Goal: Task Accomplishment & Management: Manage account settings

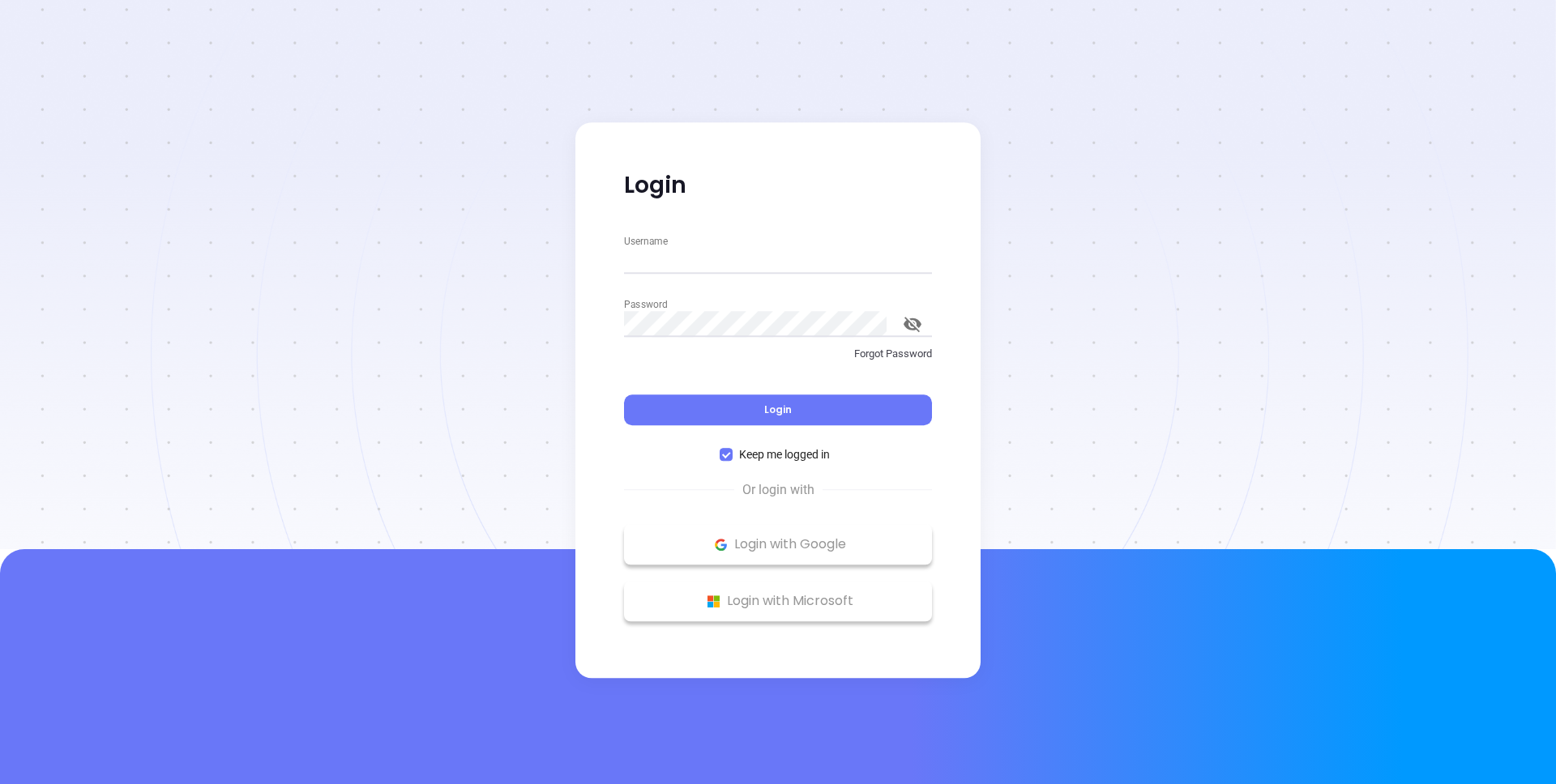
type input "[PERSON_NAME][EMAIL_ADDRESS][DOMAIN_NAME]"
click at [388, 99] on div at bounding box center [778, 274] width 1556 height 549
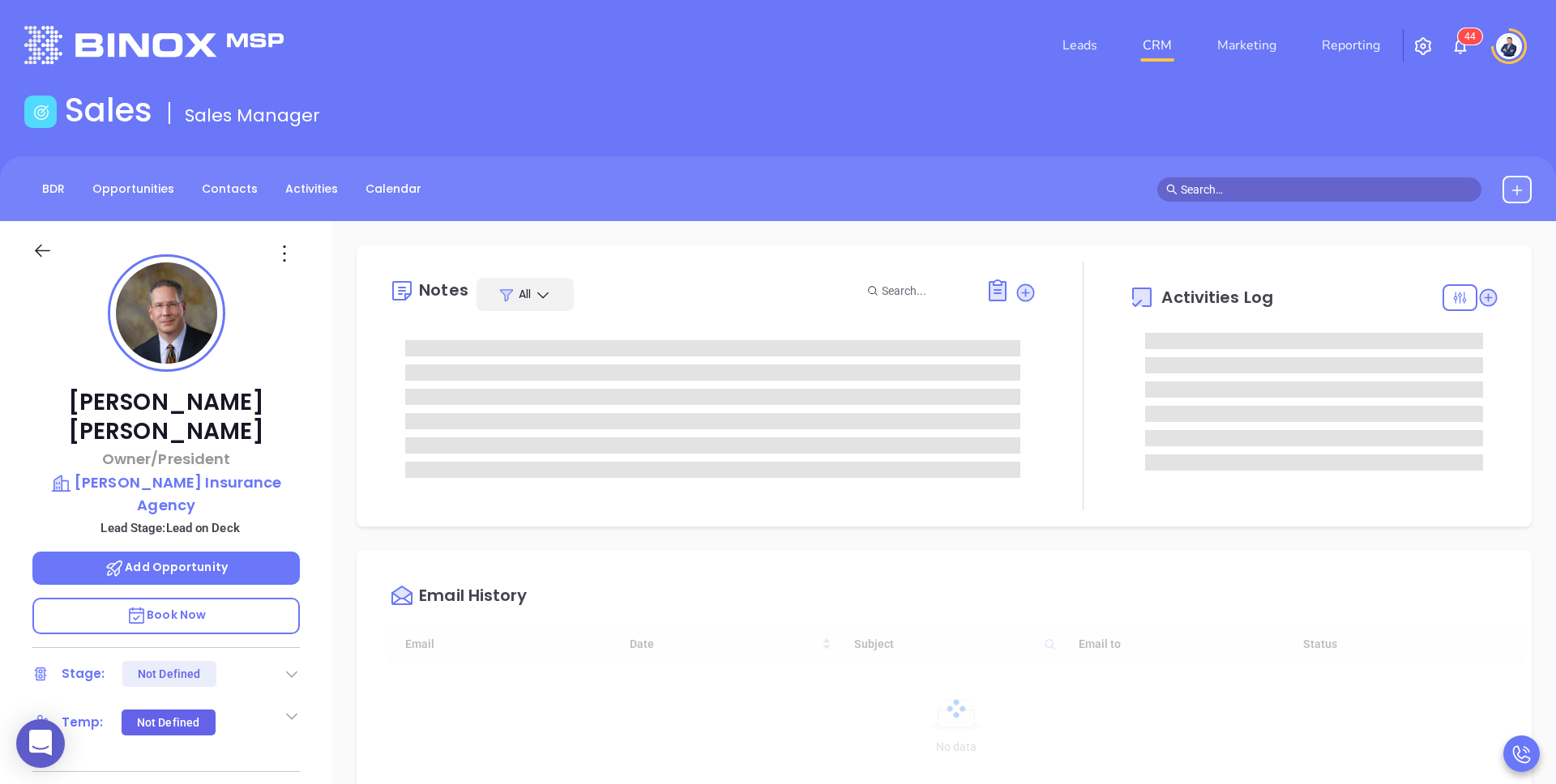
type input "[DATE]"
type input "[PERSON_NAME]"
click at [644, 135] on div "Sales Sales Manager" at bounding box center [778, 113] width 1527 height 45
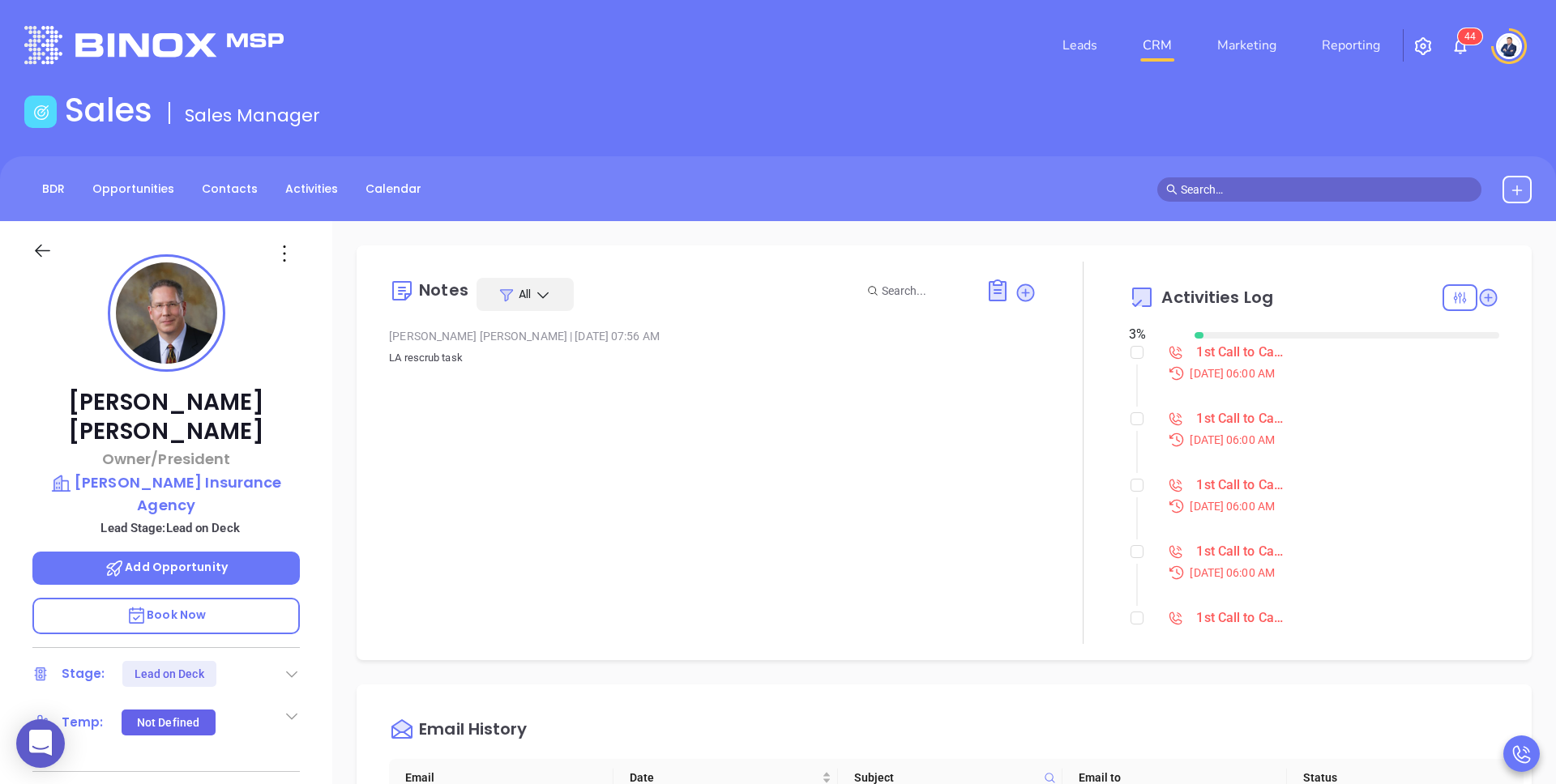
scroll to position [0, 0]
click at [340, 409] on div "Notes All Liz Cruz | Mar 12, 2025 07:56 AM LA rescrub task Activities Log 3 % 1…" at bounding box center [944, 788] width 1224 height 1134
click at [1214, 420] on div "1st Call to Campaign Lead" at bounding box center [1240, 421] width 88 height 24
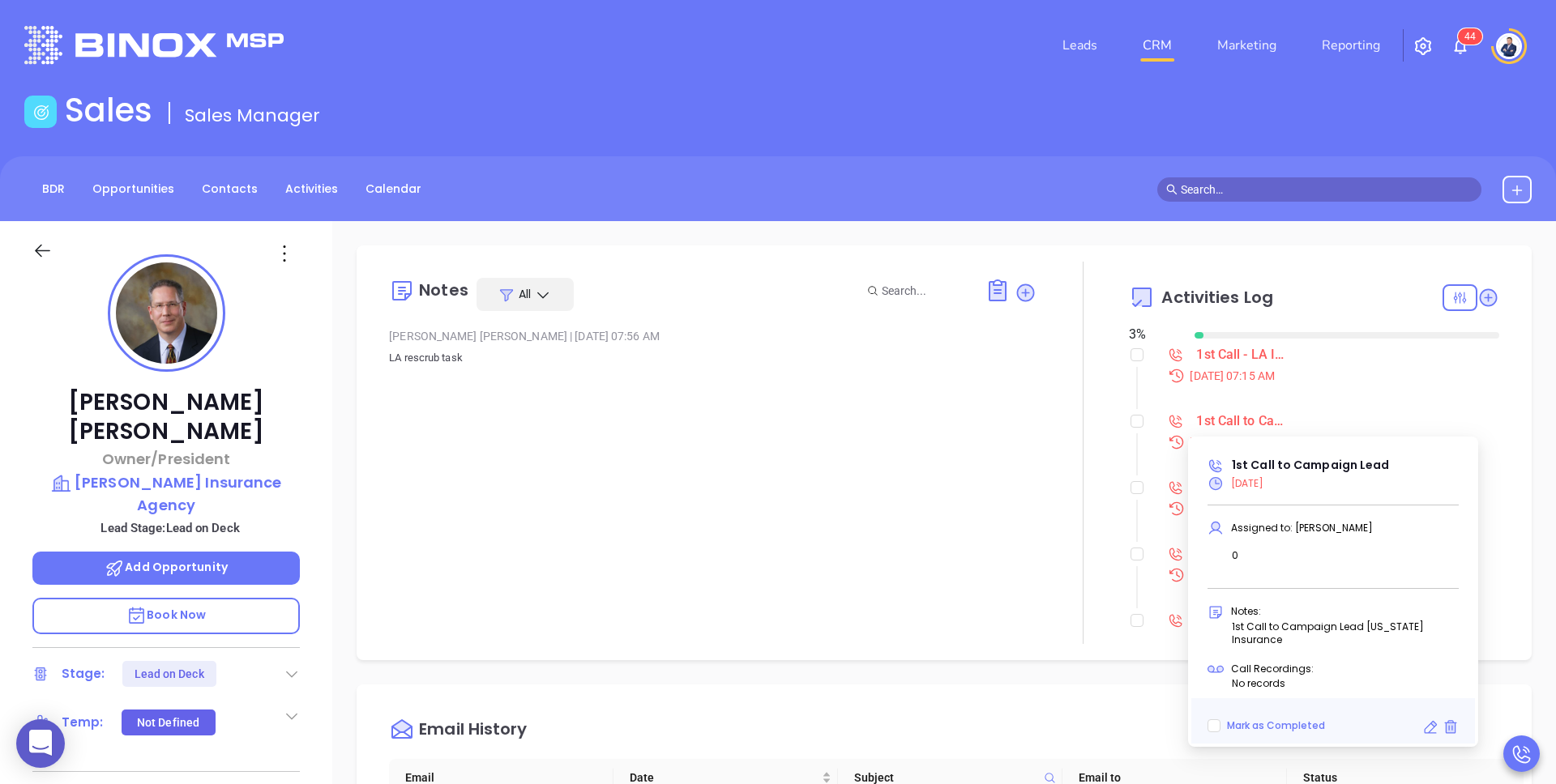
click at [1078, 252] on div "Notes All Liz Cruz | Mar 12, 2025 07:56 AM LA rescrub task Activities Log 3 % 1…" at bounding box center [945, 453] width 1175 height 415
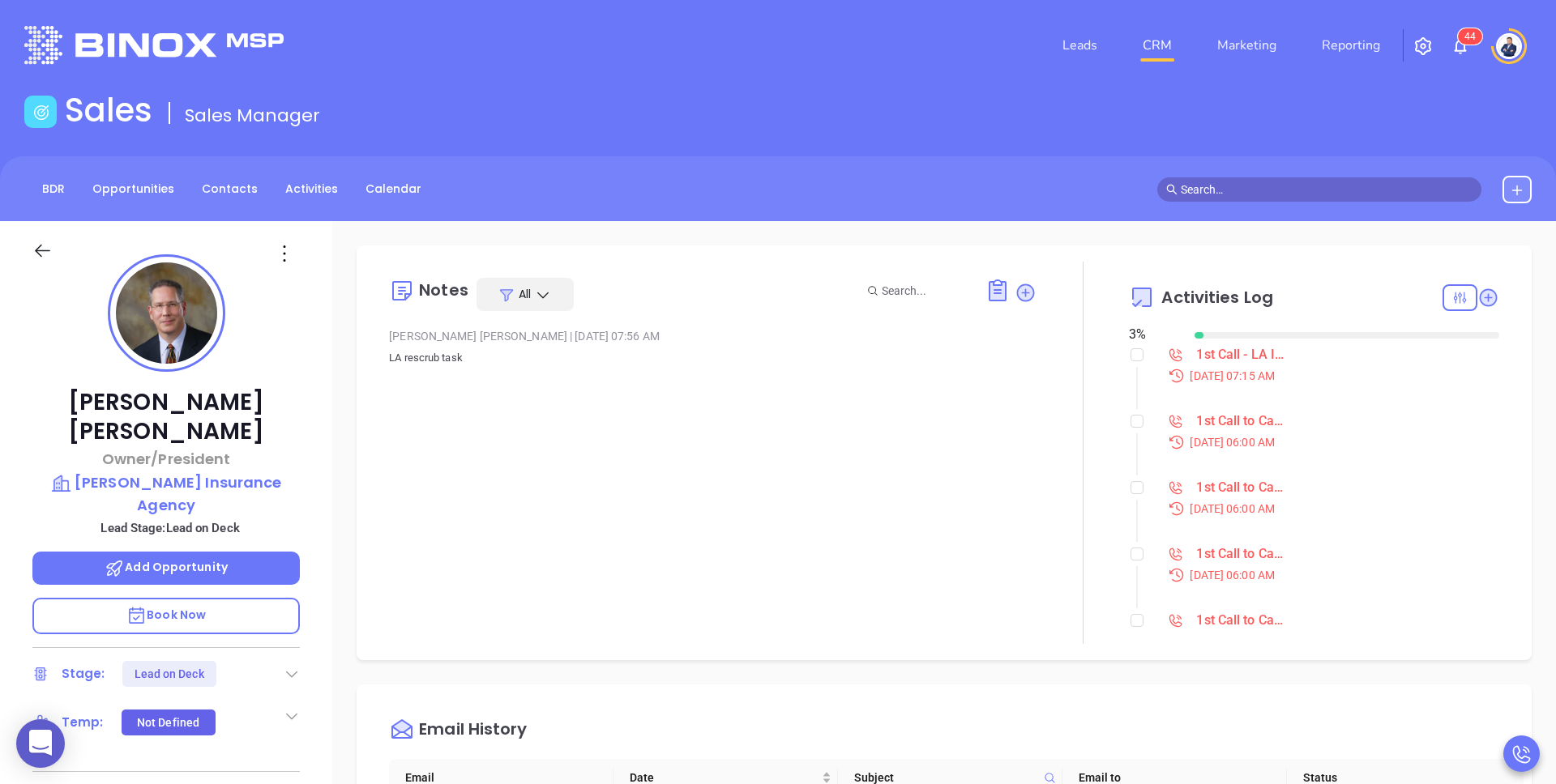
click at [1237, 481] on div "1st Call to Campaign Lead" at bounding box center [1240, 487] width 88 height 24
click at [1233, 550] on div "1st Call to Campaign Lead" at bounding box center [1240, 554] width 88 height 24
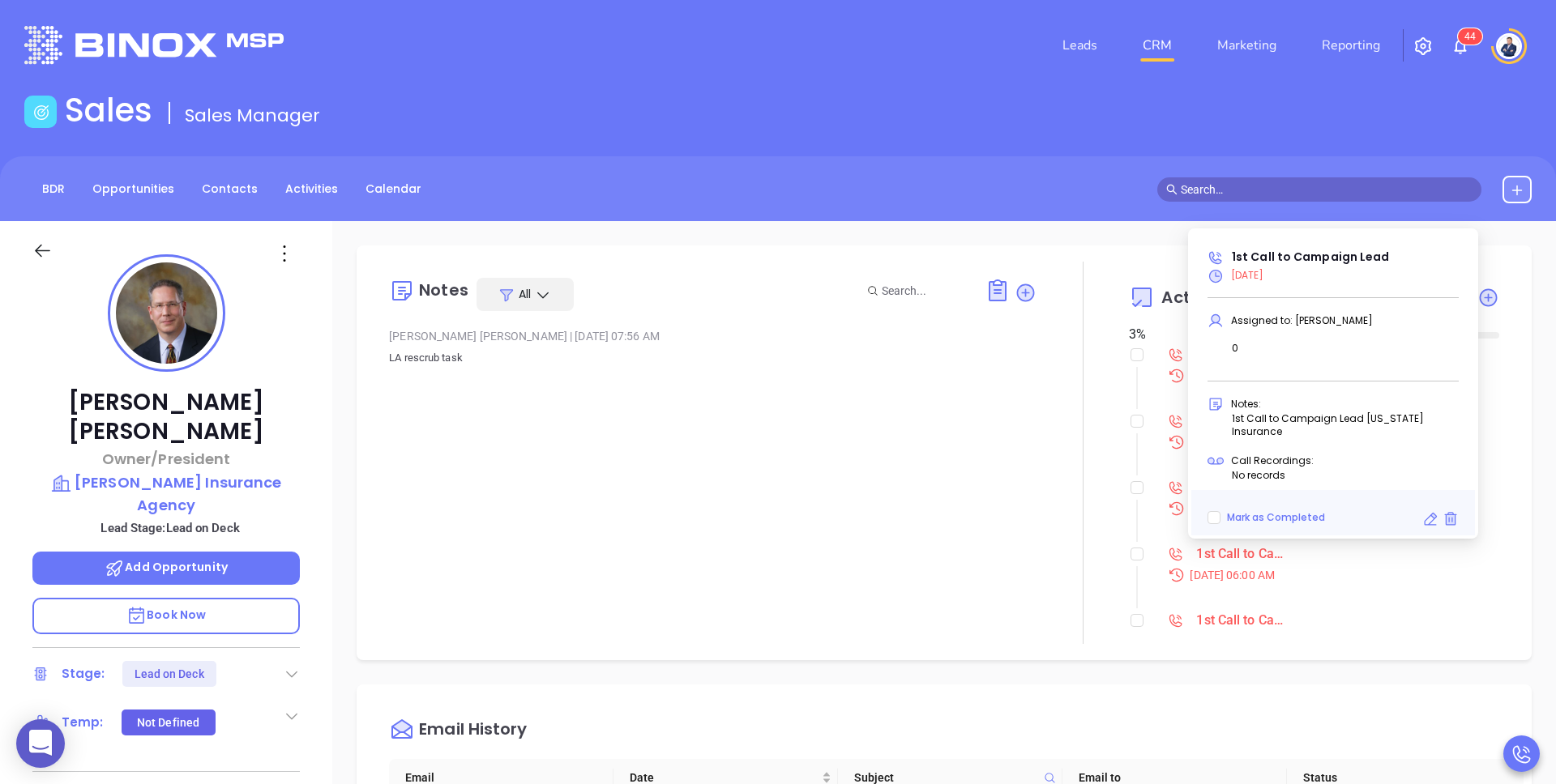
click at [1176, 484] on icon at bounding box center [1176, 488] width 17 height 17
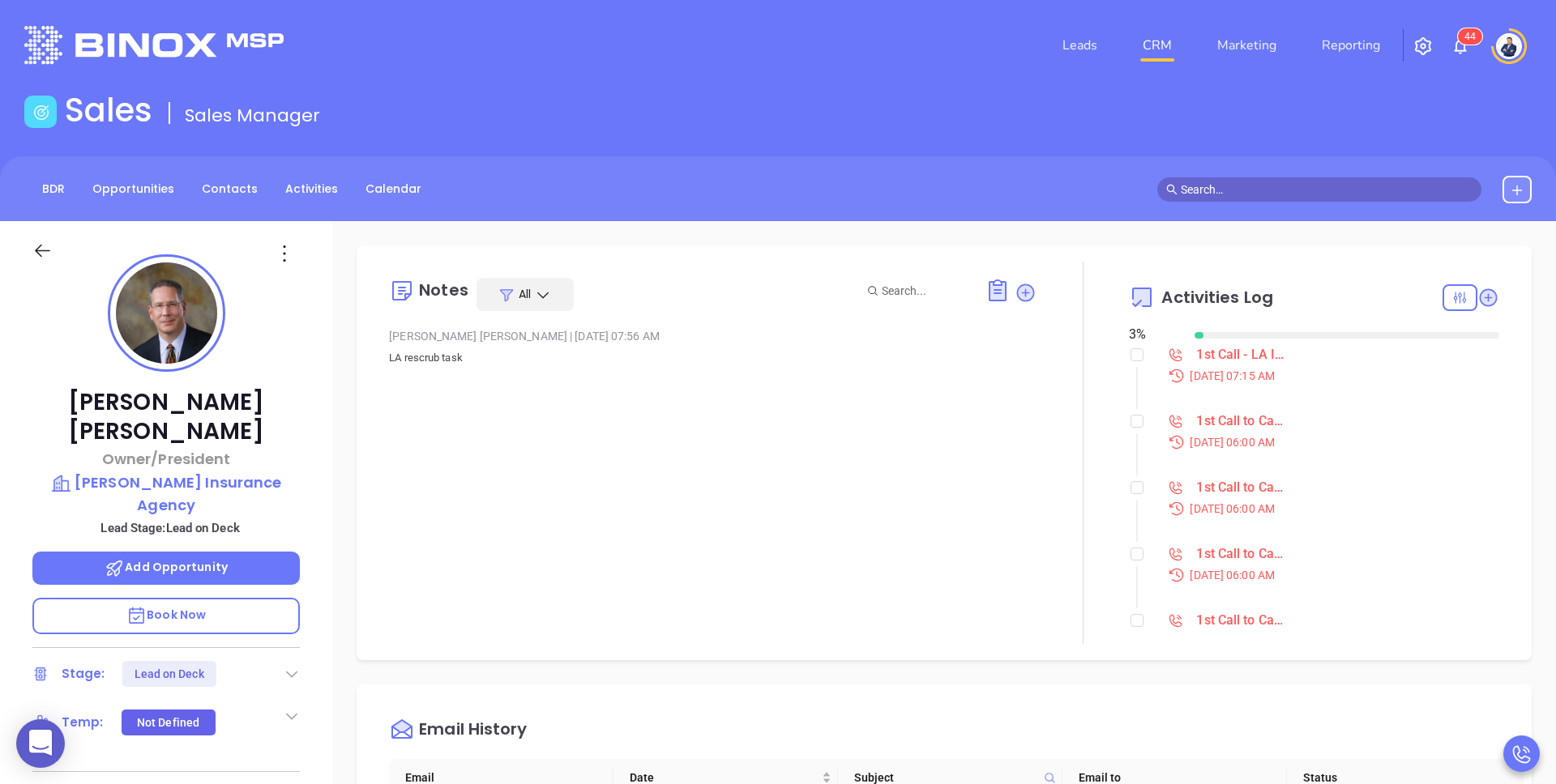
click at [1231, 486] on div "1st Call to Campaign Lead" at bounding box center [1240, 487] width 88 height 24
click at [1159, 401] on li "1st Call - LA Ins Sep 8, 2025 | 07:15 AM" at bounding box center [1316, 380] width 366 height 63
click at [1220, 426] on div "1st Call to Campaign Lead" at bounding box center [1240, 421] width 88 height 24
click at [989, 169] on div "BDR Opportunities Contacts Activities Calendar" at bounding box center [778, 188] width 1556 height 64
click at [1226, 419] on div "1st Call to Campaign Lead" at bounding box center [1240, 421] width 88 height 24
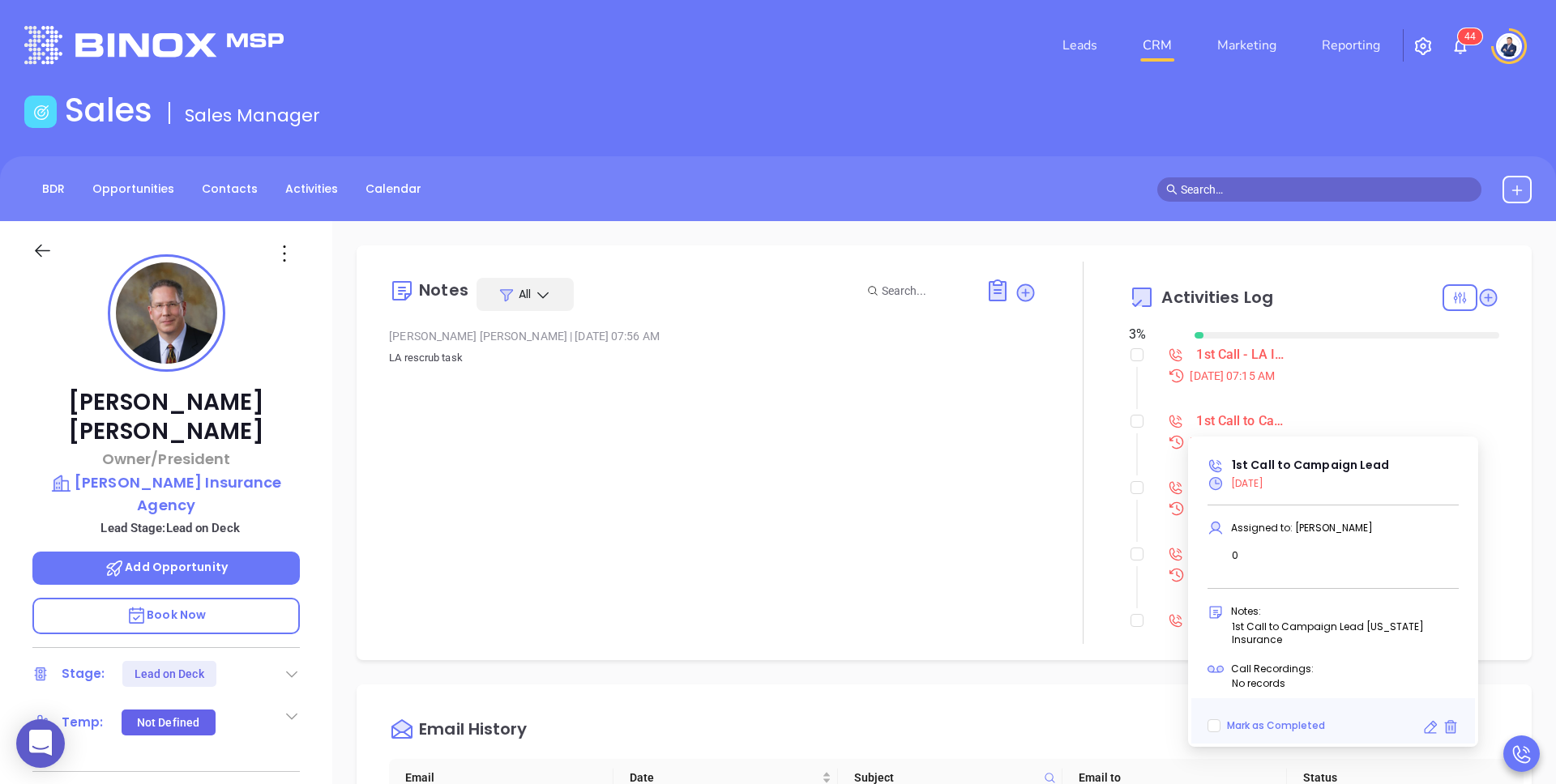
click at [1068, 173] on div "BDR Opportunities Contacts Activities Calendar" at bounding box center [778, 188] width 1556 height 64
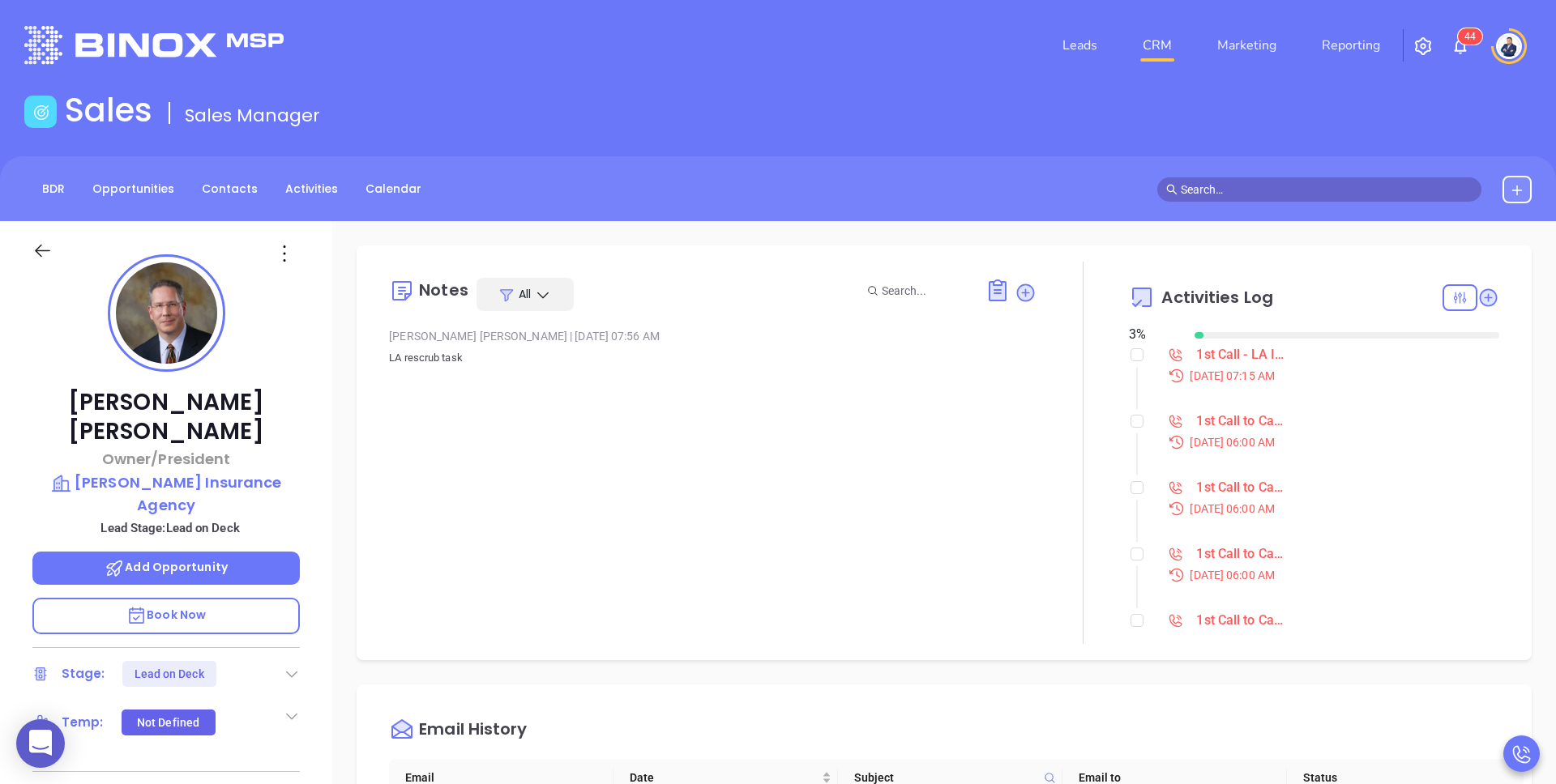
click at [1218, 423] on div "1st Call to Campaign Lead" at bounding box center [1240, 421] width 88 height 24
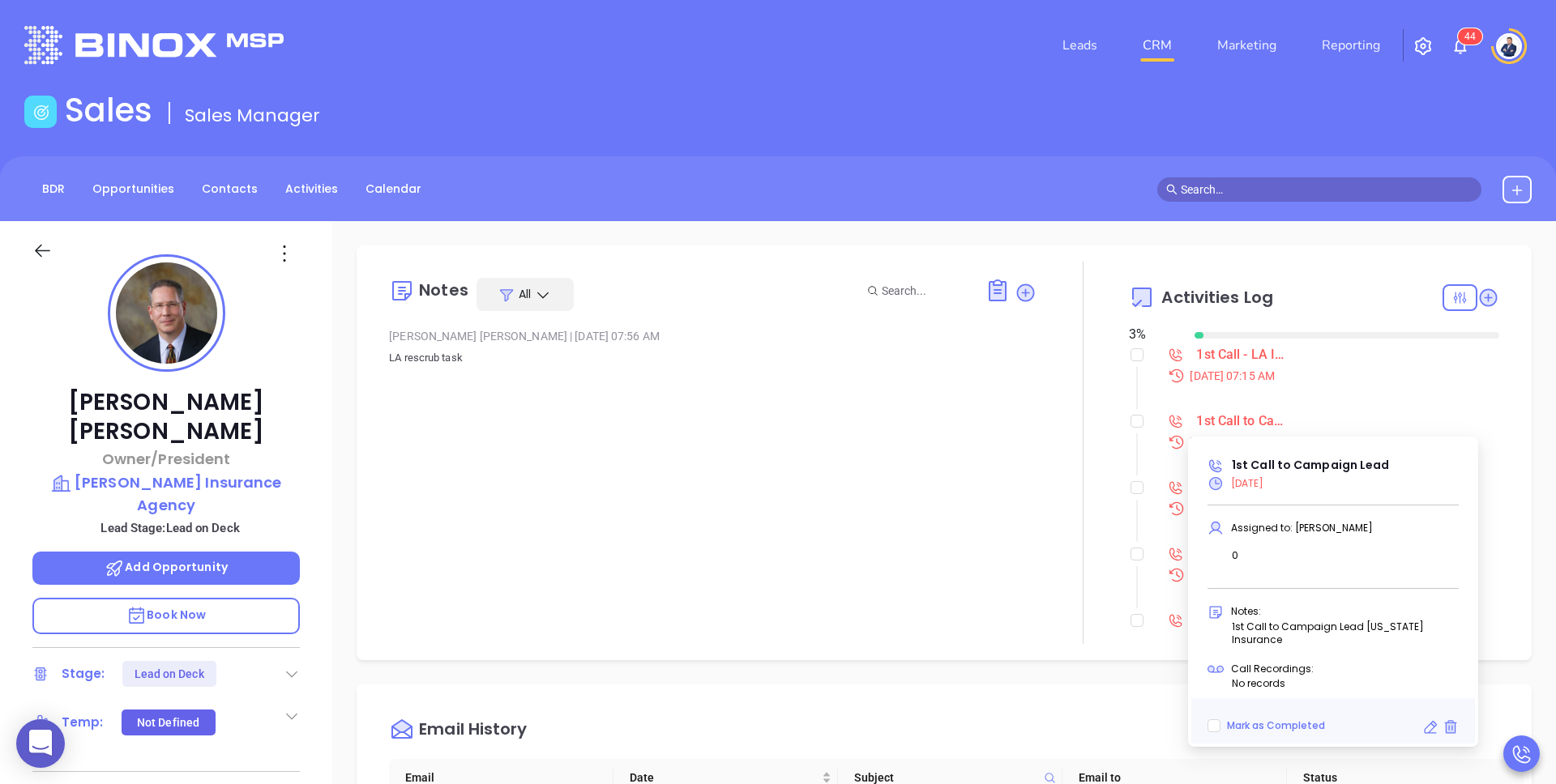
click at [1057, 225] on div "Notes All Liz Cruz | Mar 12, 2025 07:56 AM LA rescrub task Activities Log 3 % 1…" at bounding box center [944, 788] width 1224 height 1134
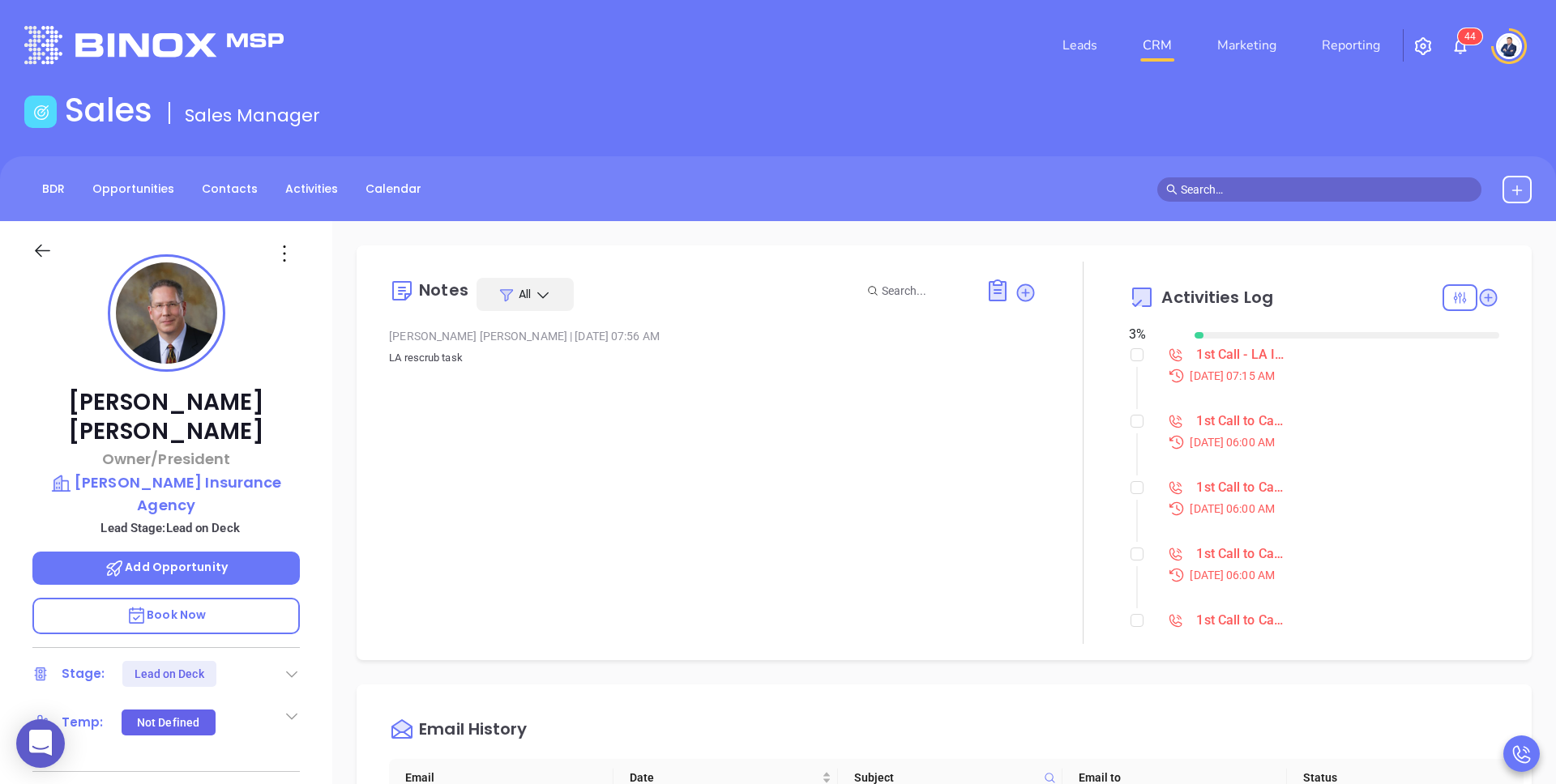
click at [1057, 225] on div "Notes All Liz Cruz | Mar 12, 2025 07:56 AM LA rescrub task Activities Log 3 % 1…" at bounding box center [944, 788] width 1224 height 1134
click at [650, 194] on div "BDR Opportunities Contacts Activities Calendar" at bounding box center [778, 189] width 1556 height 27
click at [1221, 468] on div "1st Call to Campaign Lead" at bounding box center [1240, 470] width 88 height 24
click at [1117, 204] on div "BDR Opportunities Contacts Activities Calendar" at bounding box center [778, 188] width 1556 height 64
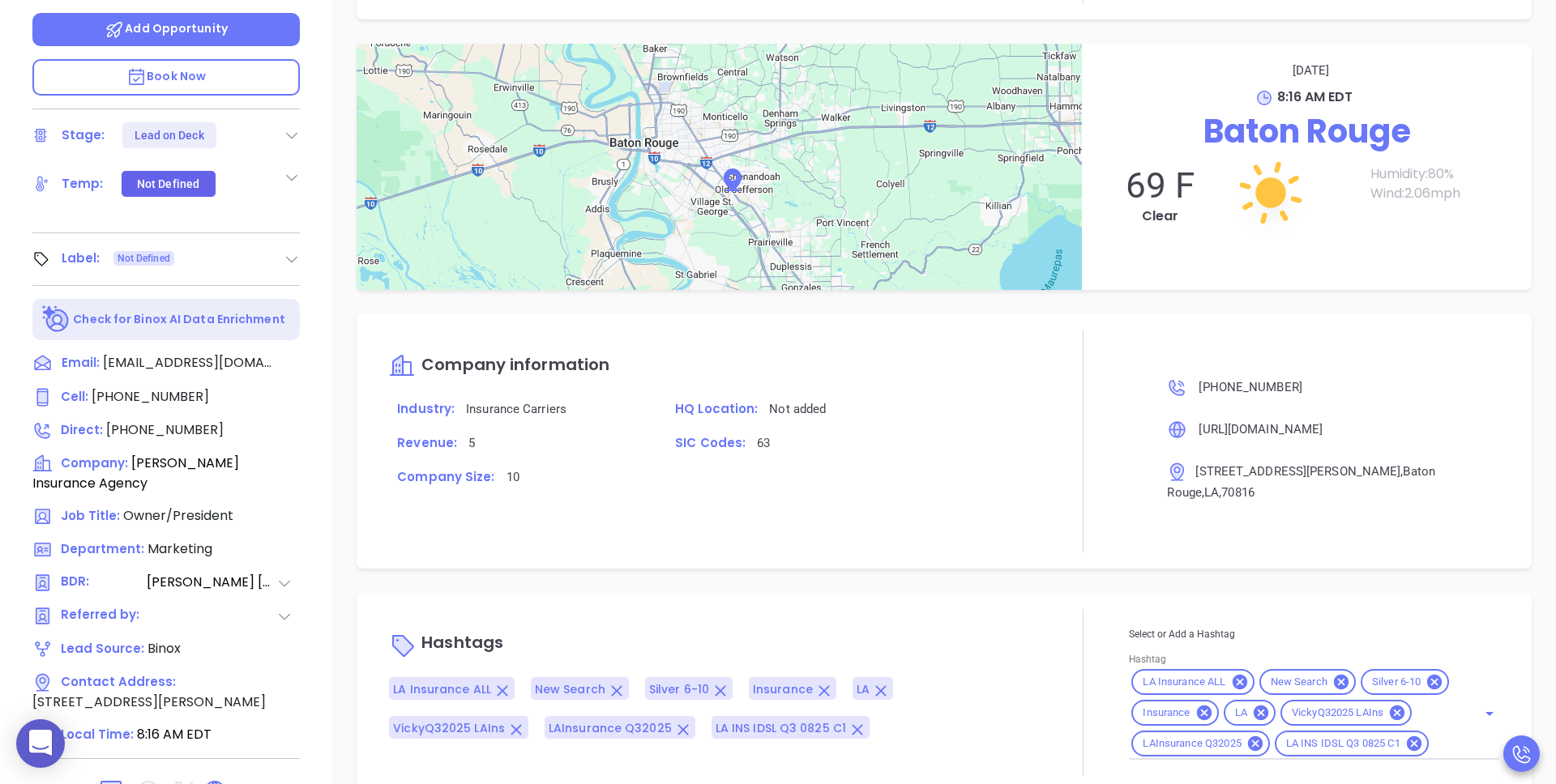
scroll to position [1360, 0]
click at [335, 545] on div "Notes All Liz Cruz | Mar 12, 2025 07:56 AM LA rescrub task Activities Log 3 % 1…" at bounding box center [944, 249] width 1224 height 1134
click at [371, 540] on div "Notes All Liz Cruz | Mar 12, 2025 07:56 AM LA rescrub task Activities Log 3 % 1…" at bounding box center [944, 249] width 1224 height 1134
click at [364, 546] on div "Notes All Liz Cruz | Mar 12, 2025 07:56 AM LA rescrub task Activities Log 3 % 1…" at bounding box center [944, 249] width 1224 height 1134
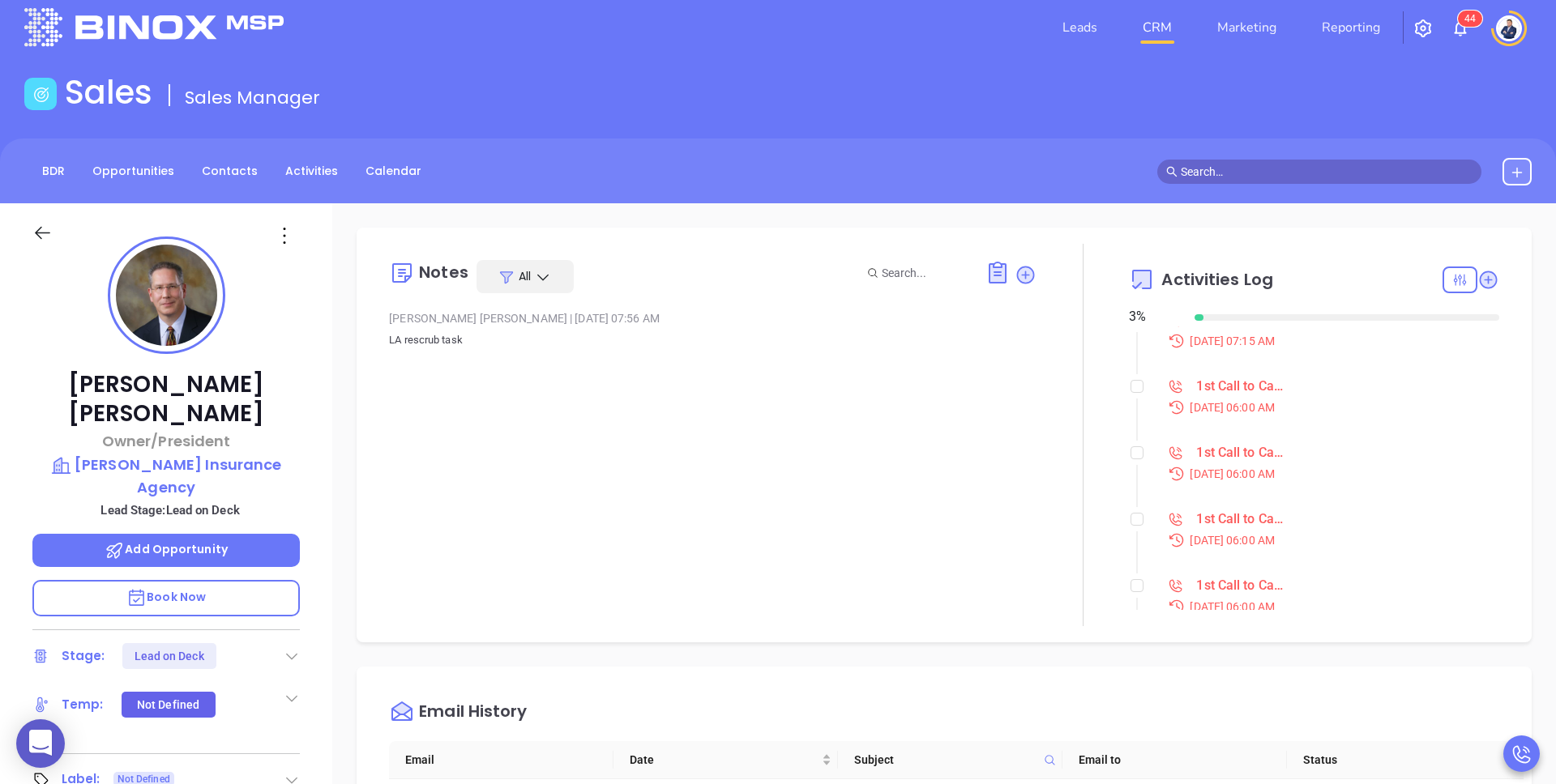
scroll to position [0, 0]
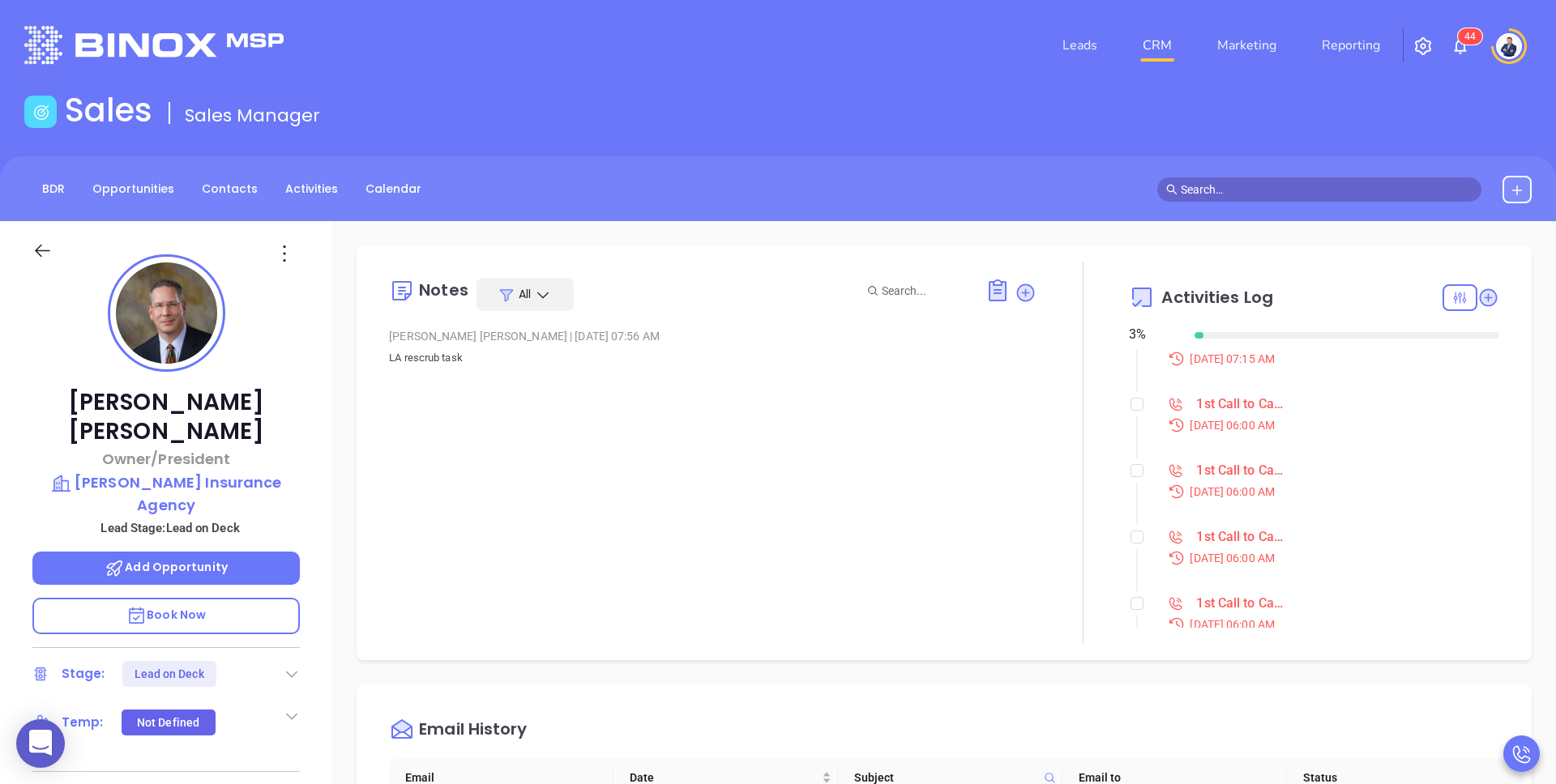
click at [923, 148] on main "Sales Sales Manager BDR Opportunities Contacts Activities Calendar Call Now Cal…" at bounding box center [778, 646] width 1556 height 1111
click at [293, 190] on link "Activities" at bounding box center [311, 189] width 72 height 26
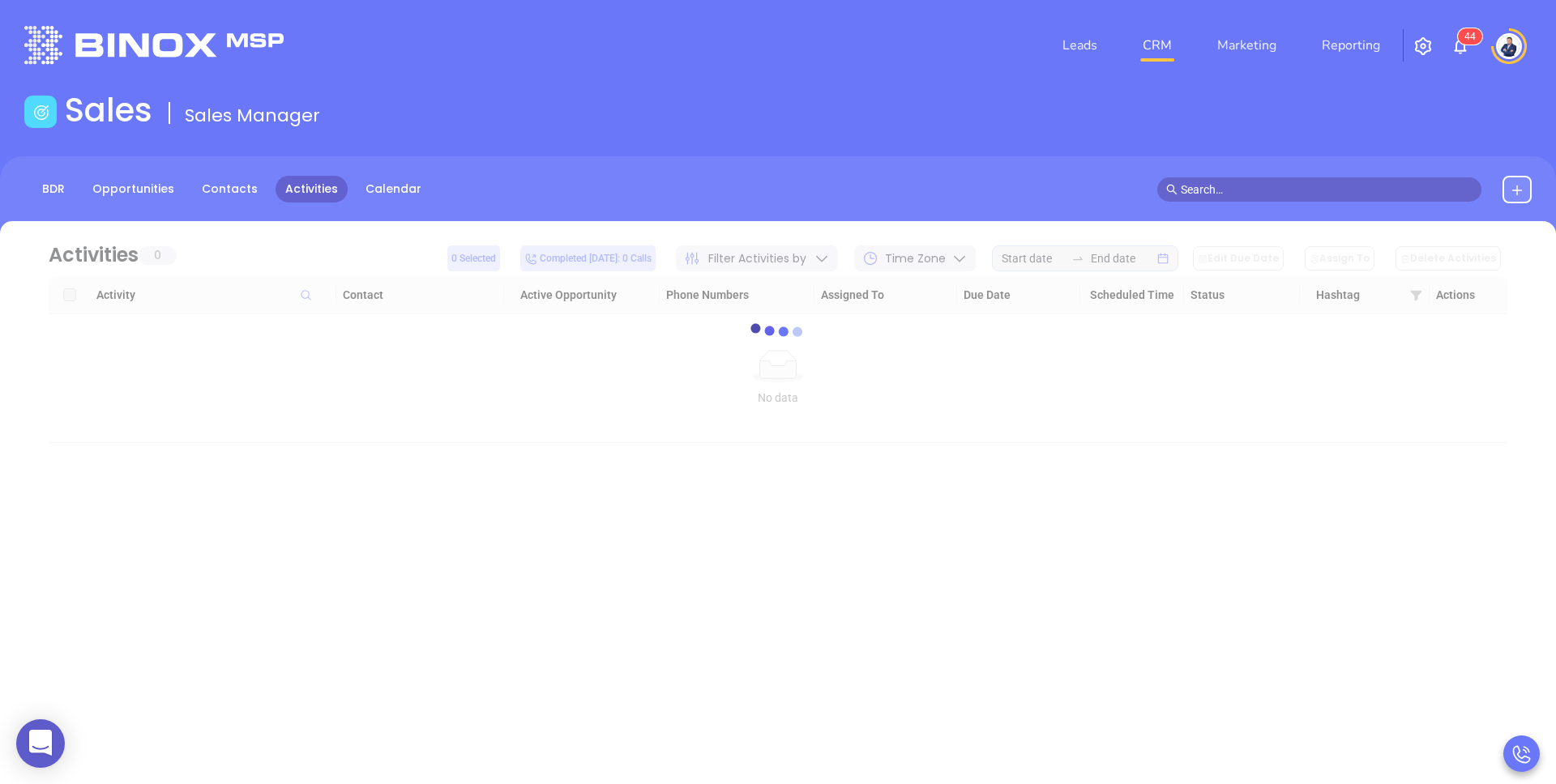
click at [782, 107] on div "Sales Sales Manager" at bounding box center [778, 113] width 1527 height 45
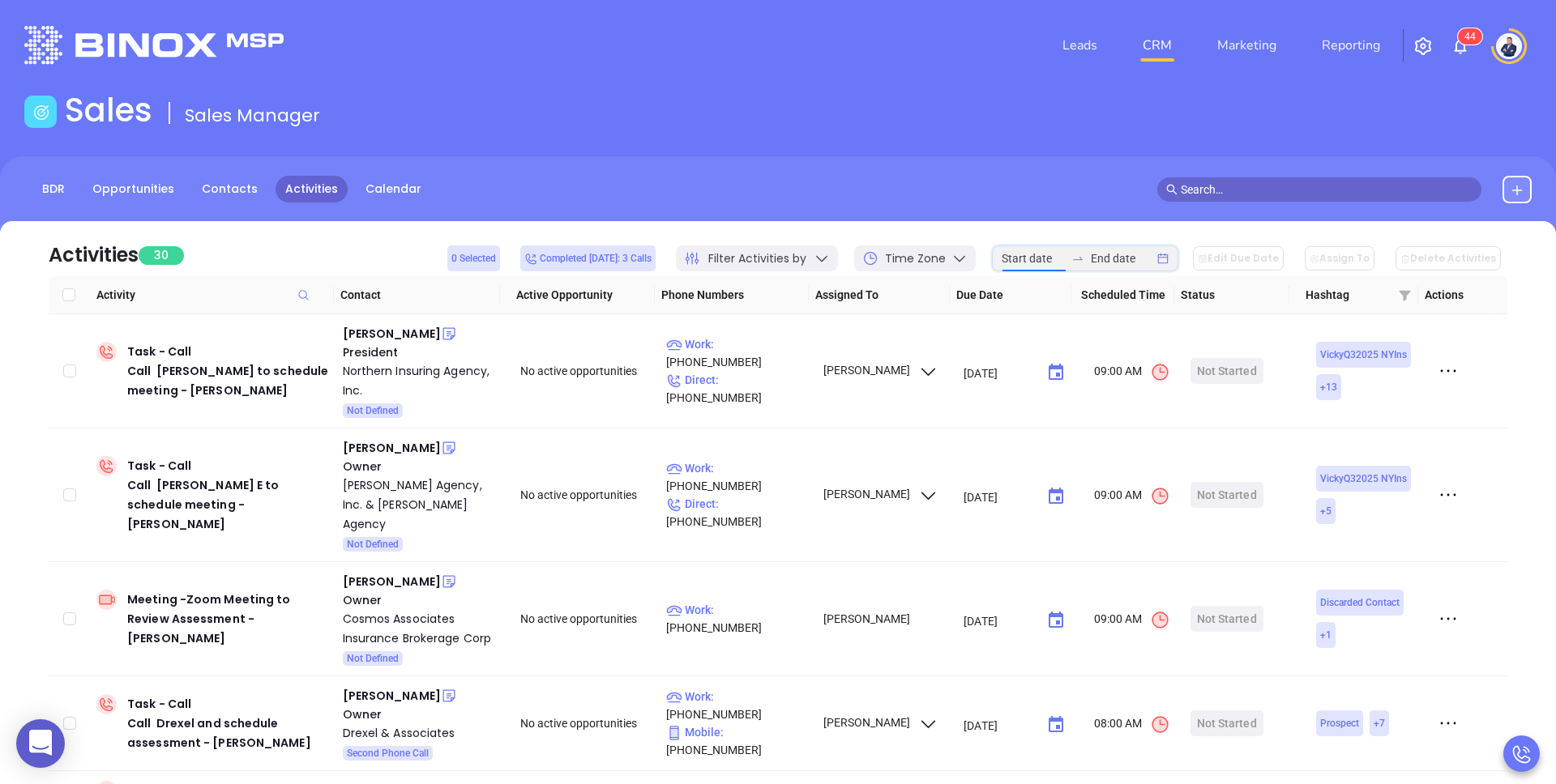
click at [1045, 260] on input at bounding box center [1033, 259] width 64 height 18
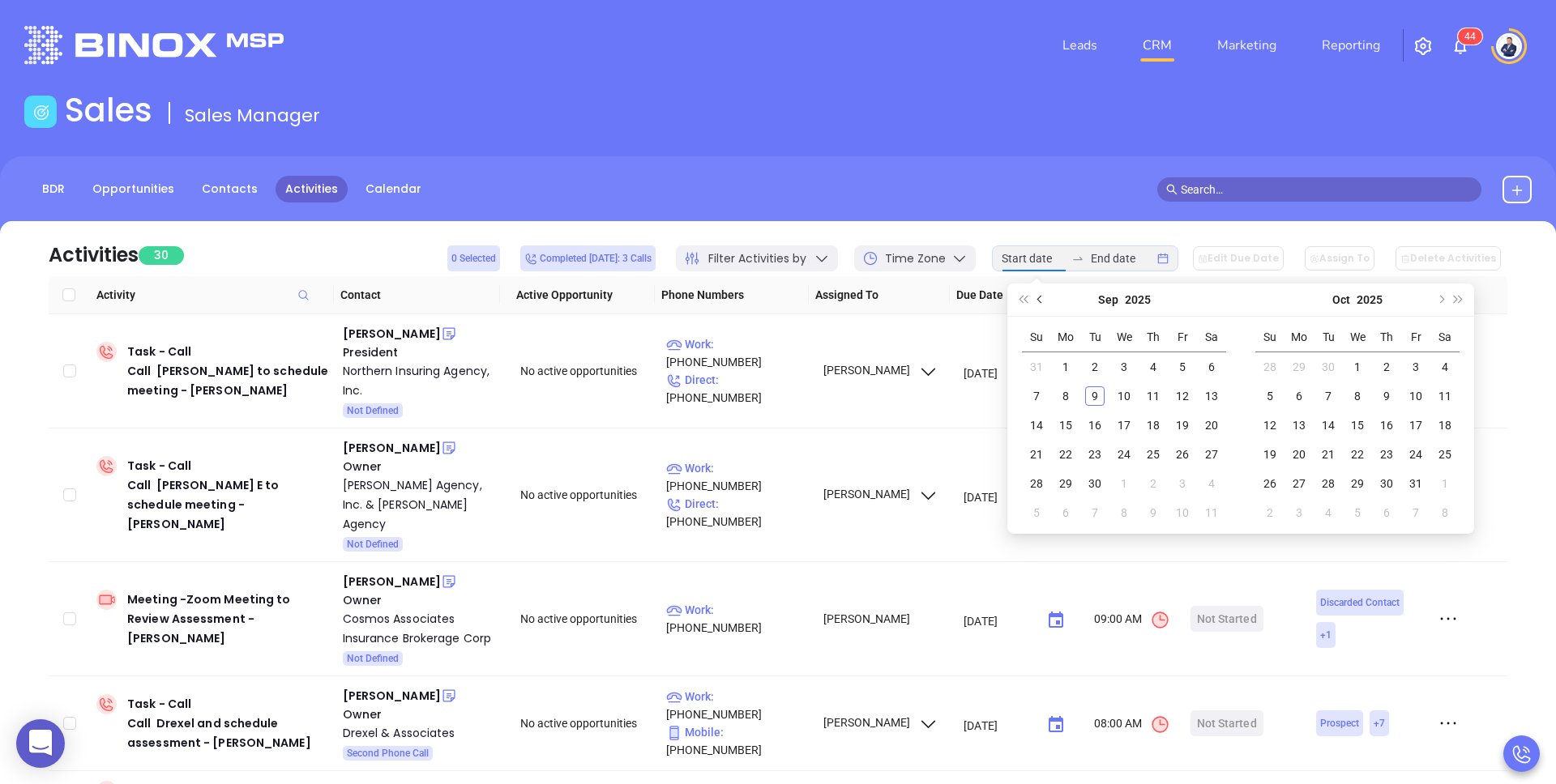
click at [1040, 298] on span "Previous month (PageUp)" at bounding box center [1041, 300] width 8 height 8
type input "2025-08-16"
type input "2025-08-25"
click at [1065, 485] on div "25" at bounding box center [1066, 484] width 20 height 20
type input "2025-08-26"
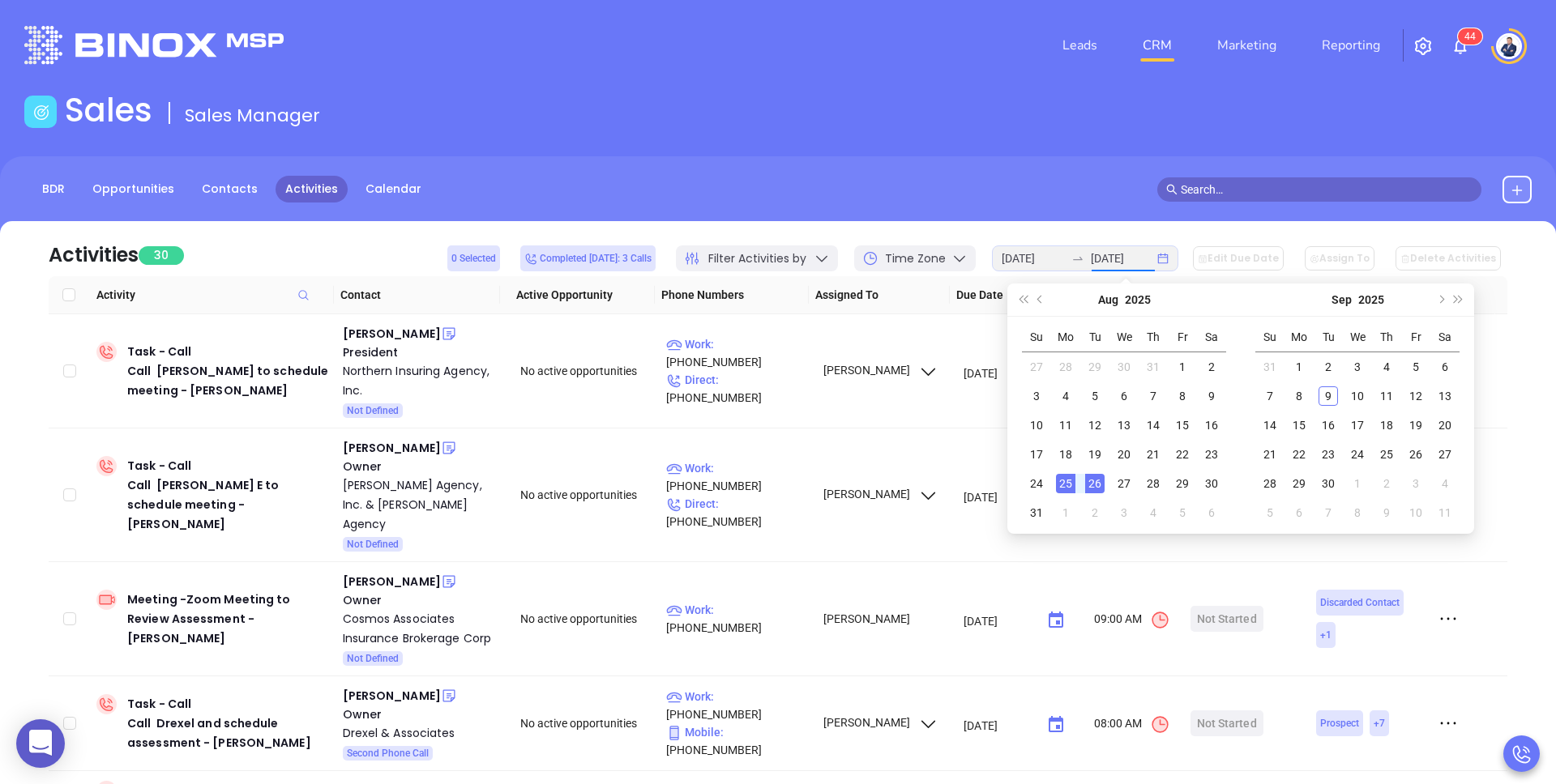
click at [1092, 485] on div "26" at bounding box center [1095, 484] width 20 height 20
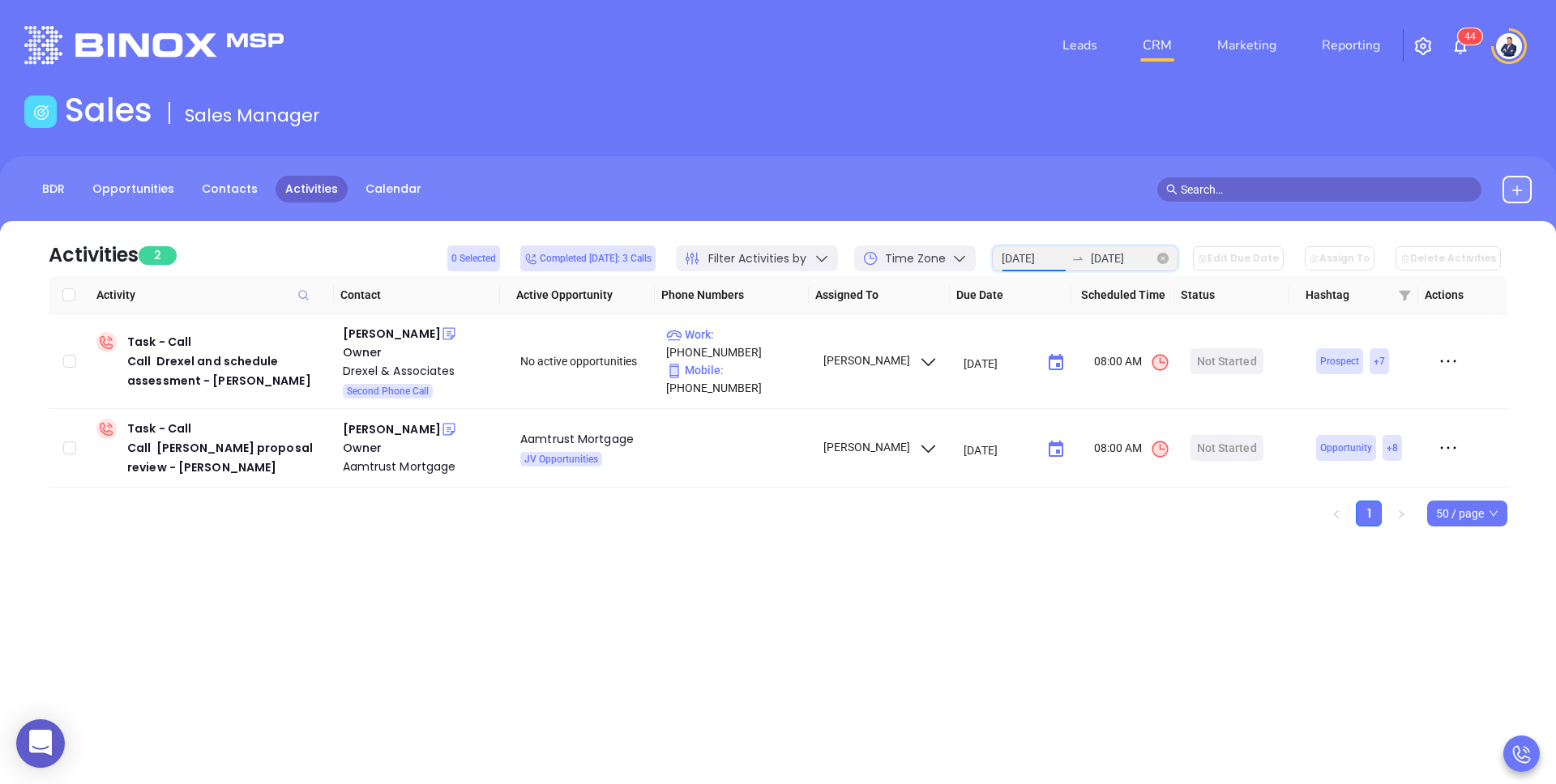
click at [1049, 259] on input "2025-08-25" at bounding box center [1033, 259] width 64 height 18
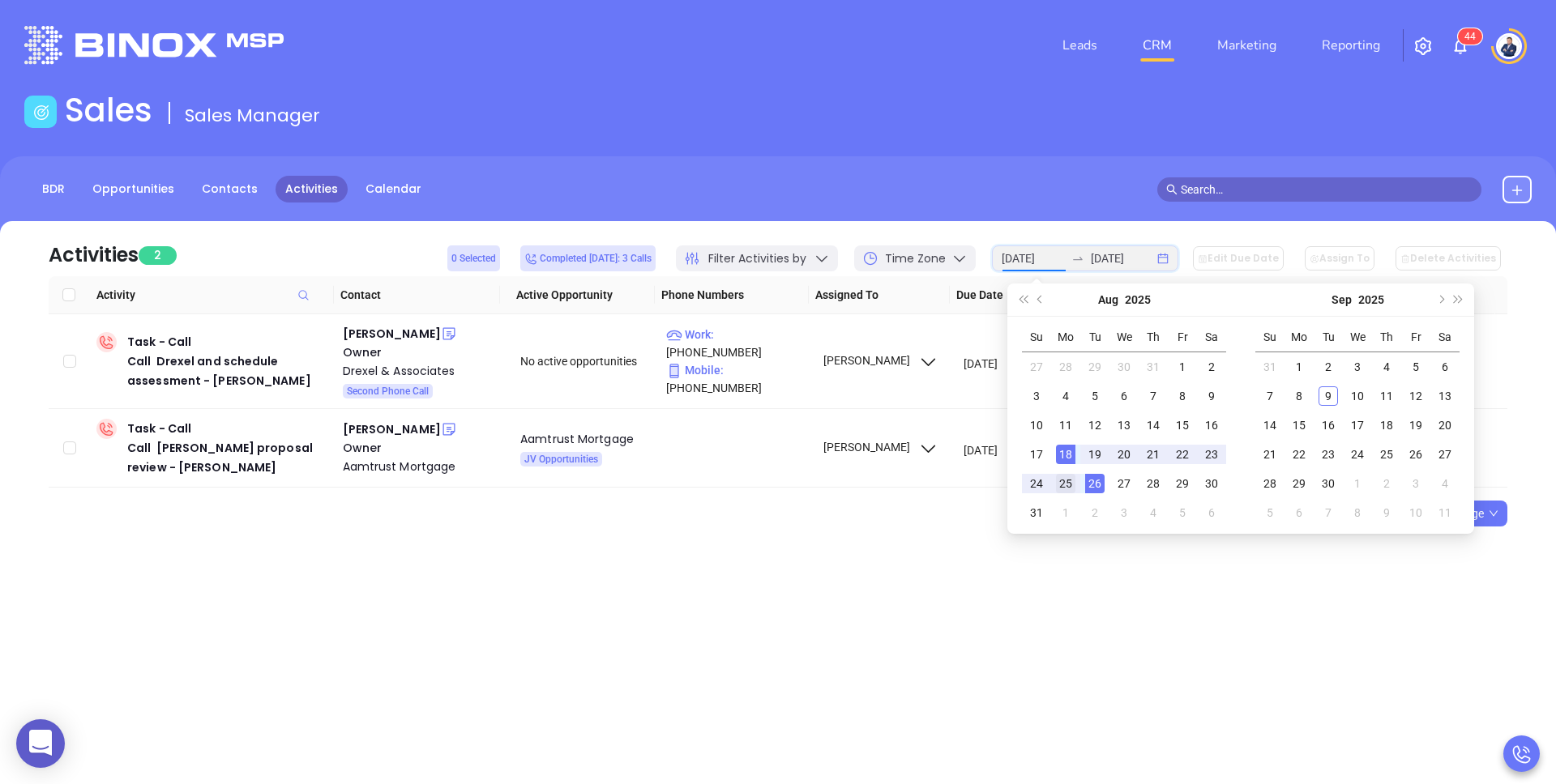
type input "2025-08-25"
click at [1068, 478] on div "25" at bounding box center [1066, 484] width 20 height 20
click at [1064, 487] on div "25" at bounding box center [1066, 484] width 20 height 20
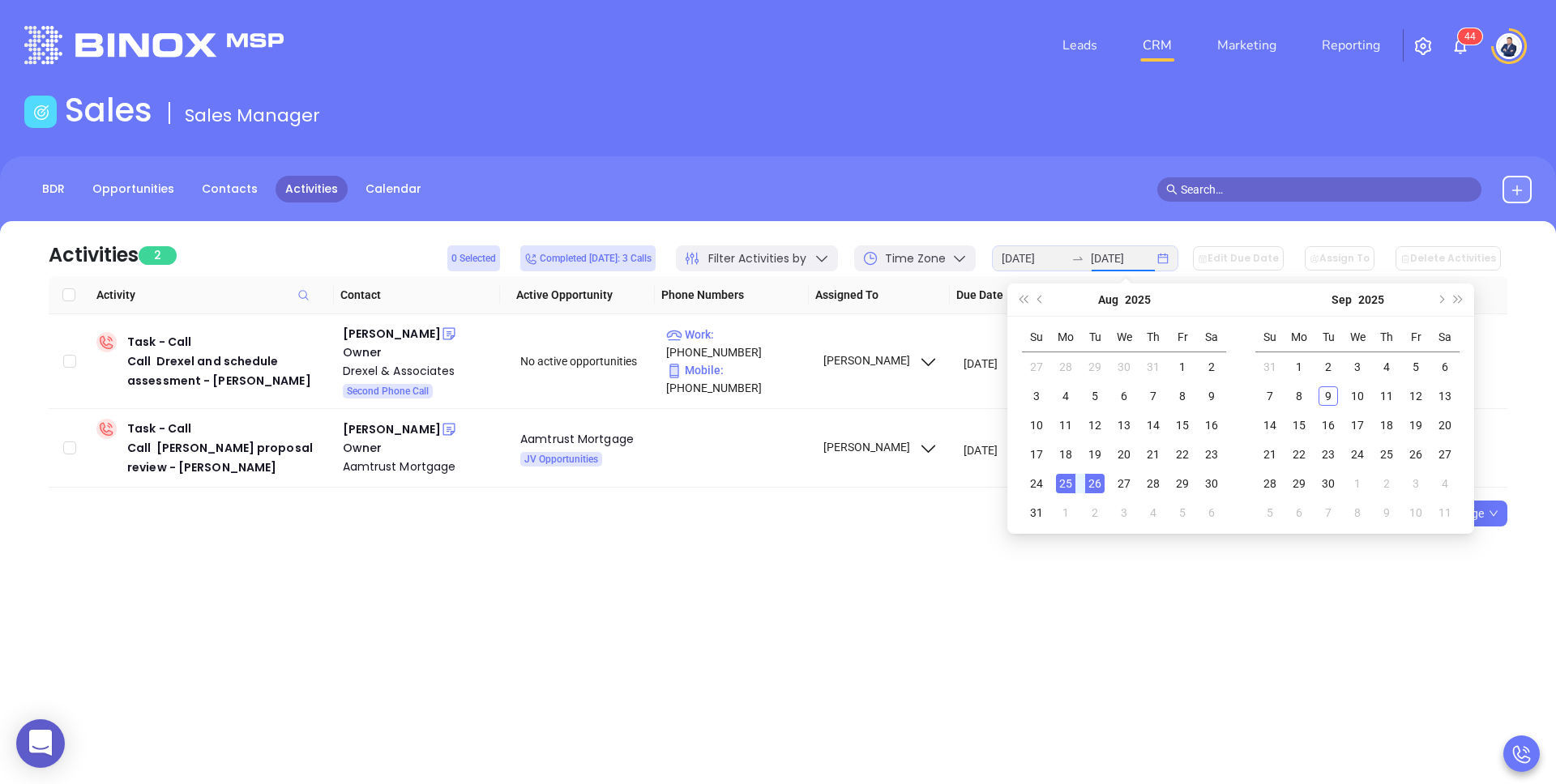
type input "2025-08-25"
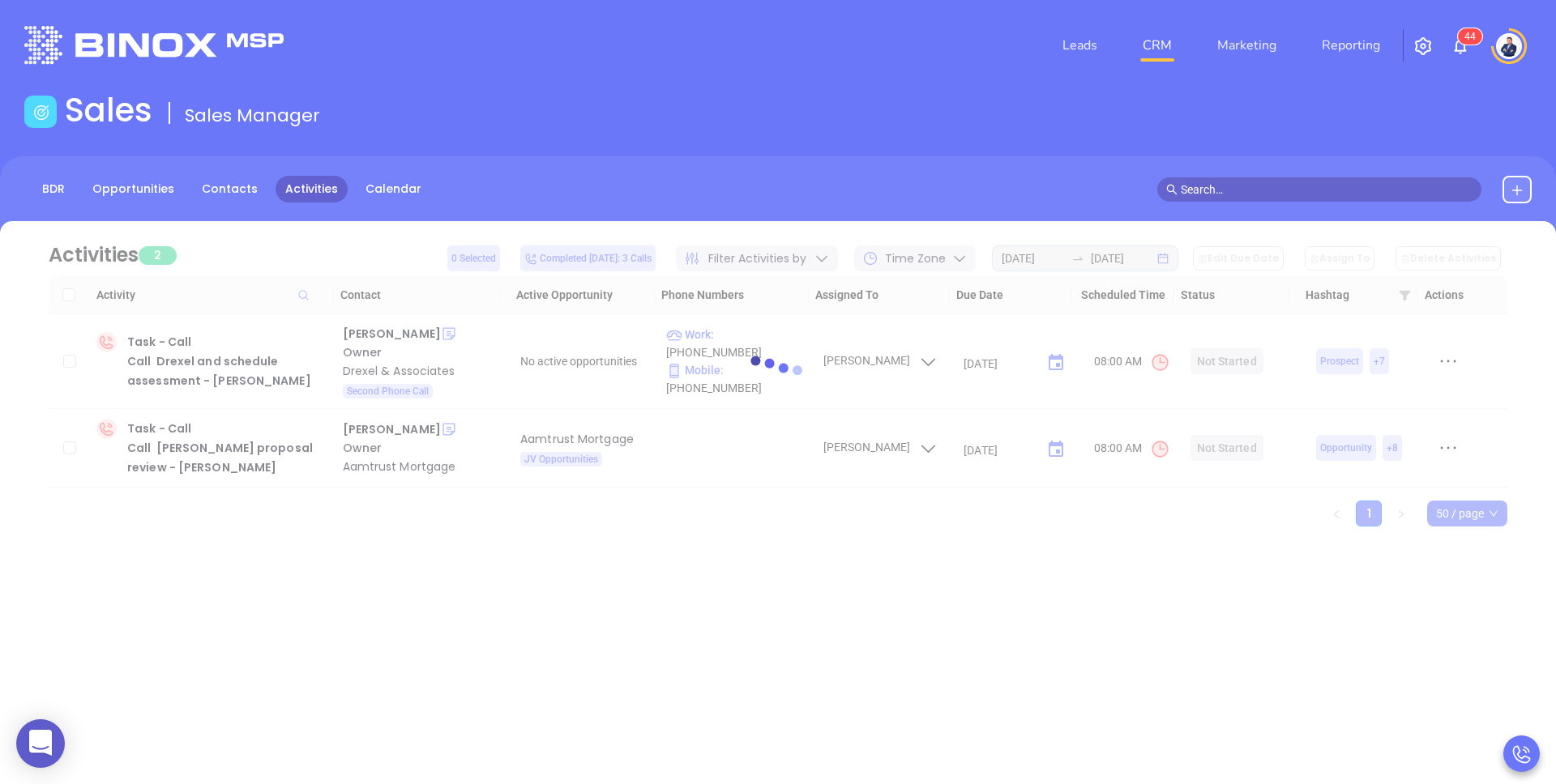
click at [1019, 145] on main "Sales Sales Manager BDR Opportunities Contacts Activities Calendar Call Now Cal…" at bounding box center [778, 337] width 1556 height 492
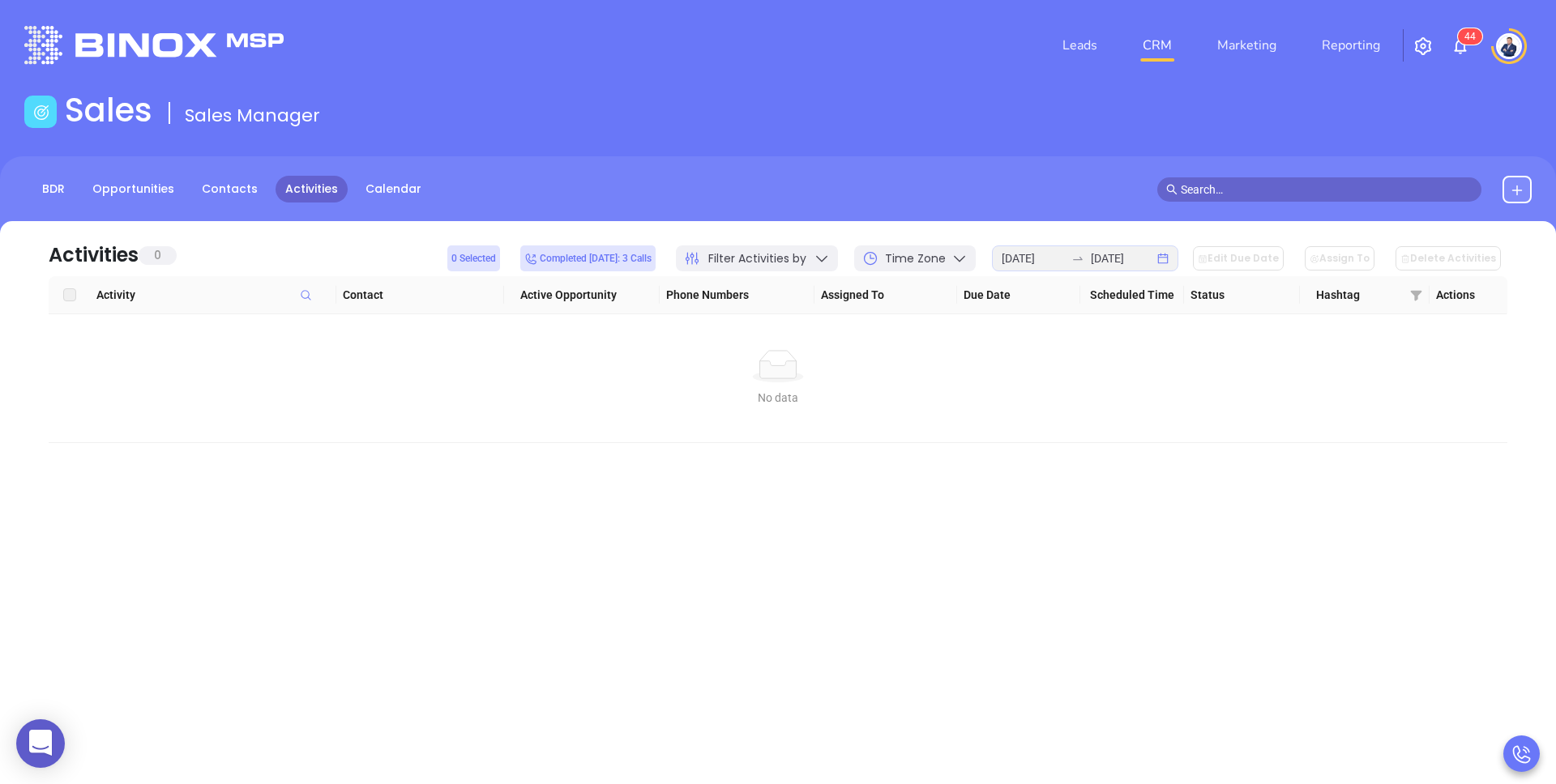
click at [807, 259] on span "Filter Activities by" at bounding box center [757, 259] width 98 height 17
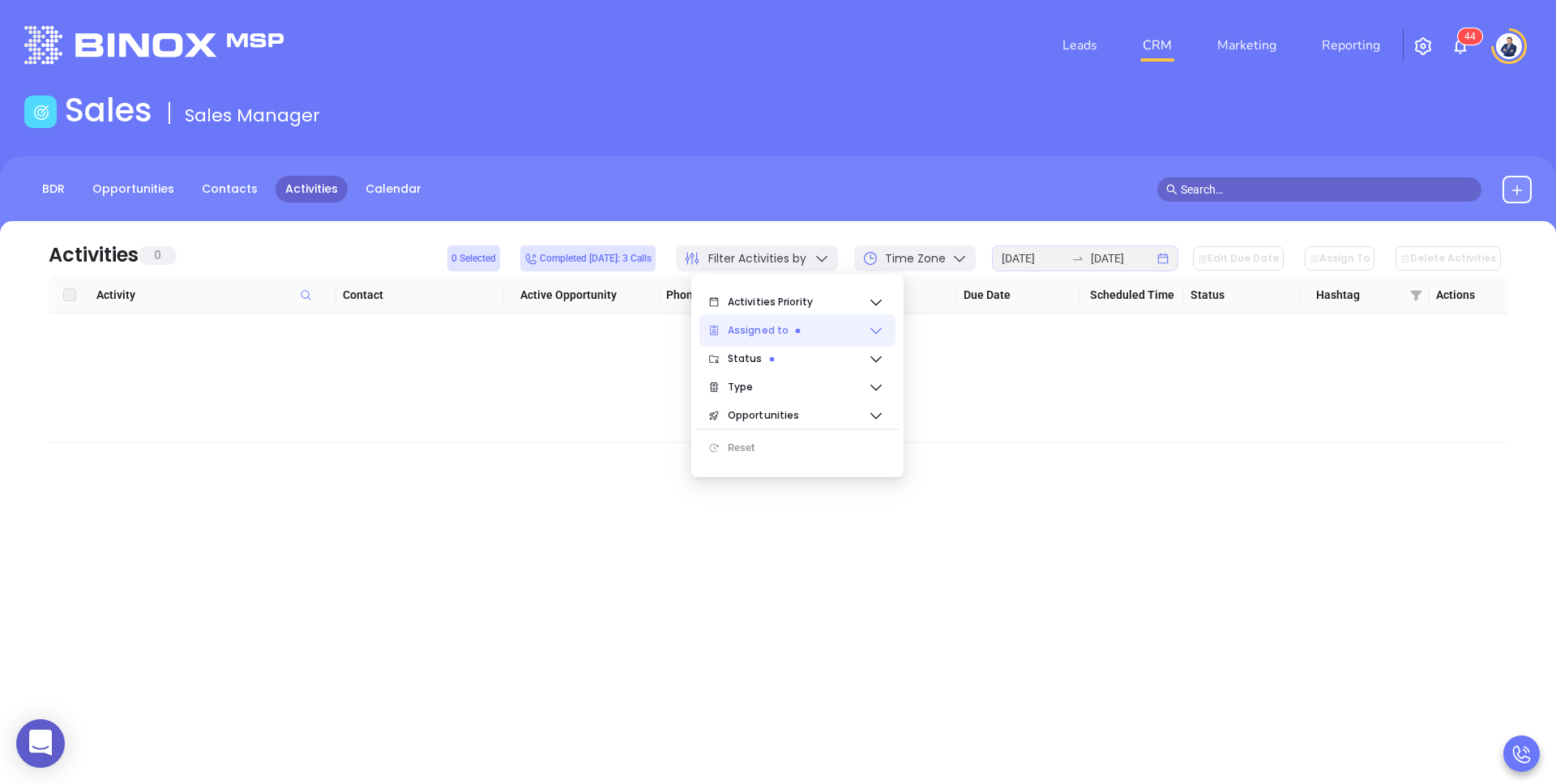
click at [778, 335] on span "Assigned to" at bounding box center [798, 330] width 140 height 32
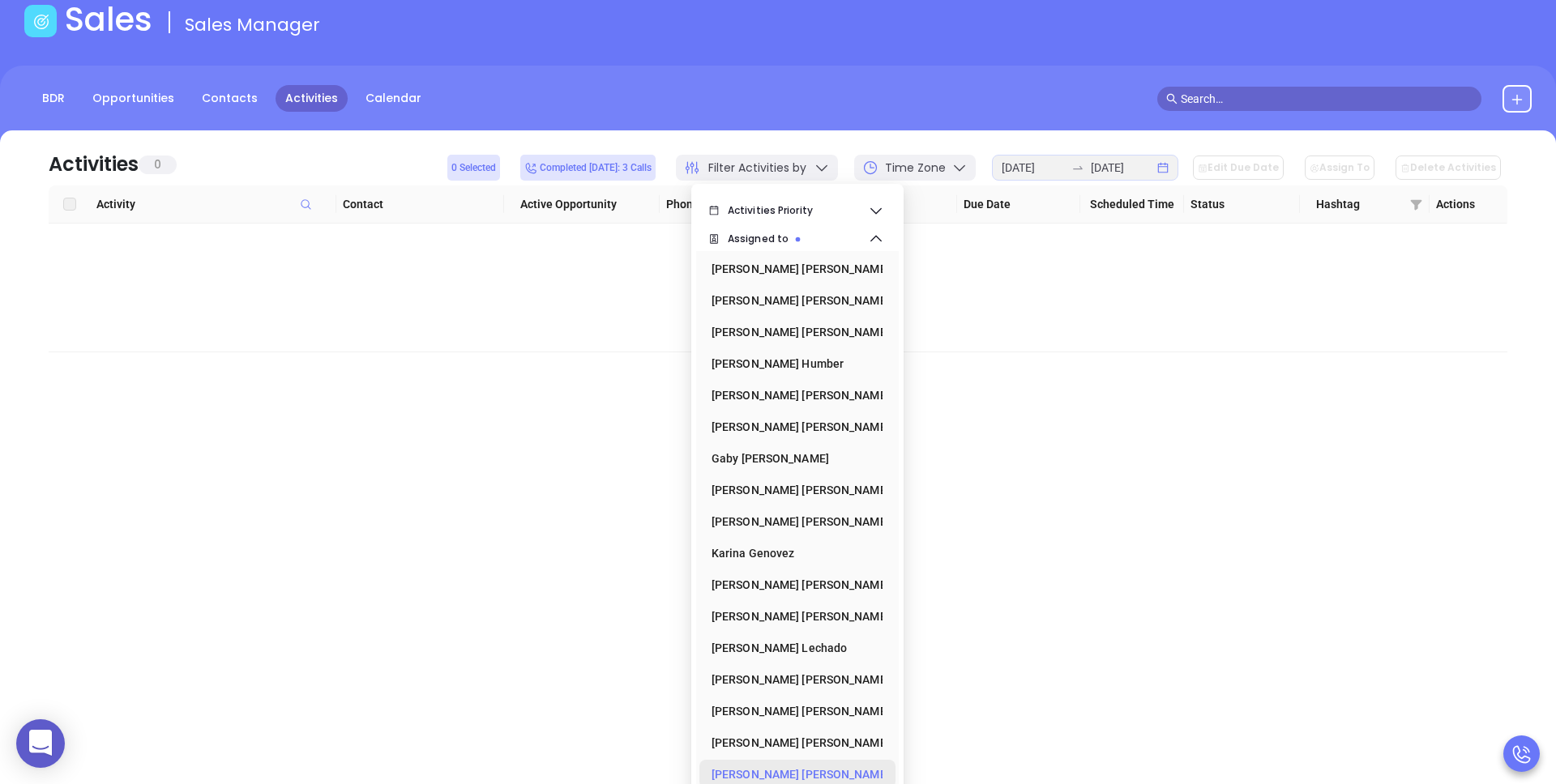
scroll to position [262, 0]
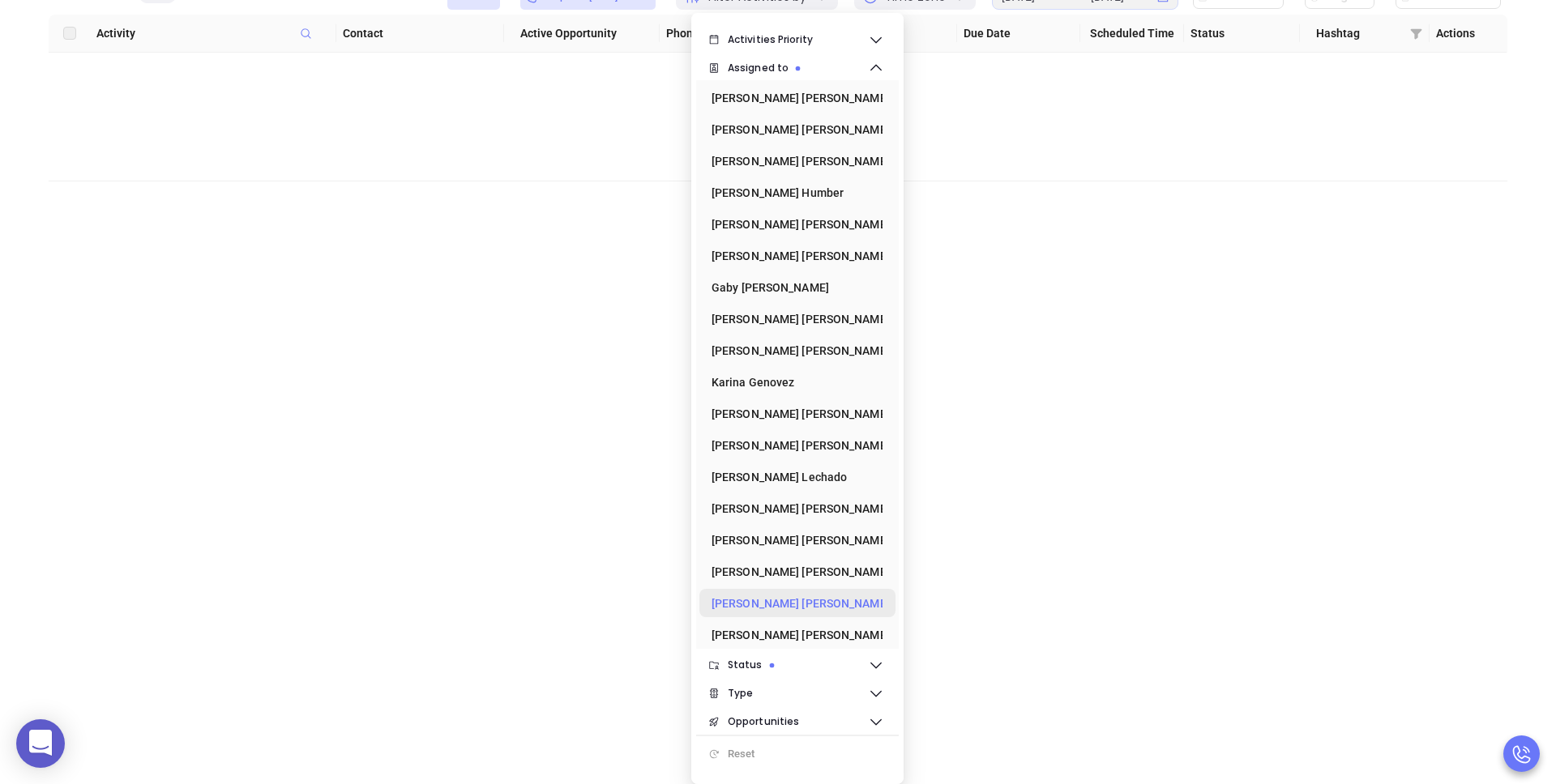
click at [847, 607] on div "Walter Contreras" at bounding box center [792, 603] width 162 height 32
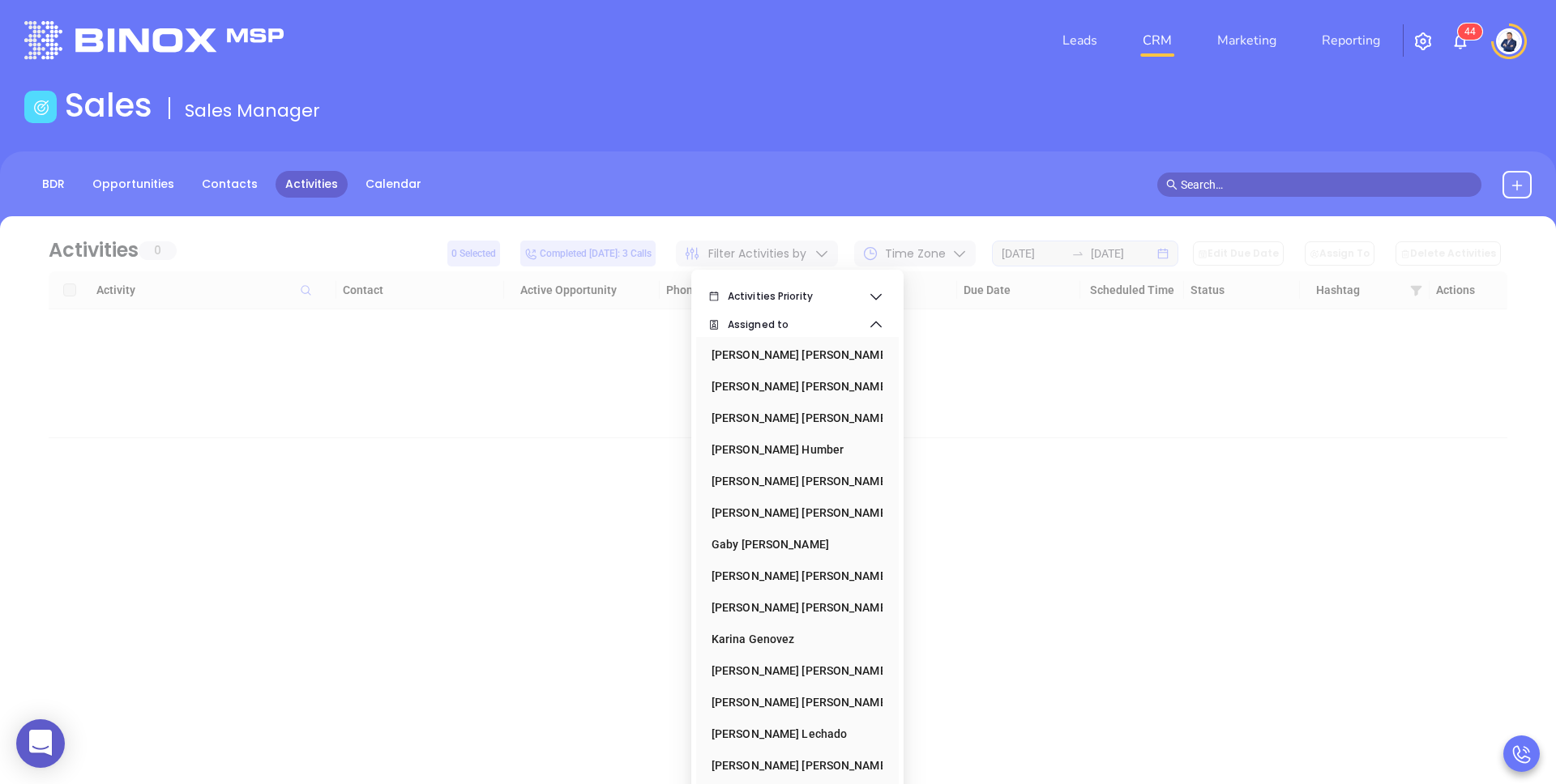
scroll to position [0, 0]
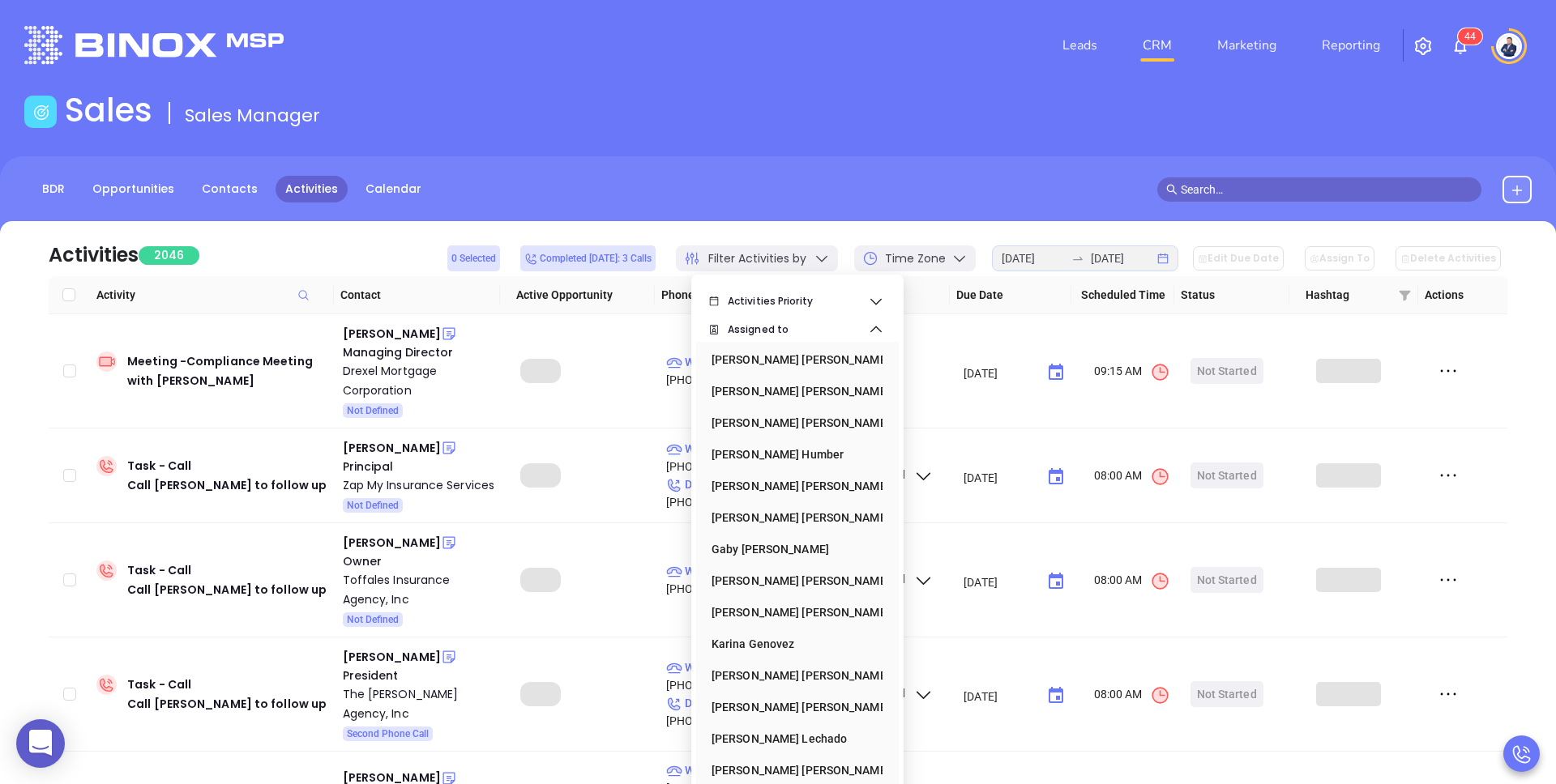
click at [780, 145] on main "Sales Sales Manager BDR Opportunities Contacts Activities Calendar Call Now Cal…" at bounding box center [778, 493] width 1556 height 805
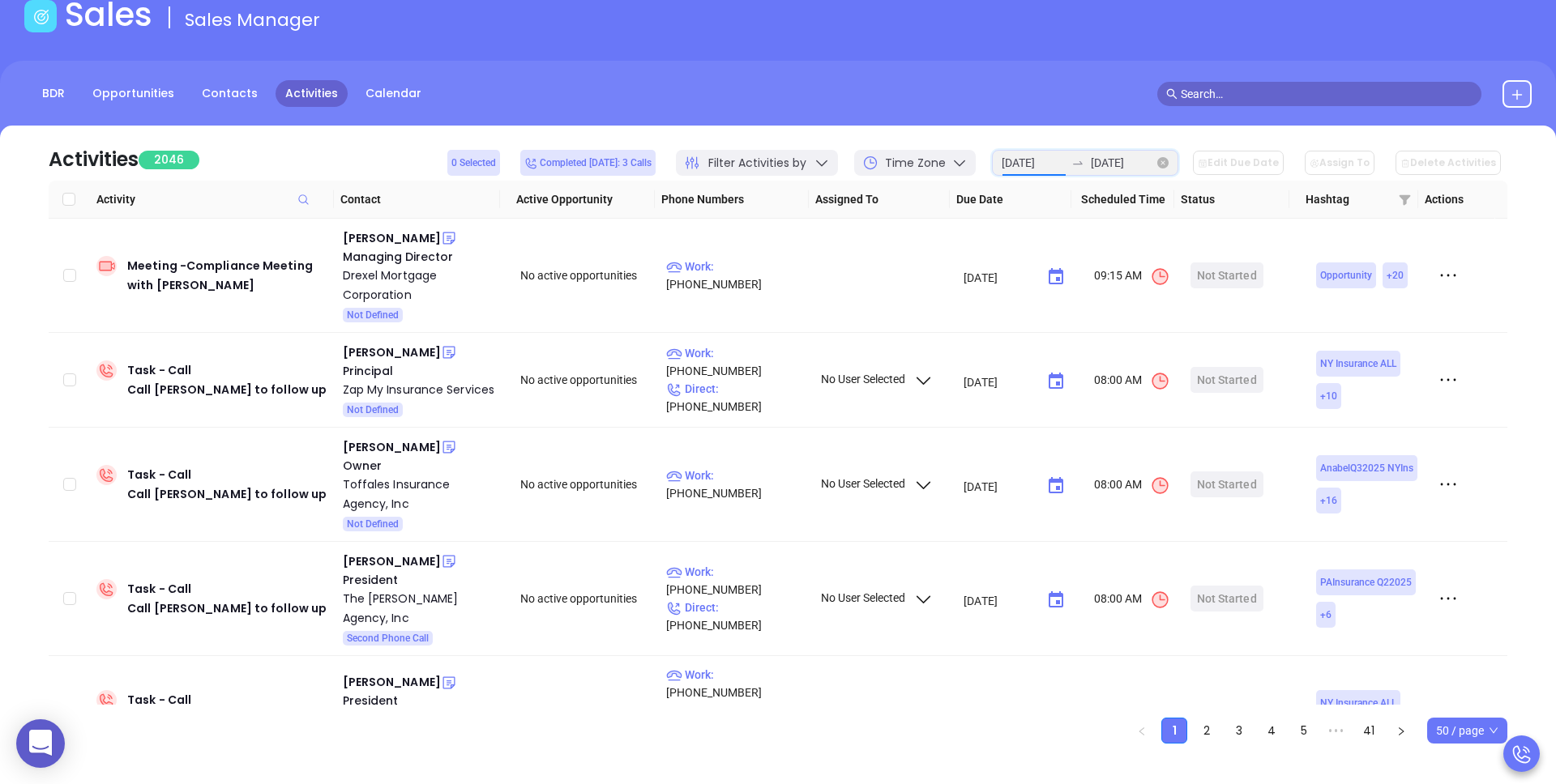
click at [1054, 167] on input "2025-08-25" at bounding box center [1033, 163] width 64 height 18
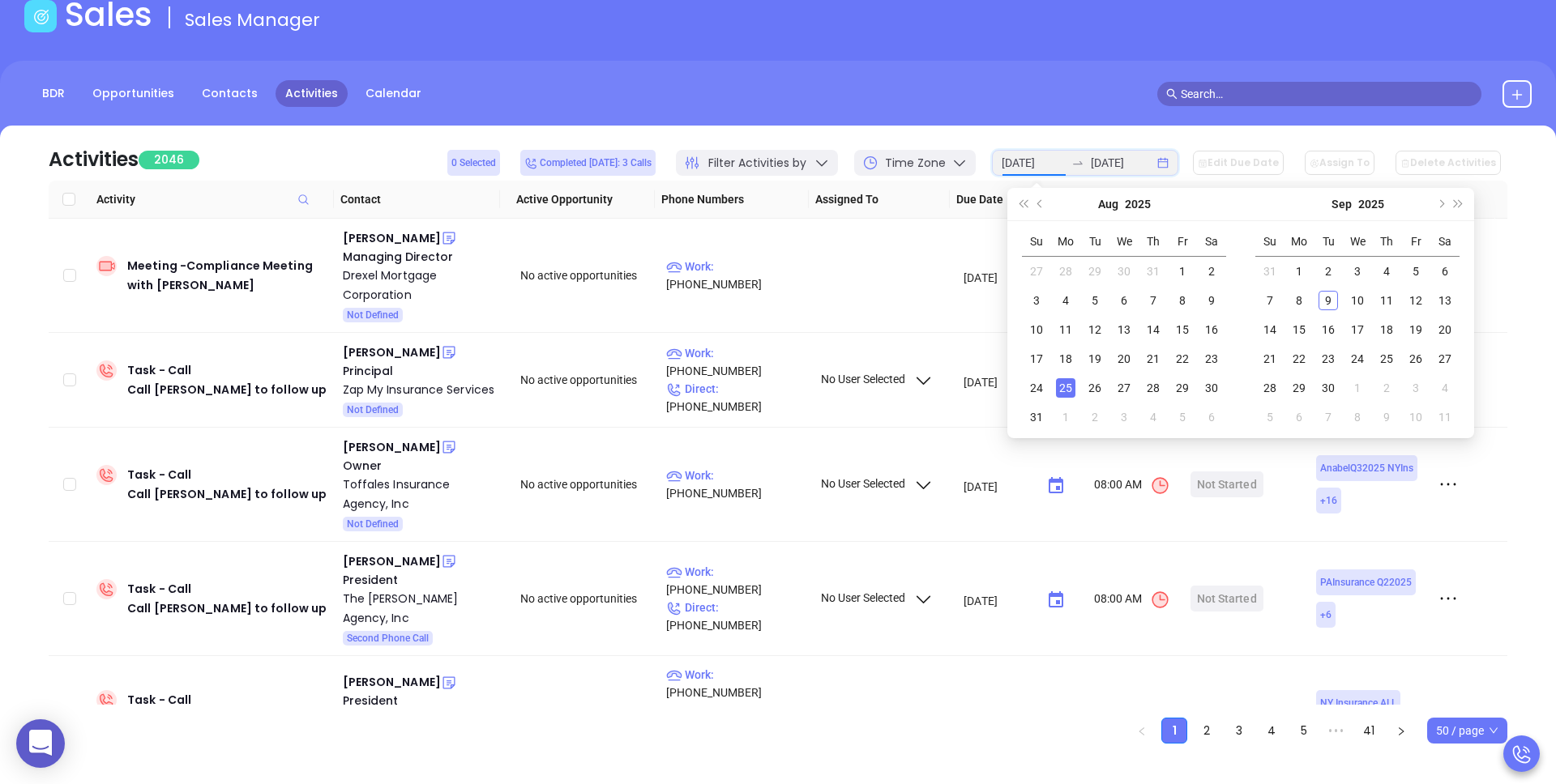
type input "2025-08-25"
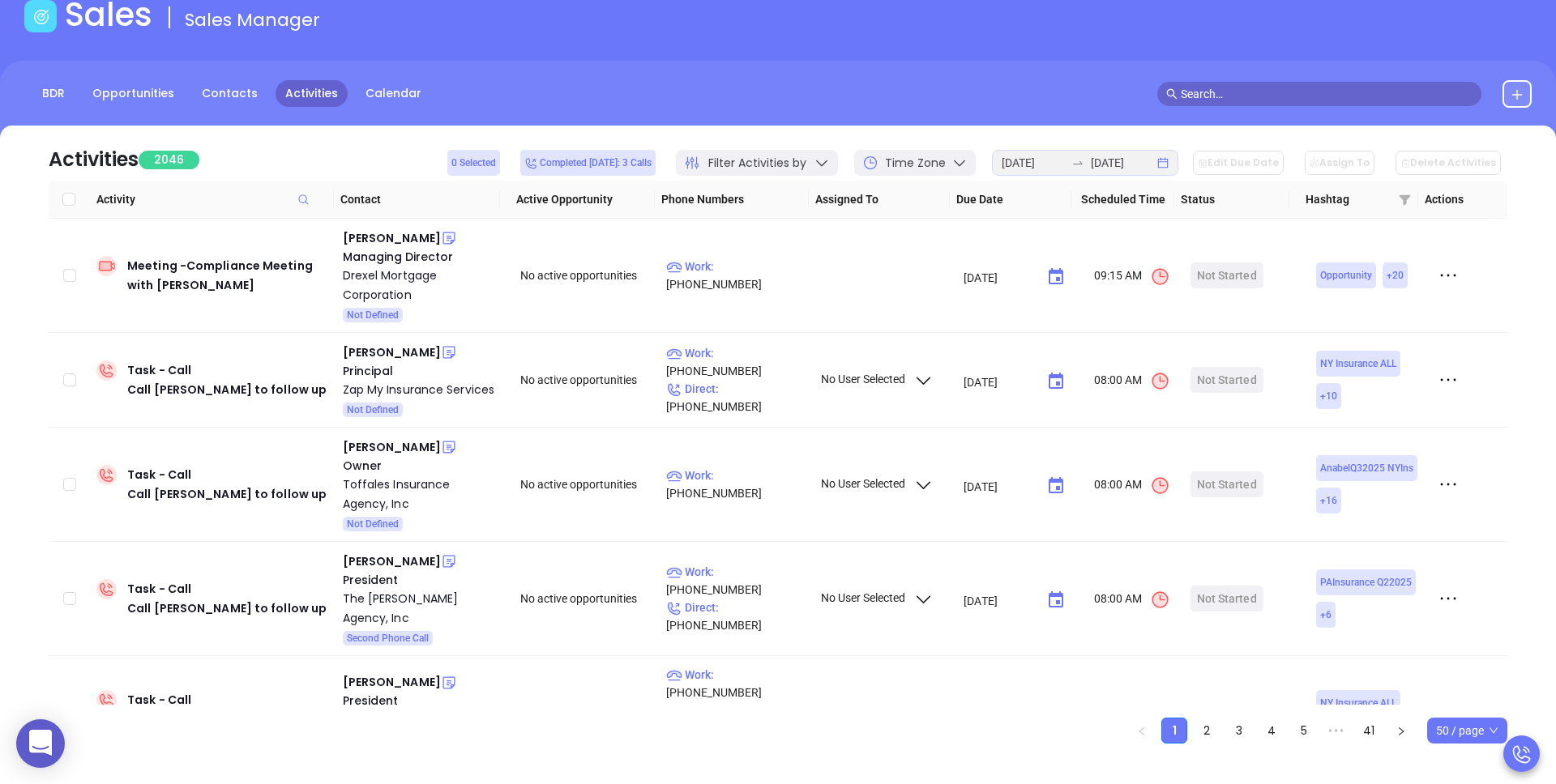
click at [905, 90] on div "BDR Opportunities Contacts Activities Calendar" at bounding box center [778, 93] width 1556 height 27
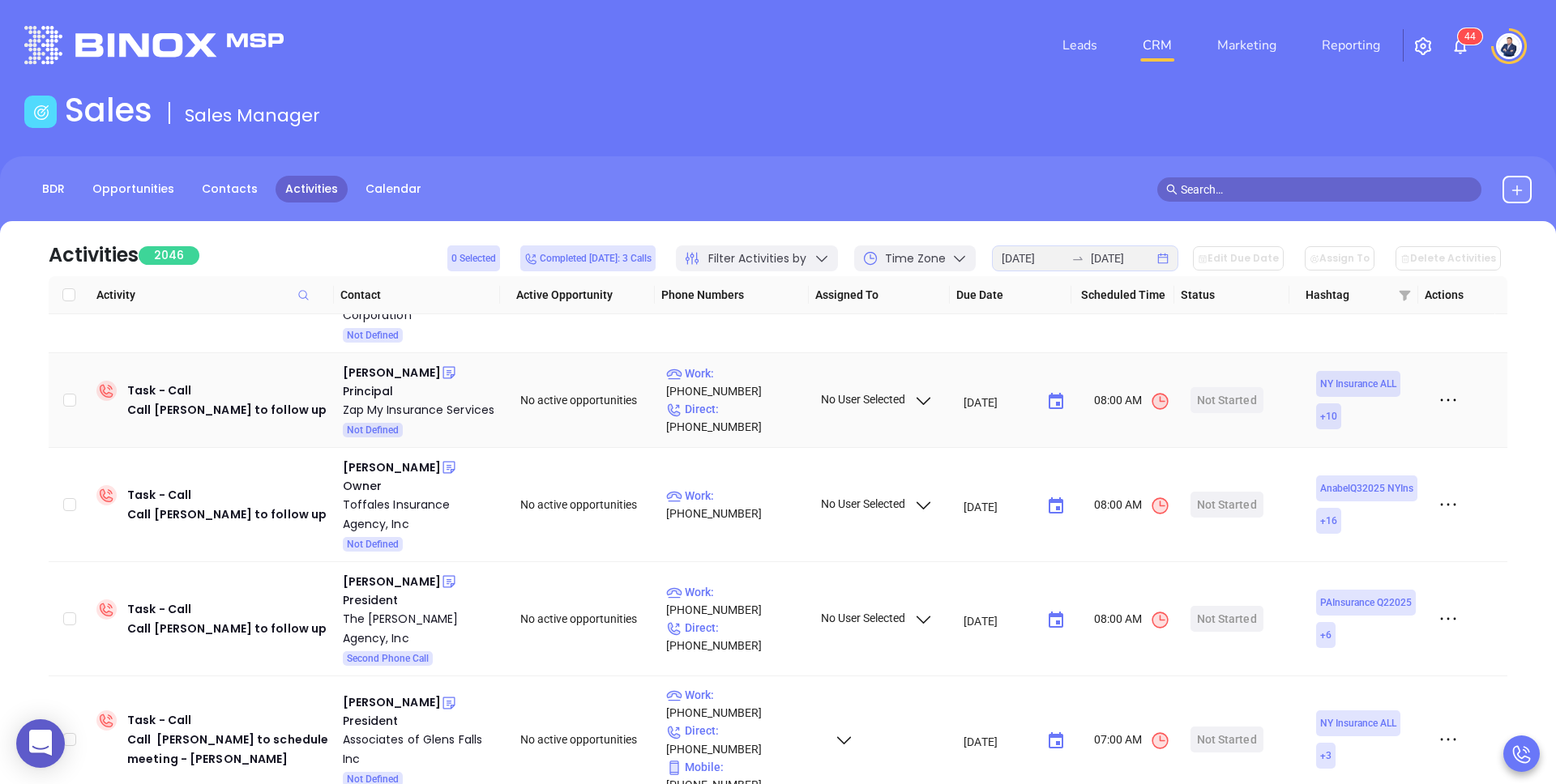
scroll to position [478, 0]
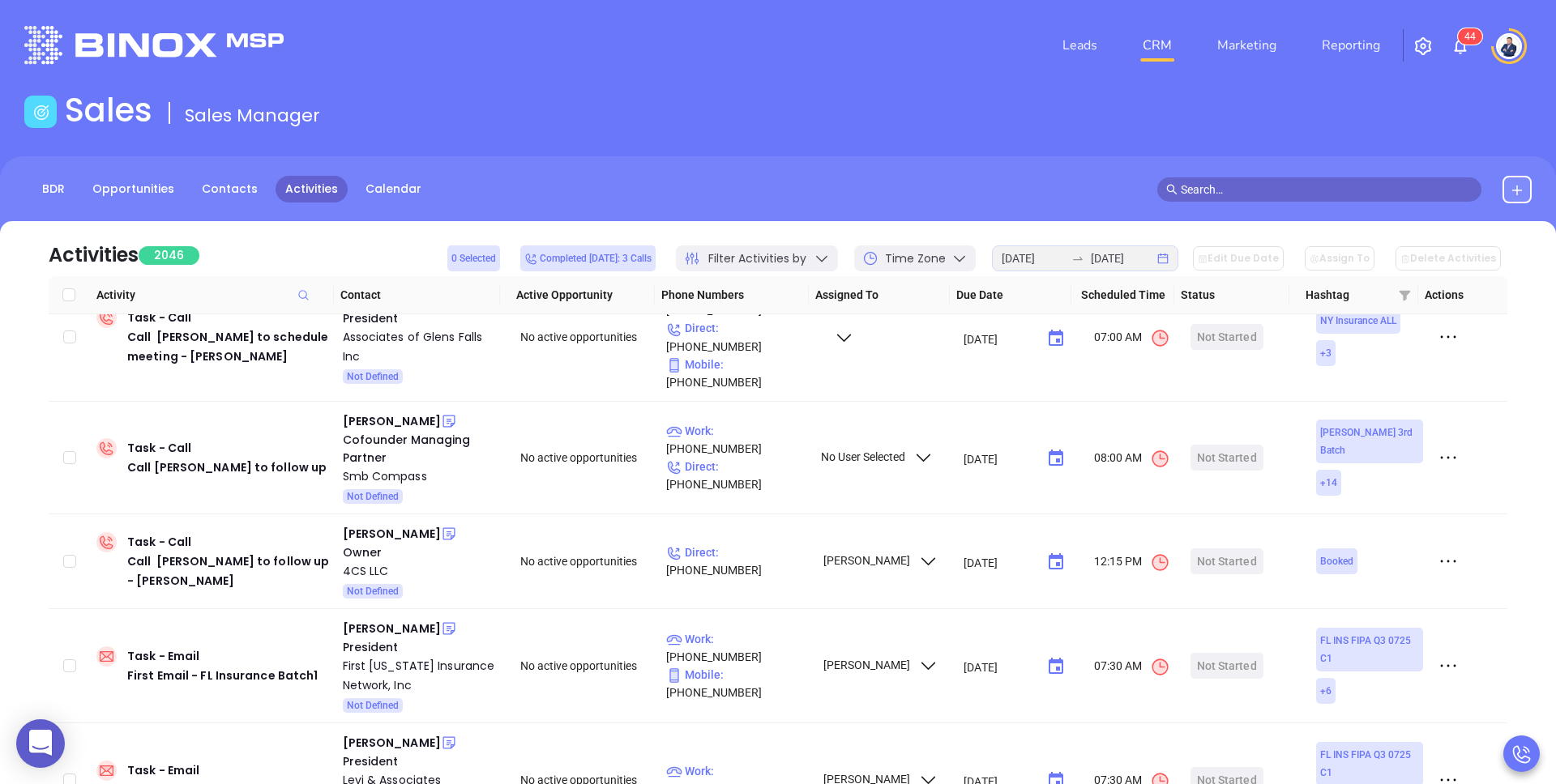
click at [893, 190] on div "BDR Opportunities Contacts Activities Calendar" at bounding box center [778, 189] width 1556 height 27
click at [830, 257] on icon at bounding box center [822, 259] width 17 height 17
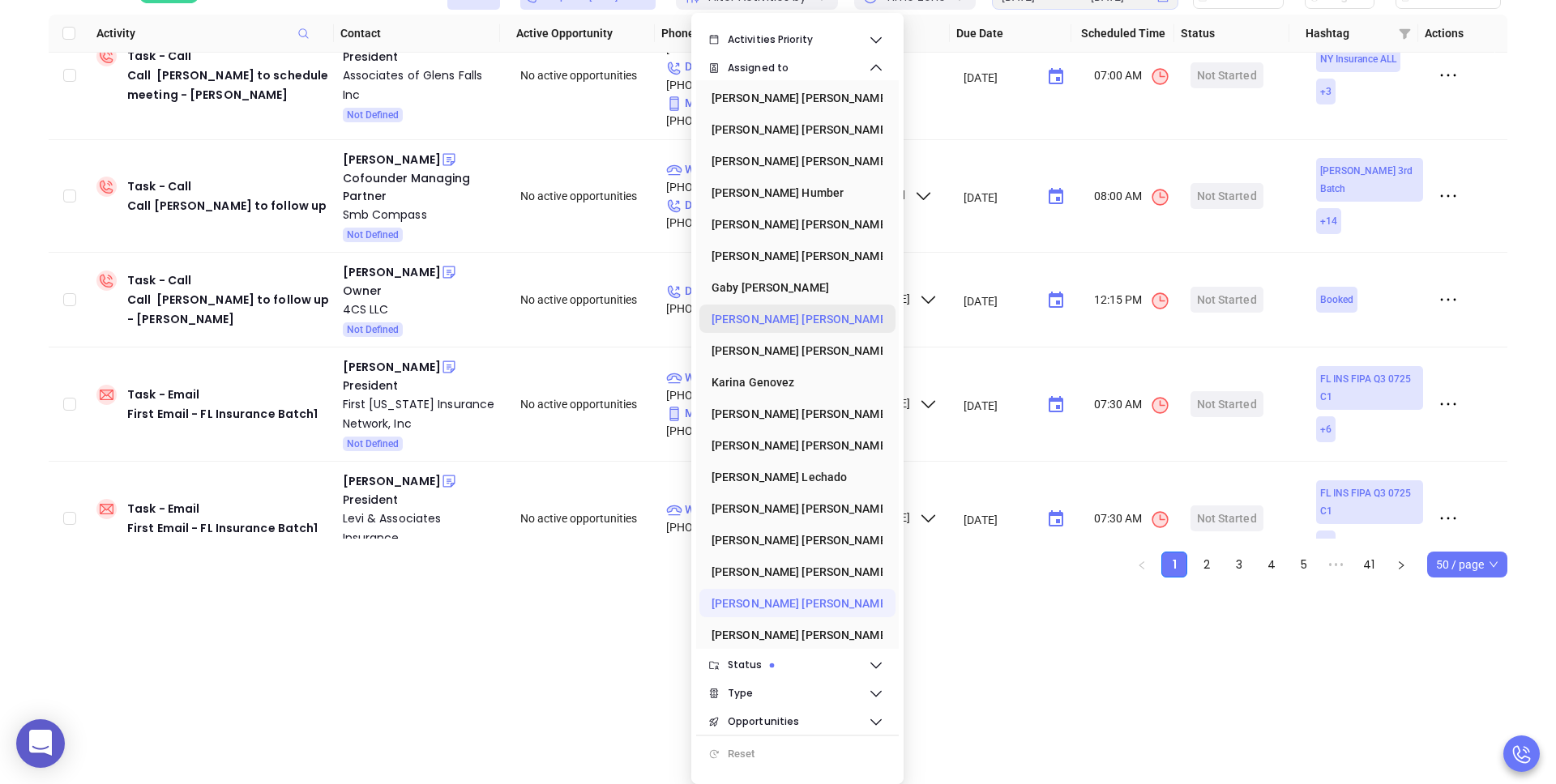
scroll to position [0, 0]
click at [788, 568] on div "Vicky Mendoza" at bounding box center [792, 573] width 162 height 32
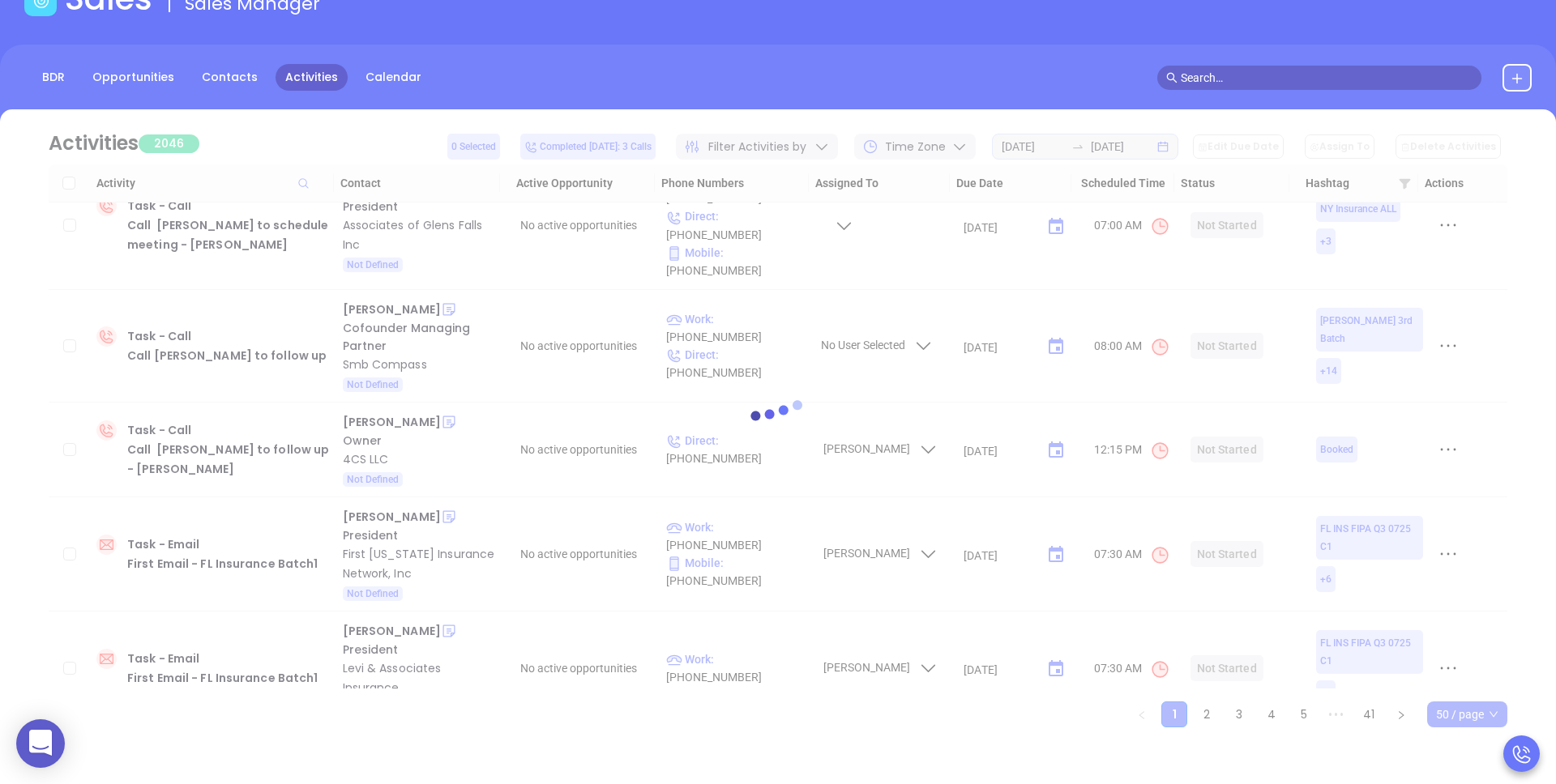
click at [1061, 652] on html "0 Leads CRM Marketing Reporting 4 4 Financial Leads Leads Sales Sales Manager B…" at bounding box center [778, 280] width 1556 height 784
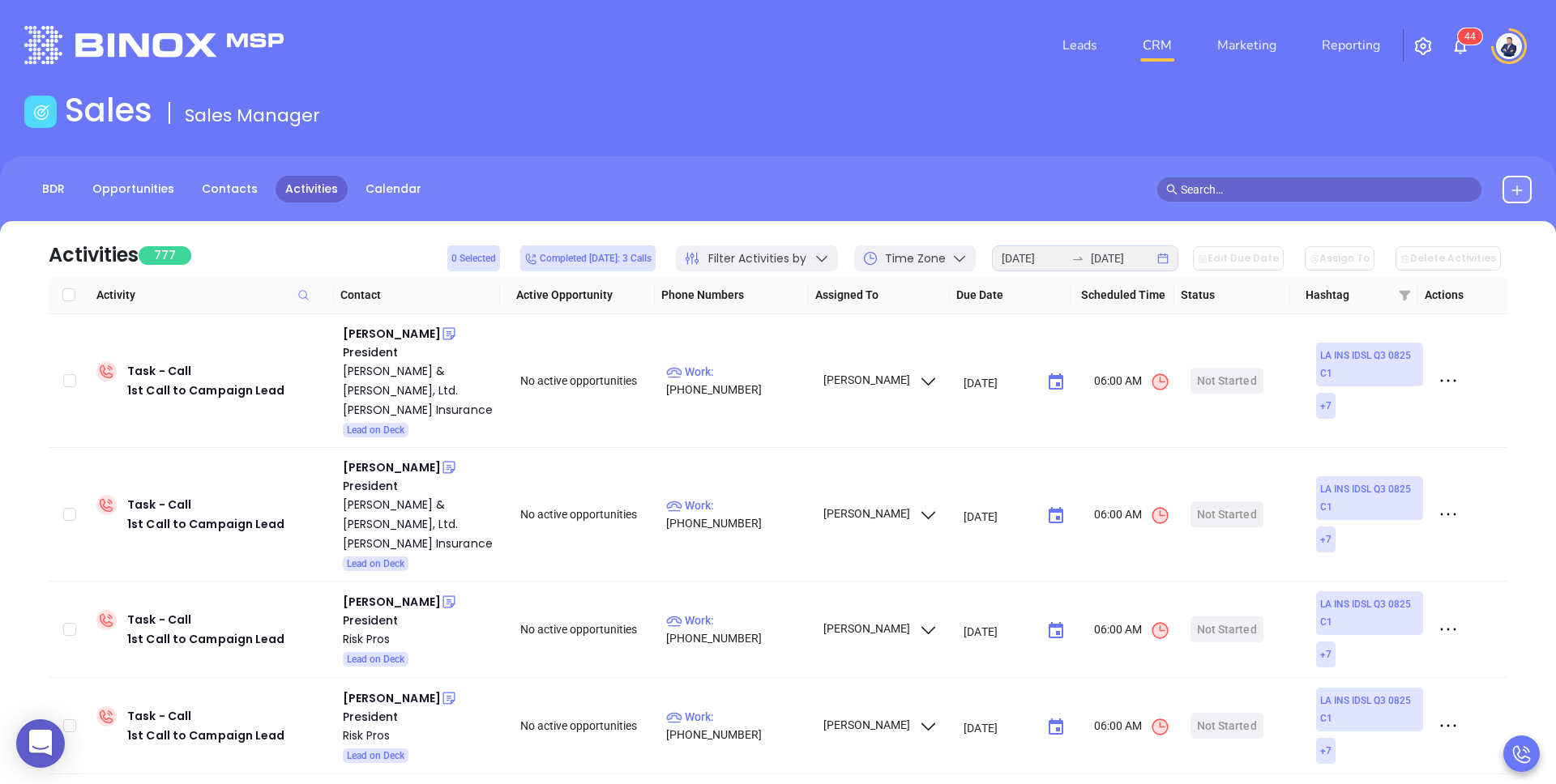
click at [938, 135] on div "Sales Sales Manager" at bounding box center [778, 113] width 1527 height 45
click at [241, 259] on div "Activities 777 0 Selected Completed today: 3 Calls Filter Activities by Time Zo…" at bounding box center [778, 249] width 1458 height 55
click at [868, 193] on div "BDR Opportunities Contacts Activities Calendar" at bounding box center [778, 189] width 1556 height 27
click at [865, 202] on div "BDR Opportunities Contacts Activities Calendar" at bounding box center [778, 189] width 1556 height 27
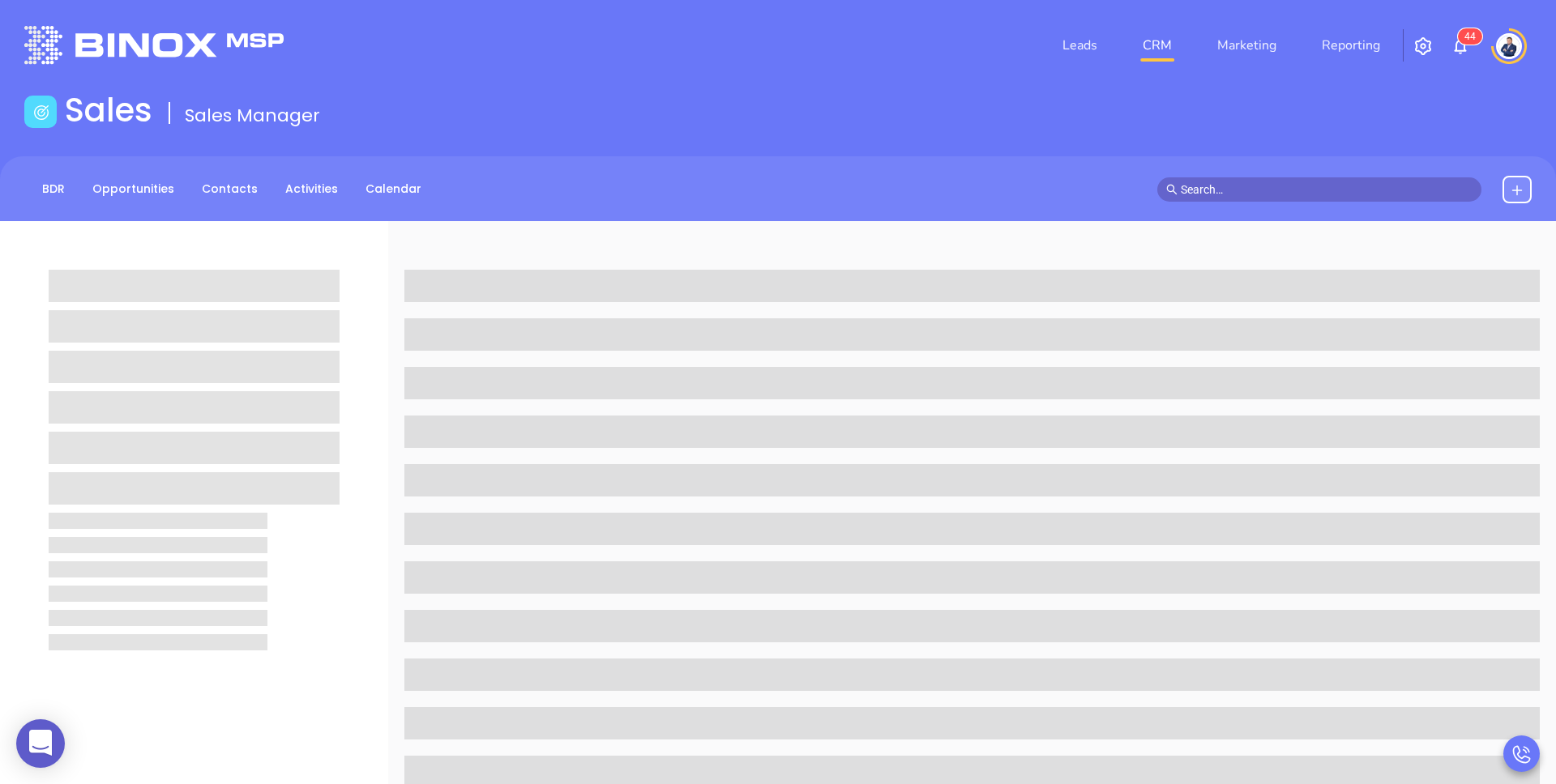
click at [542, 81] on header "Leads CRM Marketing Reporting 4 4 Financial Leads Leads" at bounding box center [778, 45] width 1507 height 91
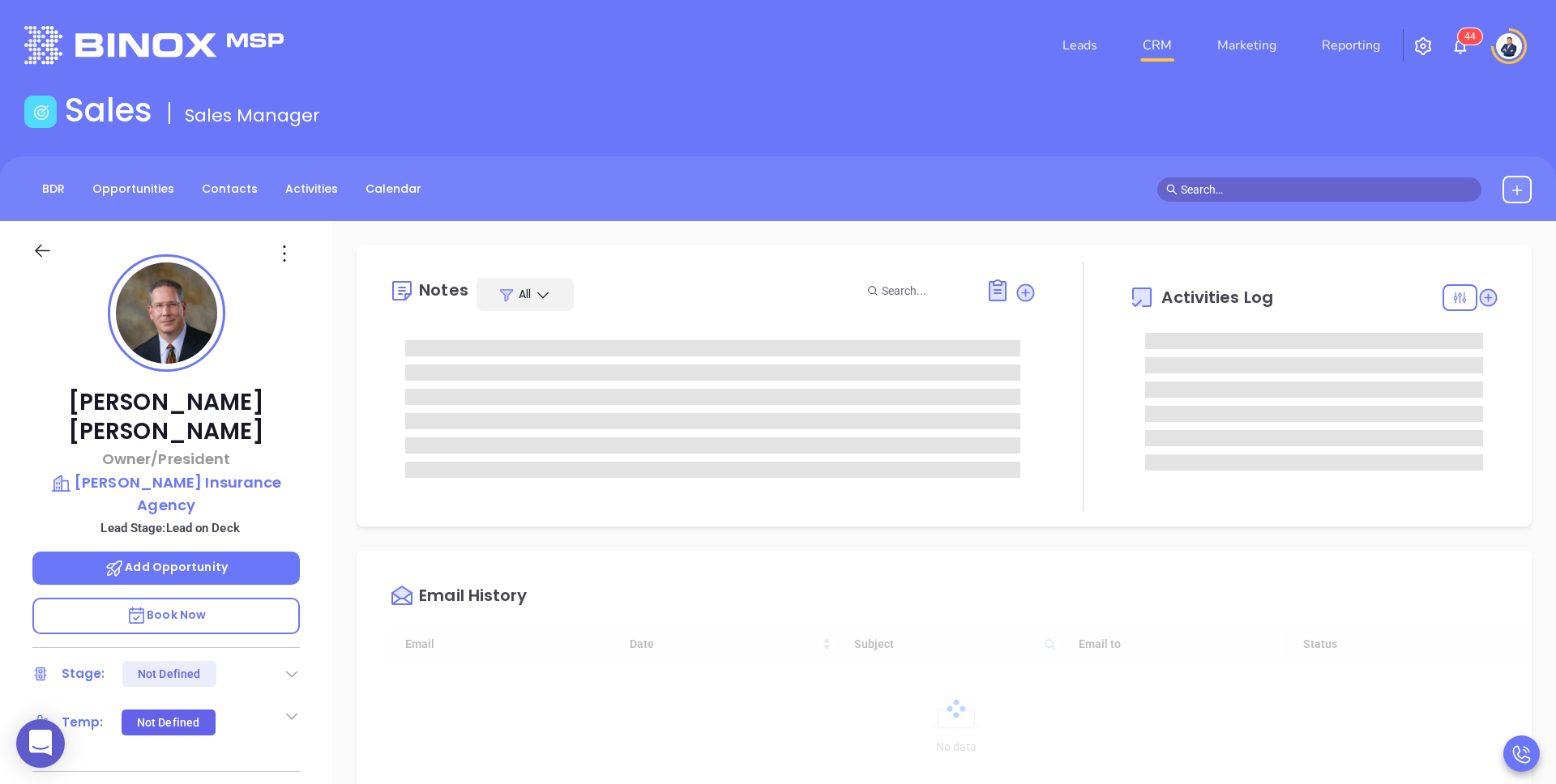
scroll to position [283, 0]
type input "Walter Contreras"
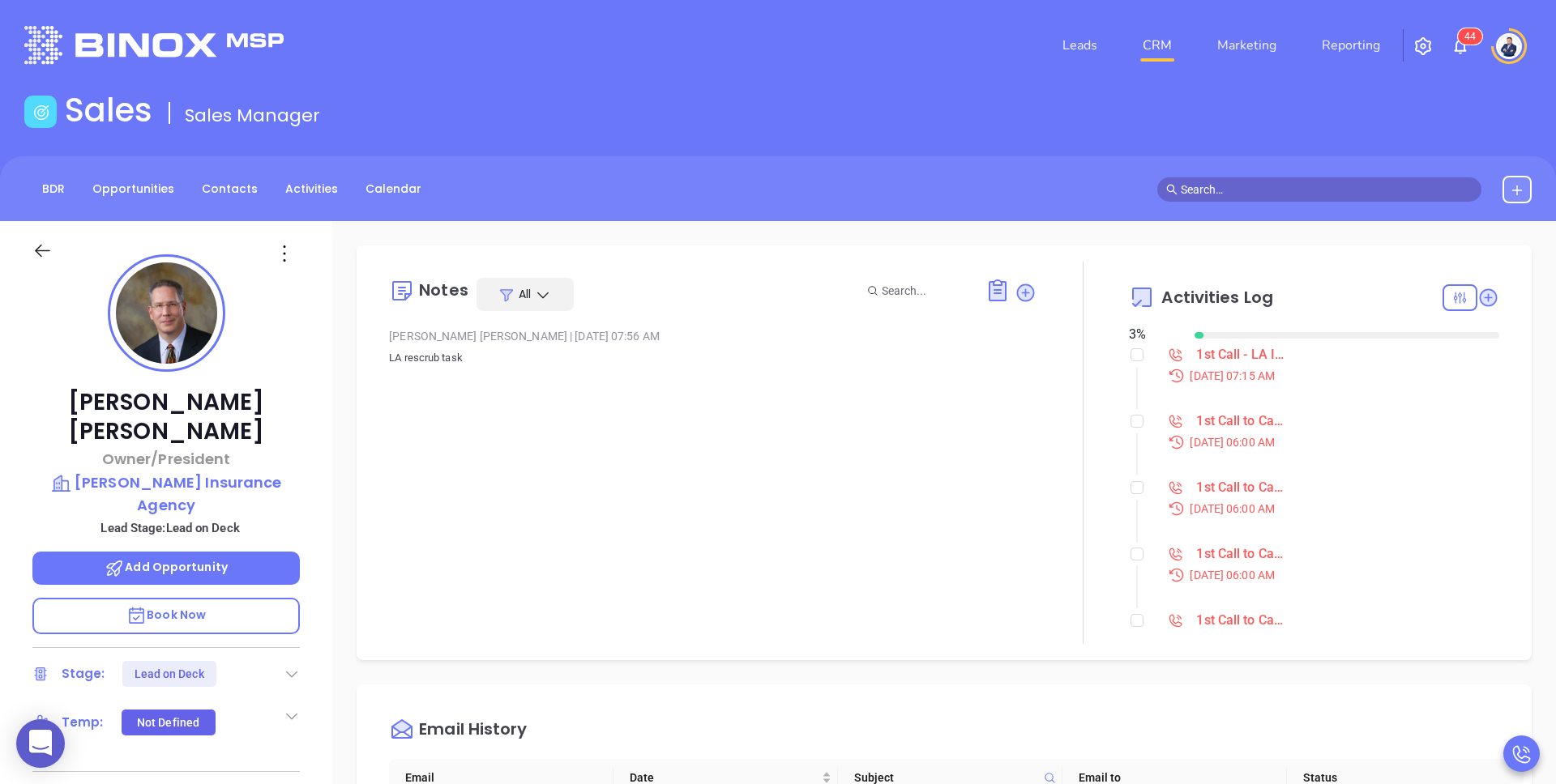
click at [1216, 419] on div "1st Call to Campaign Lead" at bounding box center [1240, 421] width 88 height 24
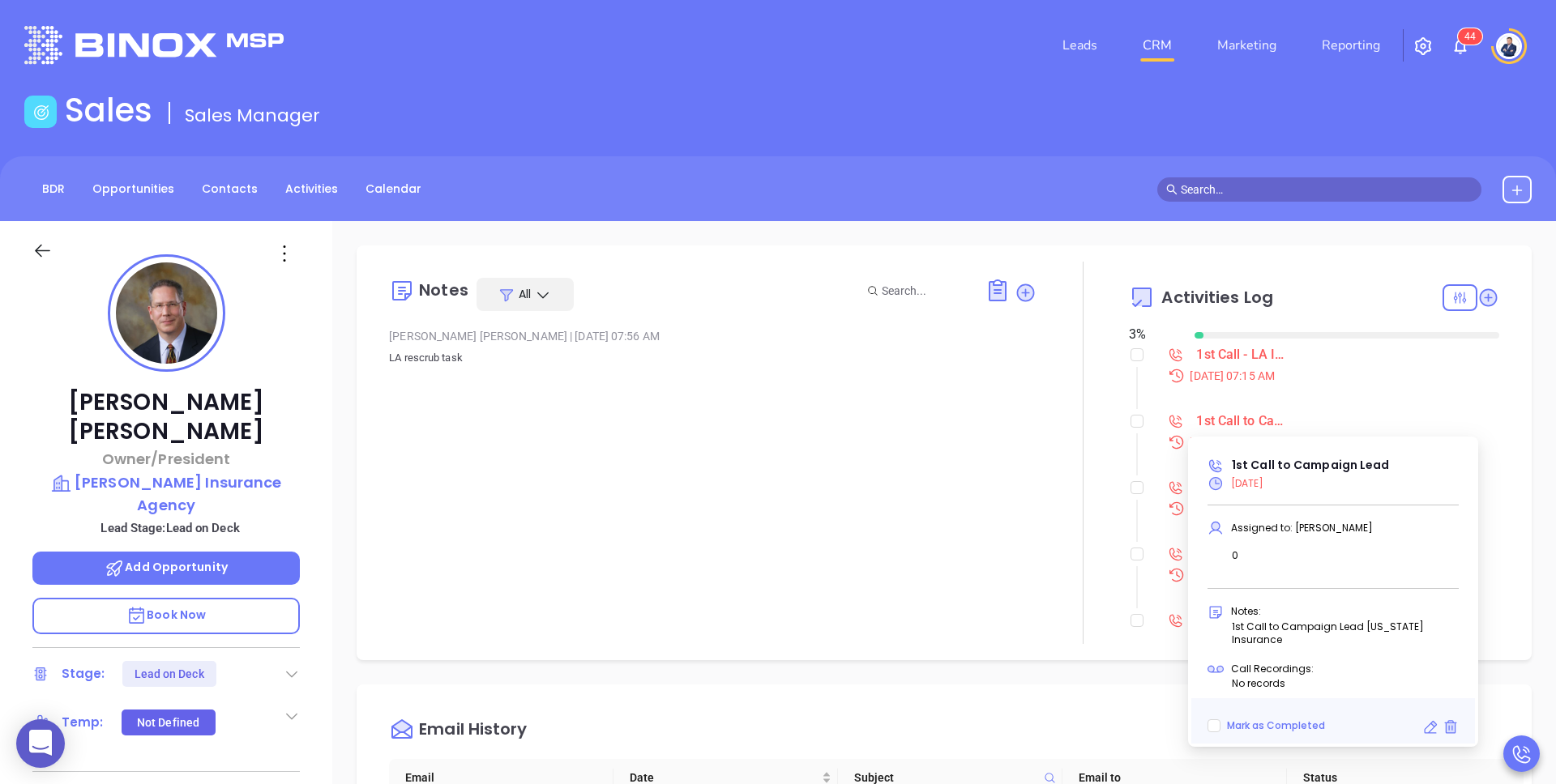
click at [1216, 419] on div "1st Call to Campaign Lead" at bounding box center [1240, 421] width 88 height 24
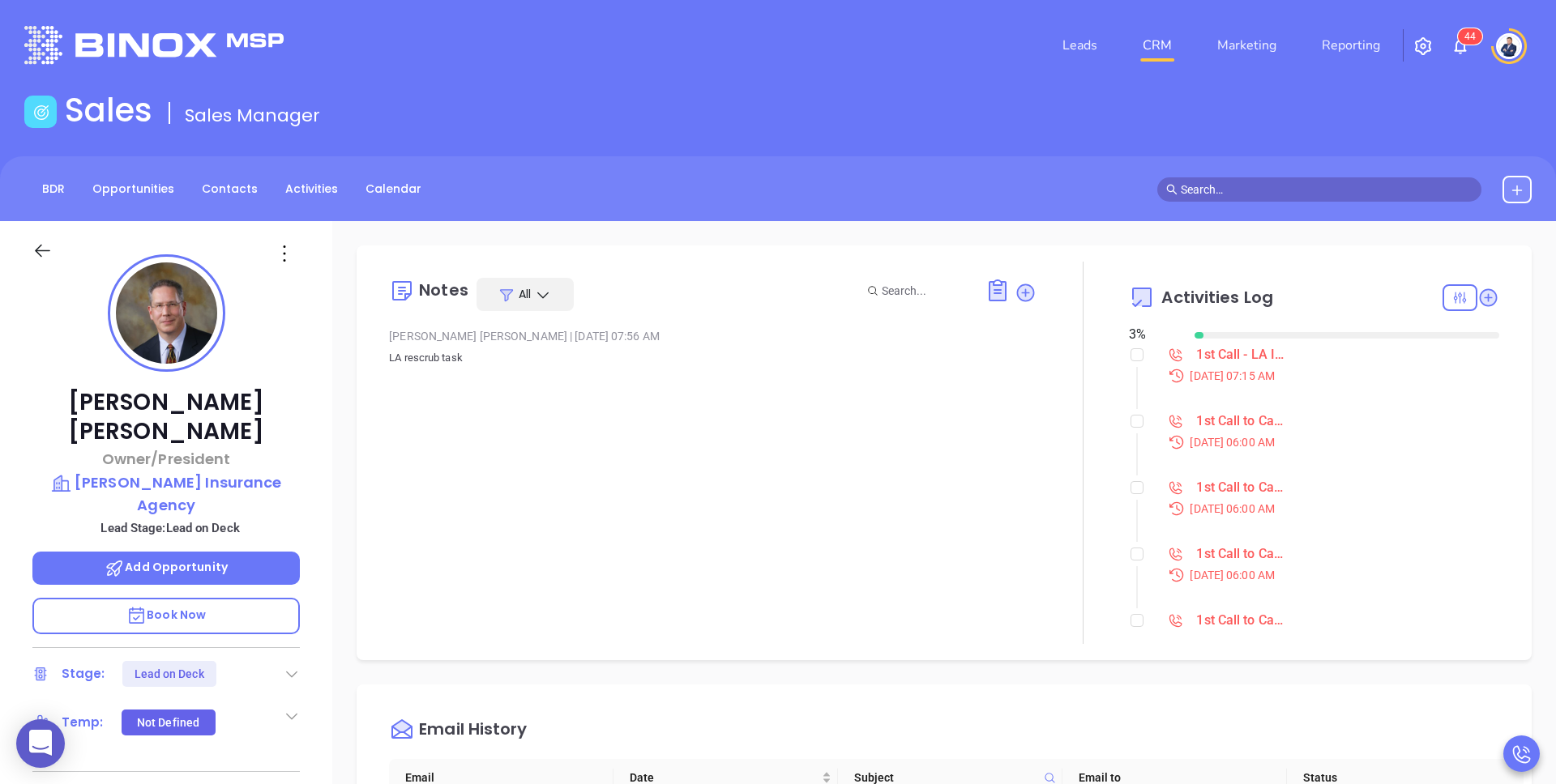
click at [990, 125] on div "Sales Sales Manager" at bounding box center [778, 113] width 1527 height 45
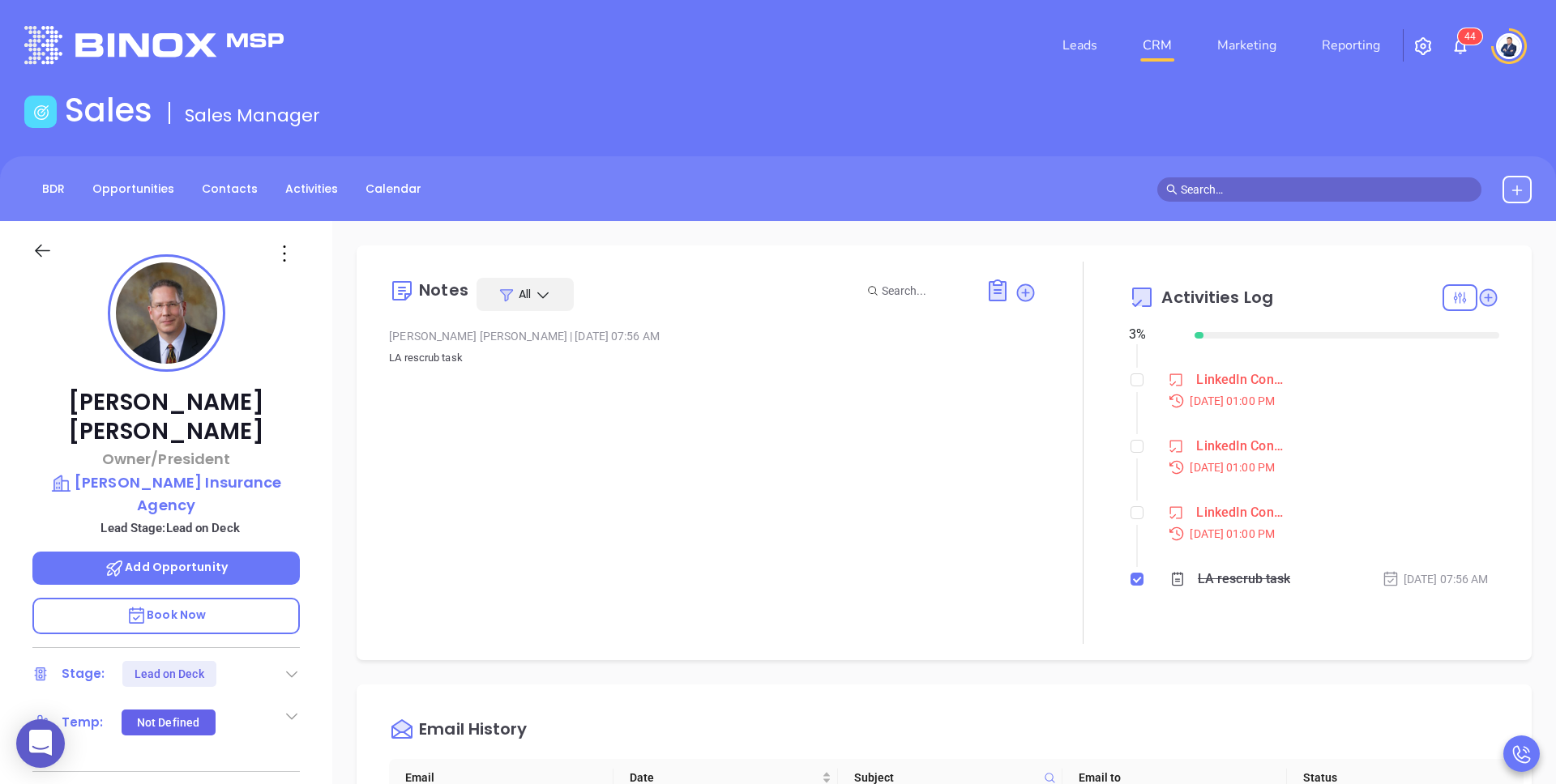
click at [1210, 507] on div "LinkedIn Connections" at bounding box center [1240, 512] width 88 height 24
click at [1027, 433] on div "Notes All Liz Cruz | Mar 12, 2025 07:56 AM LA rescrub task" at bounding box center [713, 453] width 648 height 382
click at [1227, 520] on div "LinkedIn Connections" at bounding box center [1240, 512] width 88 height 24
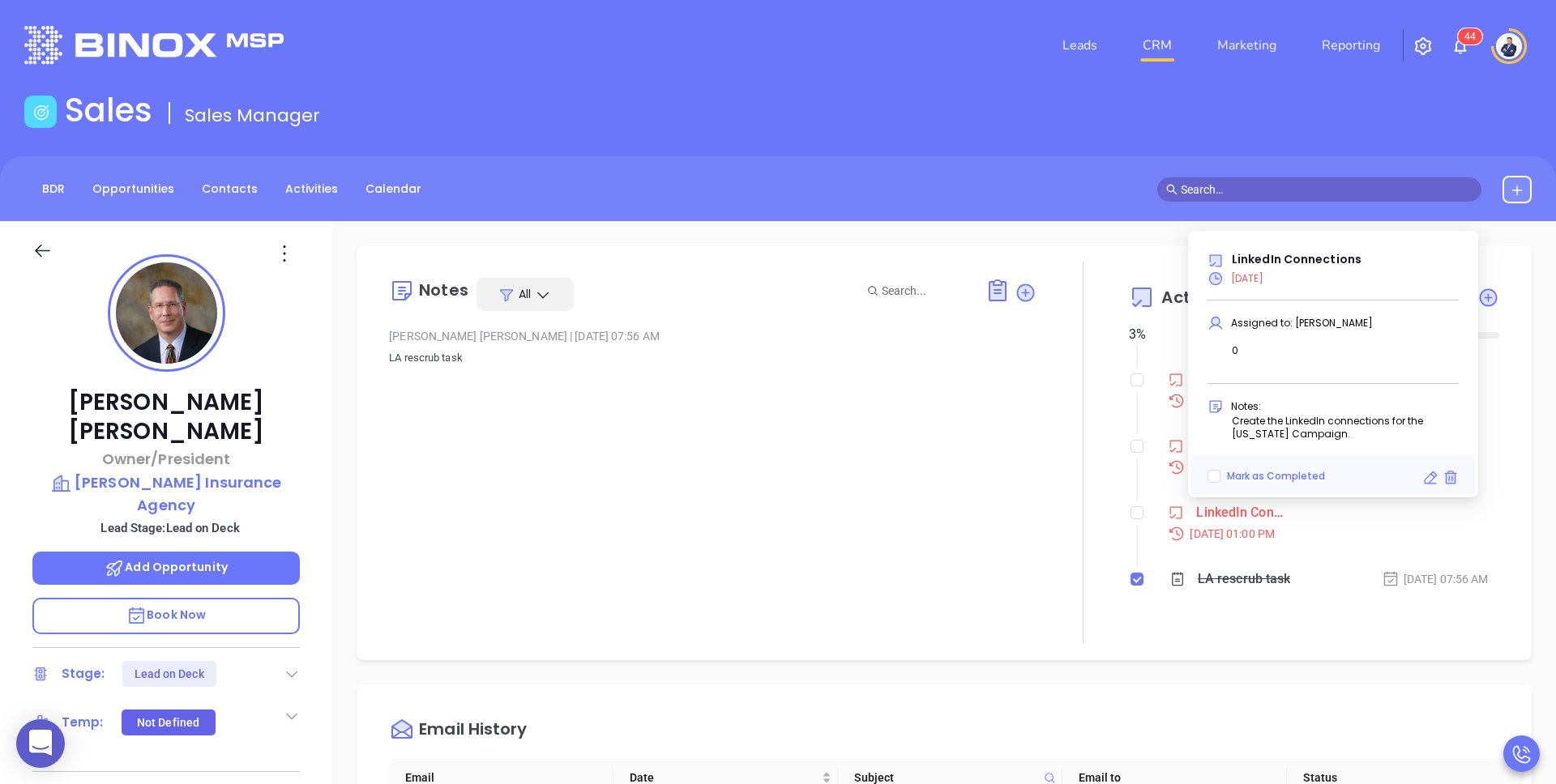
click at [1046, 450] on div at bounding box center [1083, 453] width 93 height 382
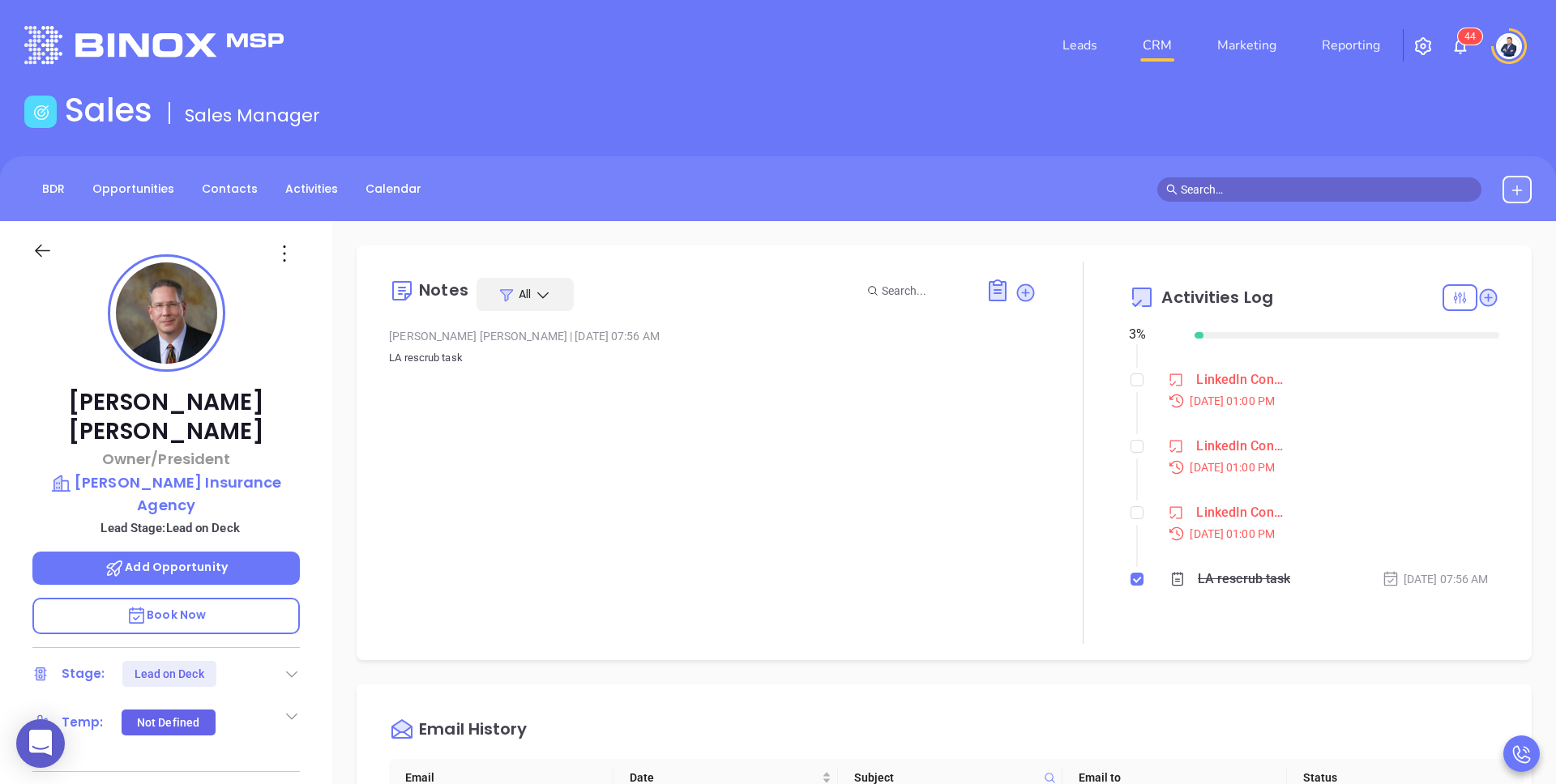
click at [1214, 451] on div "LinkedIn Connections" at bounding box center [1240, 446] width 88 height 24
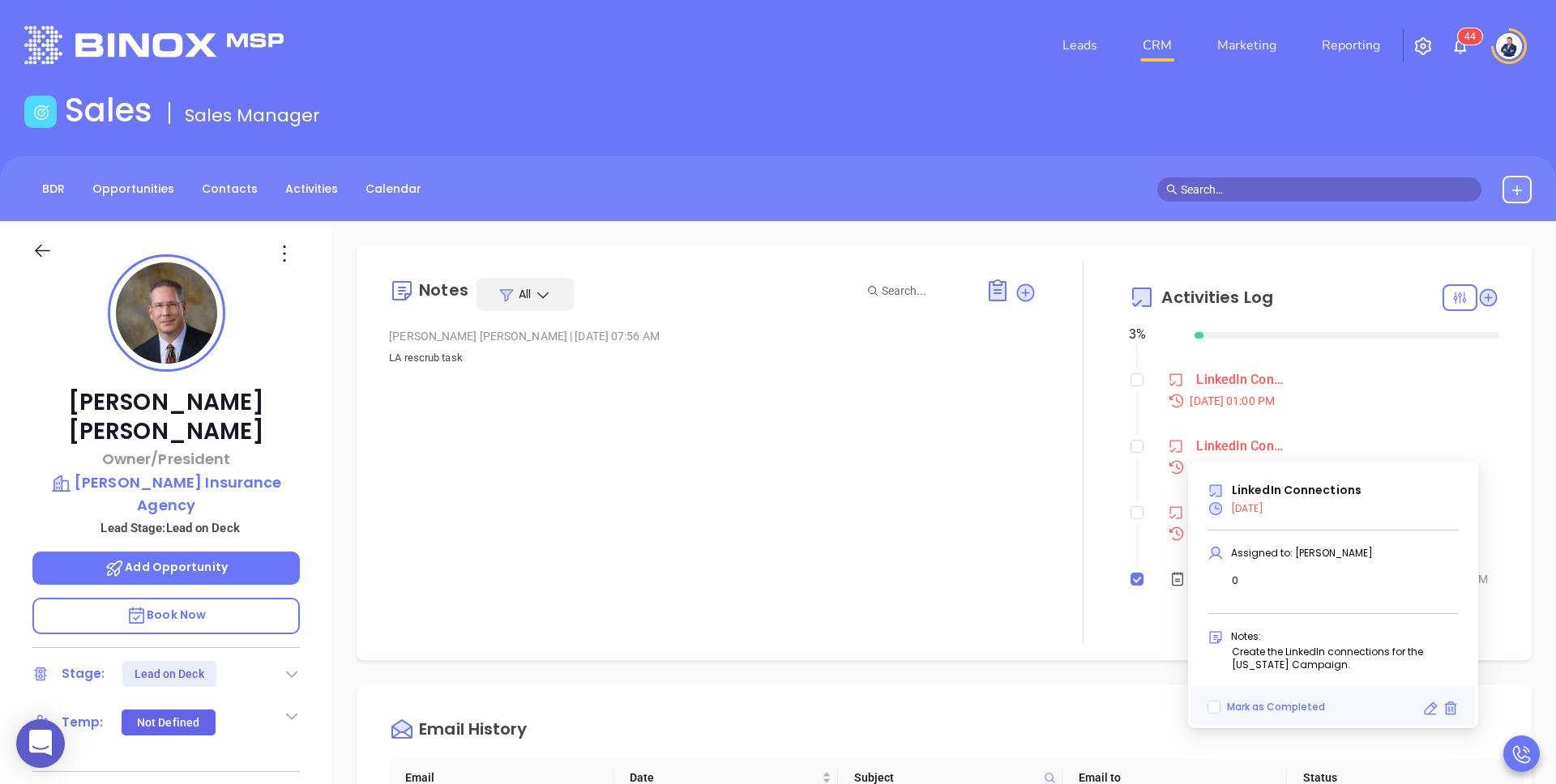
click at [1354, 433] on li "LinkedIn Connections Aug 19, 2025 | 01:00 PM" at bounding box center [1316, 405] width 366 height 63
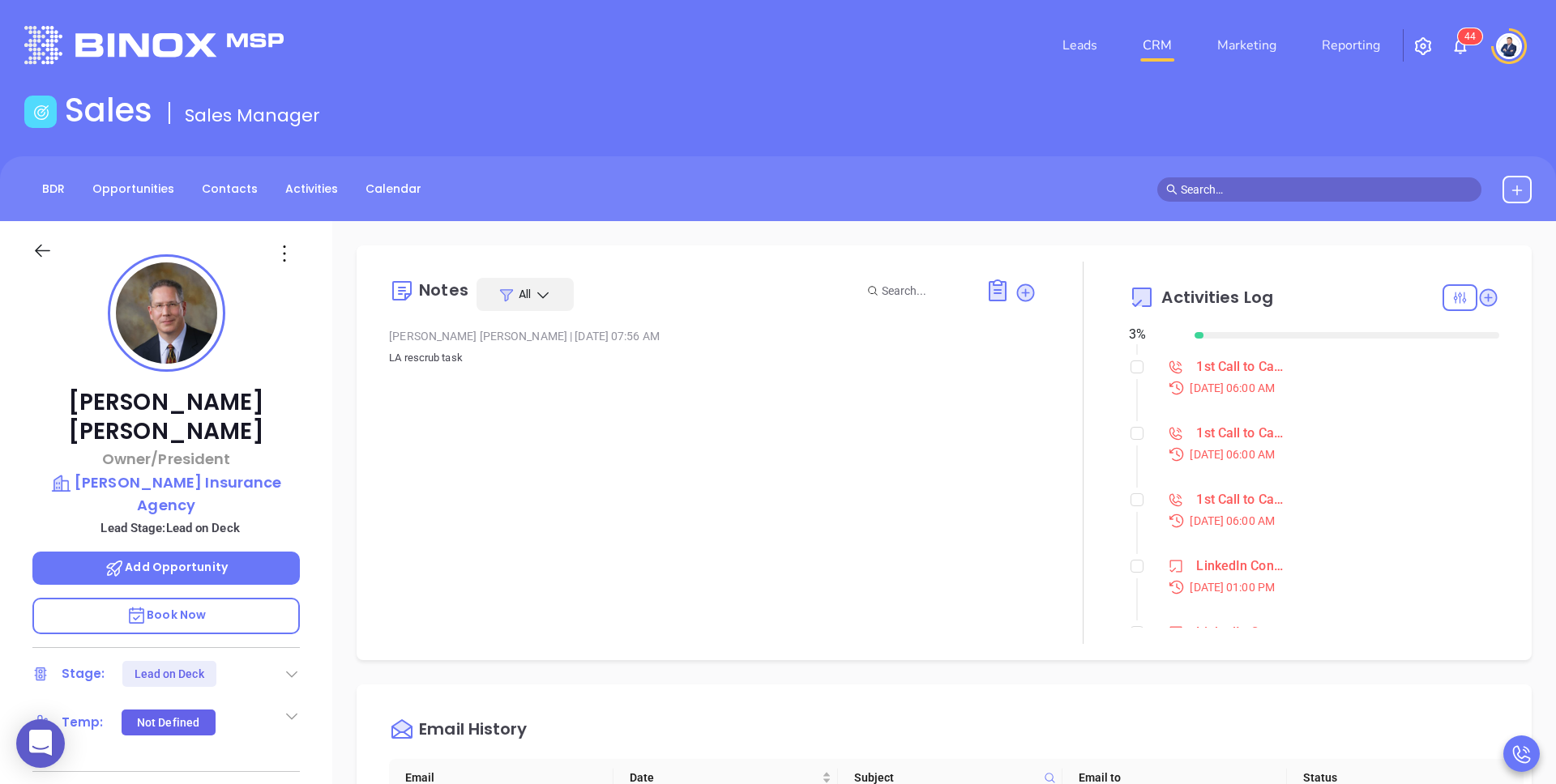
scroll to position [1513, 0]
click at [1233, 442] on div "1st Call to Campaign Lead" at bounding box center [1240, 436] width 88 height 24
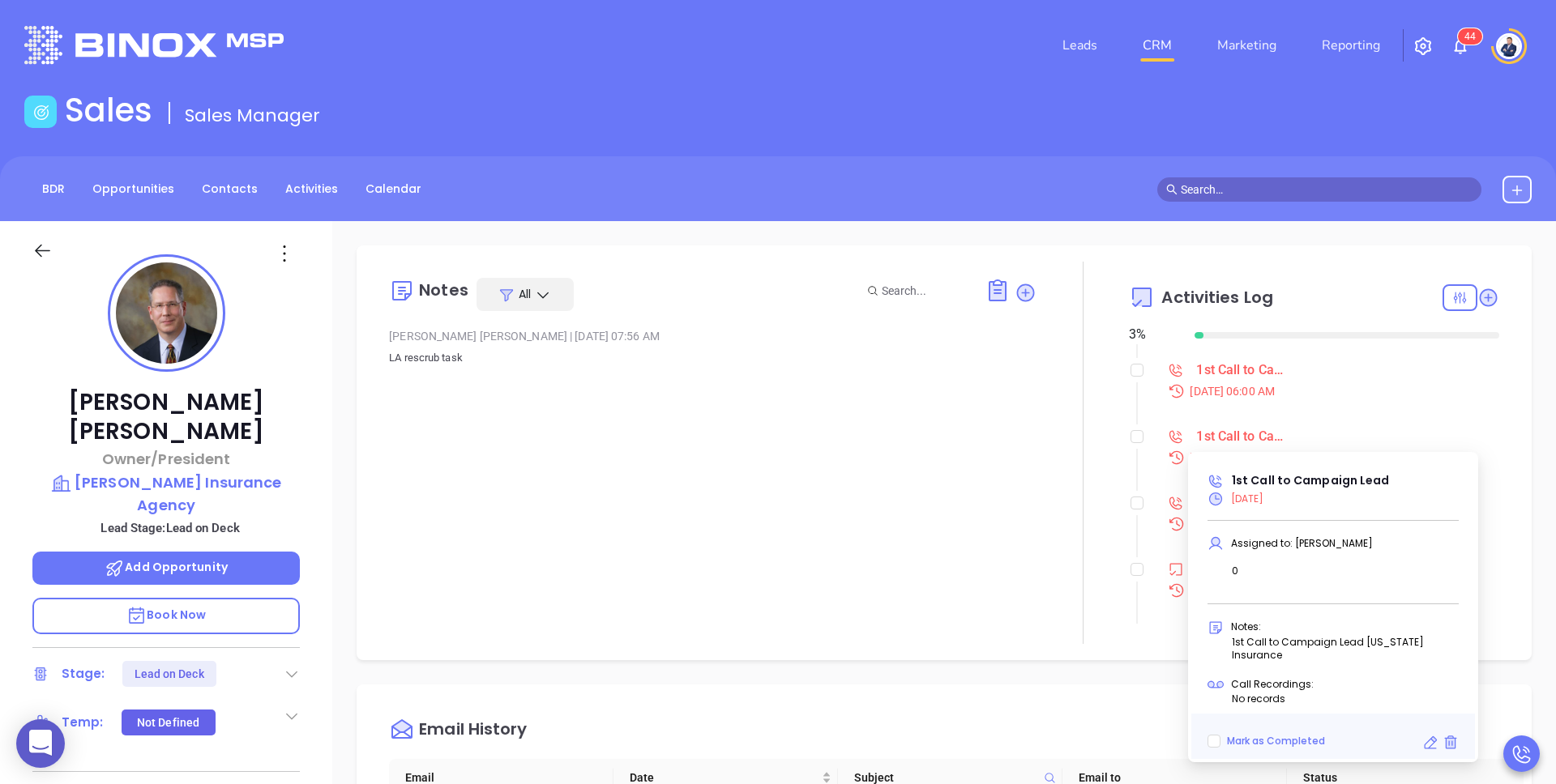
click at [991, 430] on div "Notes All Liz Cruz | Mar 12, 2025 07:56 AM LA rescrub task" at bounding box center [713, 453] width 648 height 382
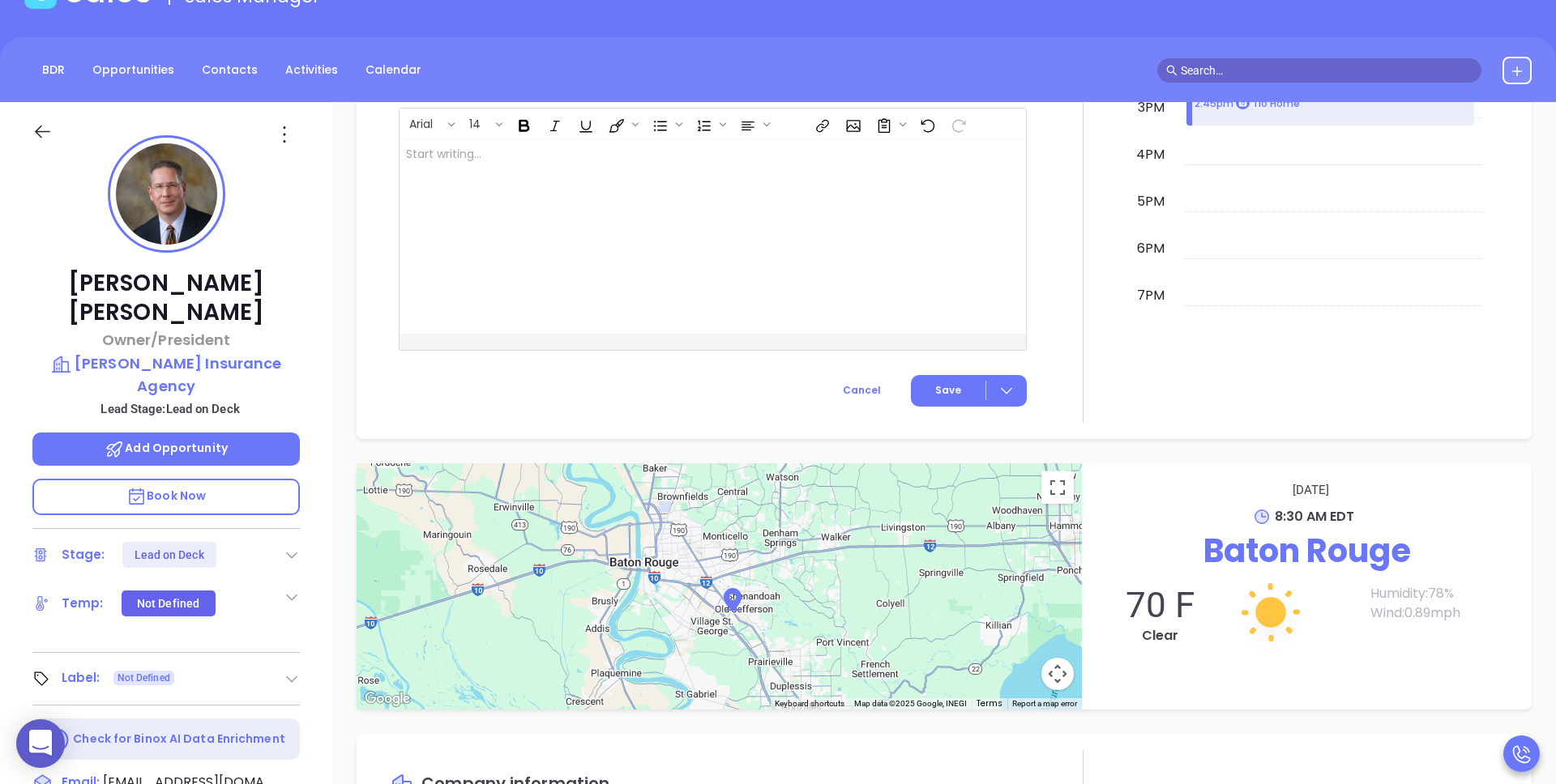
scroll to position [0, 0]
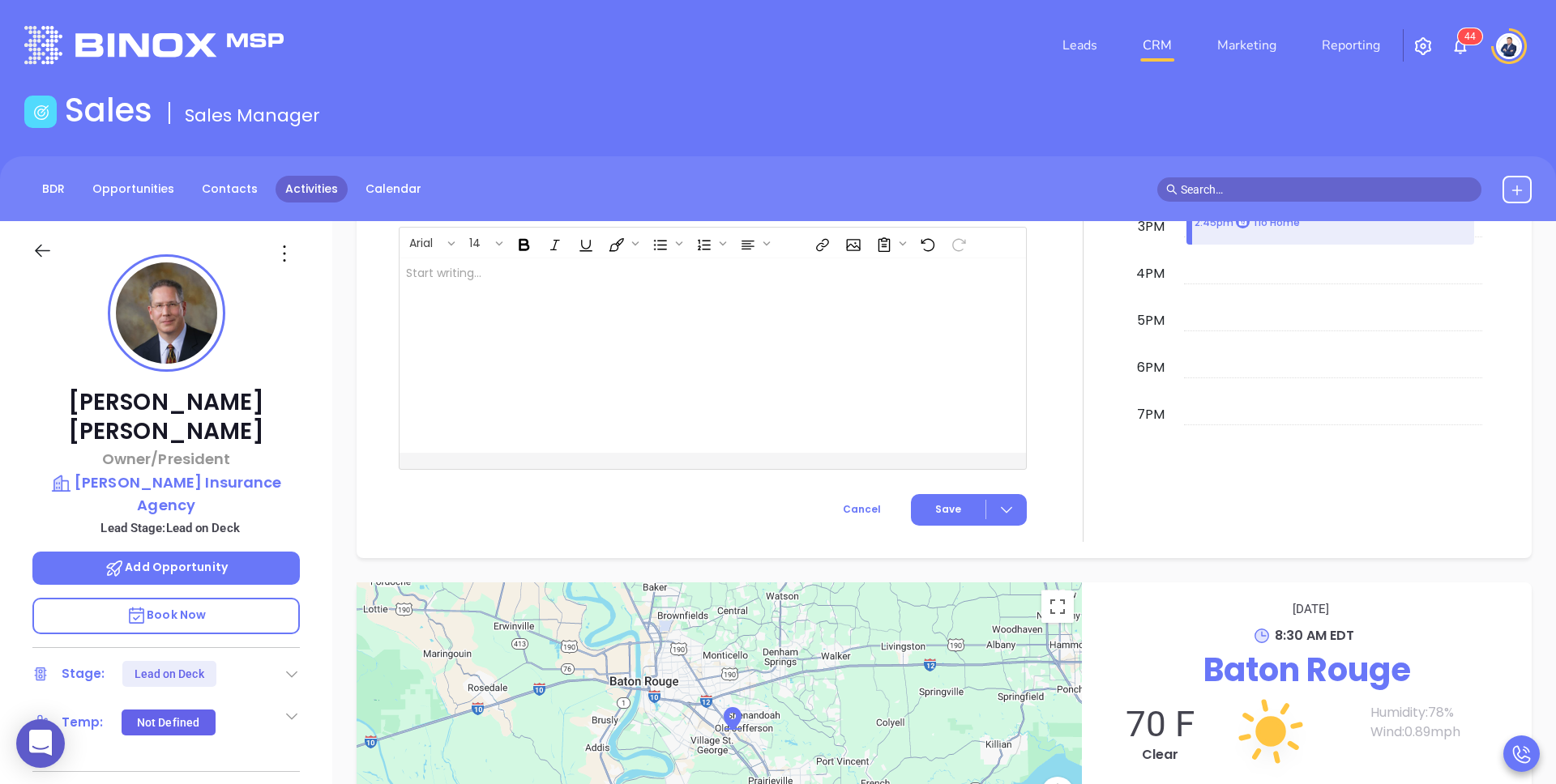
click at [296, 193] on link "Activities" at bounding box center [311, 189] width 72 height 26
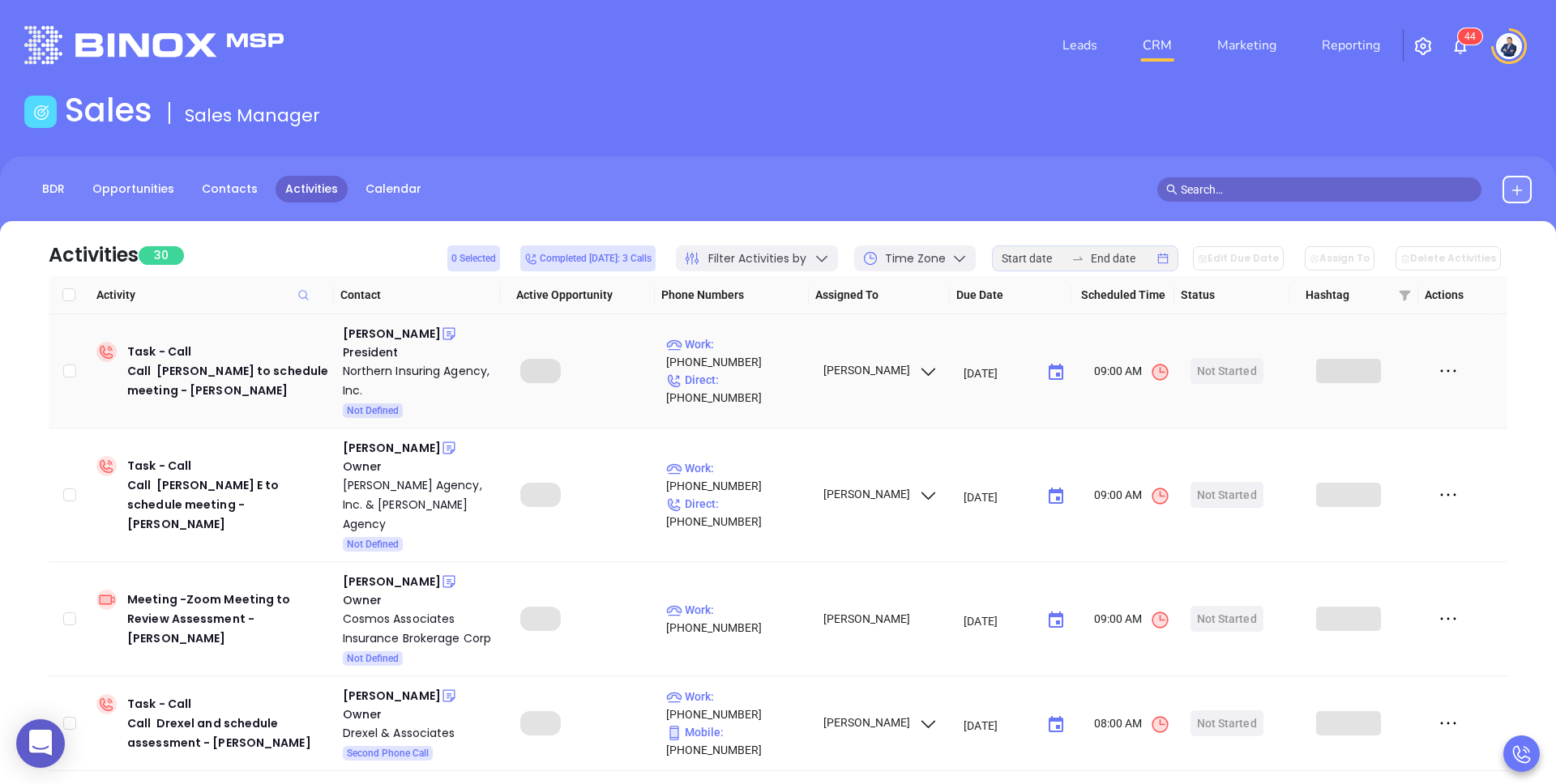
click at [1444, 369] on icon at bounding box center [1448, 370] width 24 height 24
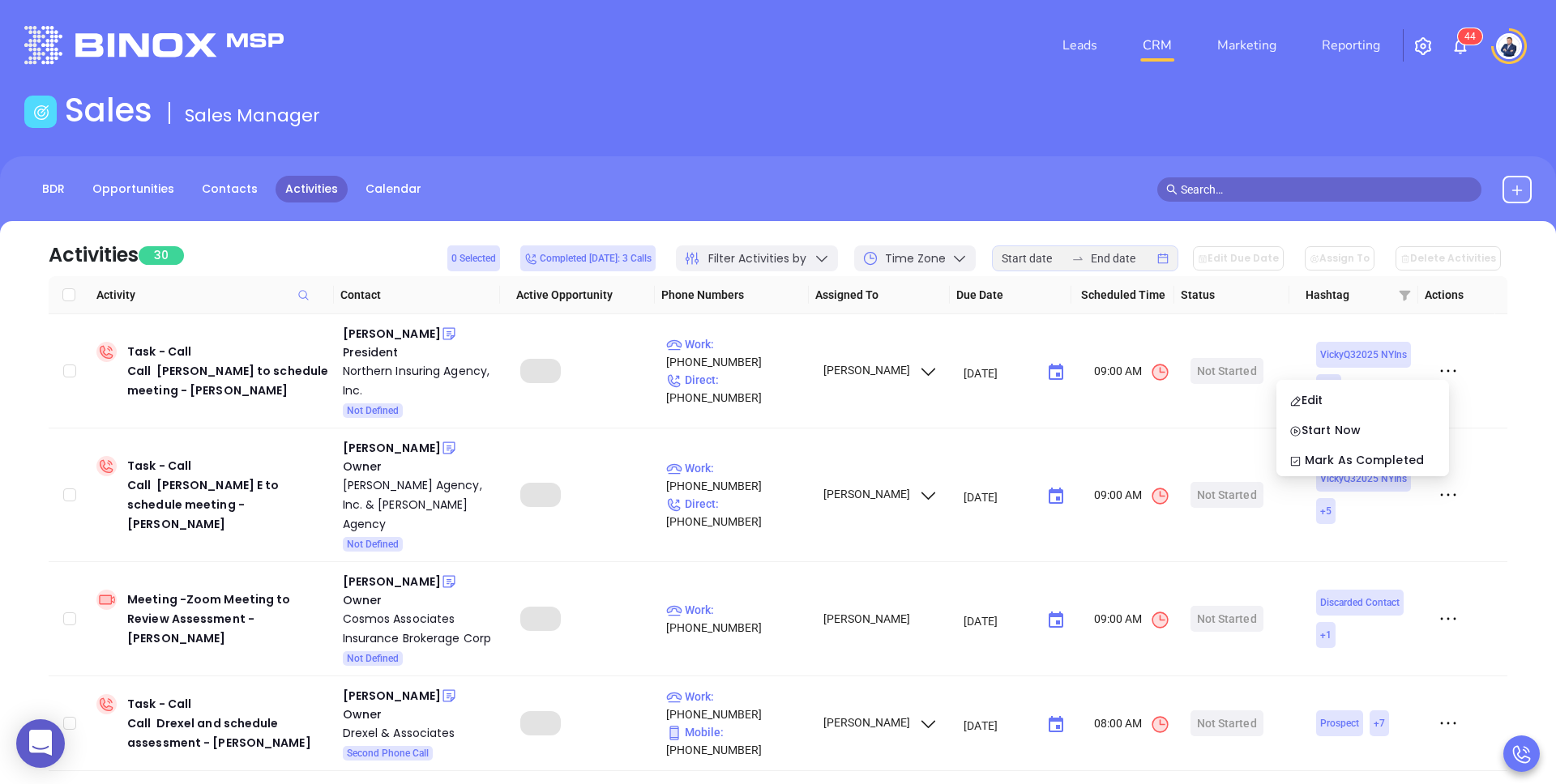
click at [1025, 167] on div "BDR Opportunities Contacts Activities Calendar" at bounding box center [778, 197] width 1556 height 81
click at [845, 179] on div "BDR Opportunities Contacts Activities Calendar" at bounding box center [778, 189] width 1556 height 27
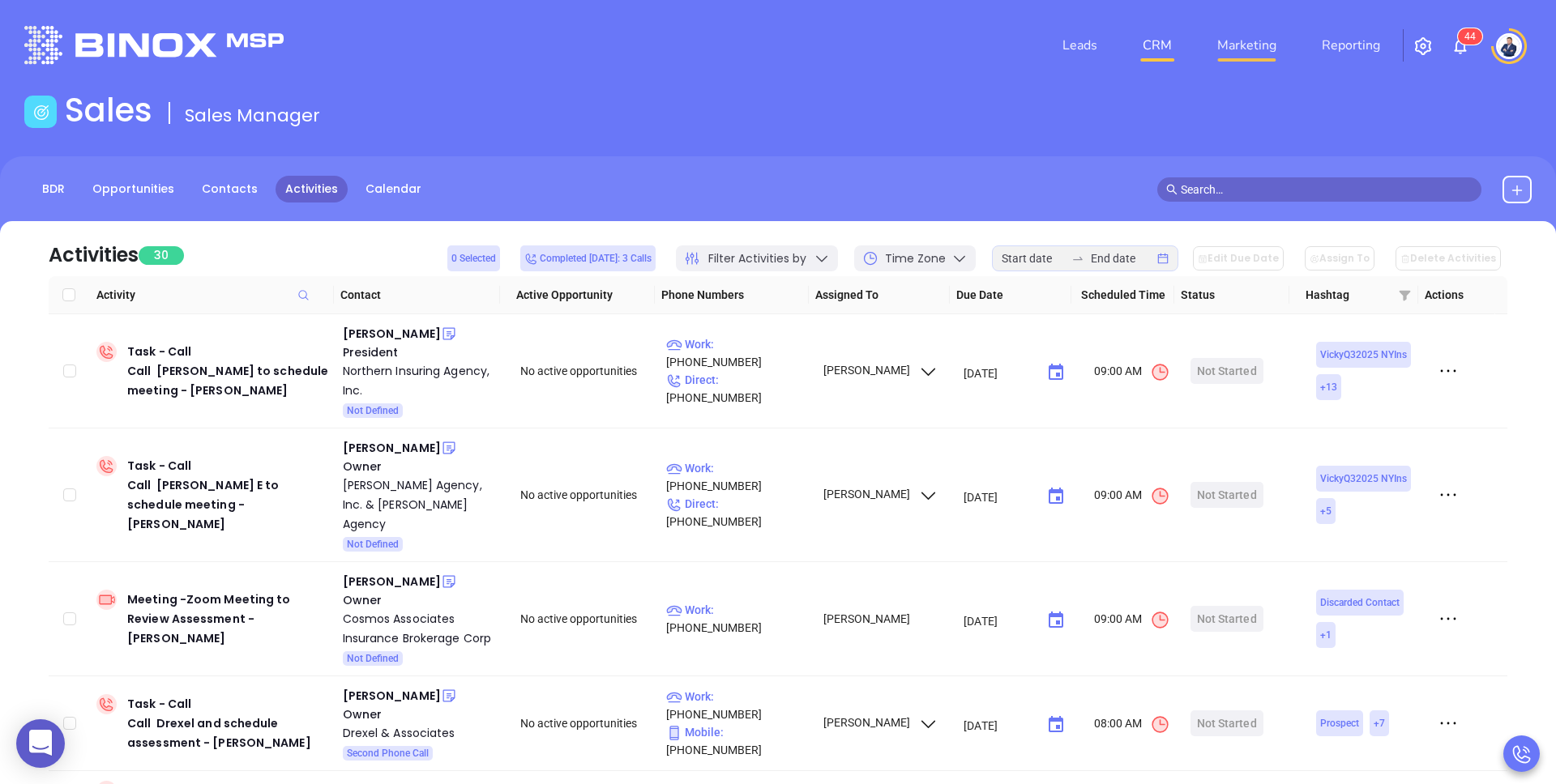
click at [1245, 45] on link "Marketing" at bounding box center [1246, 45] width 72 height 32
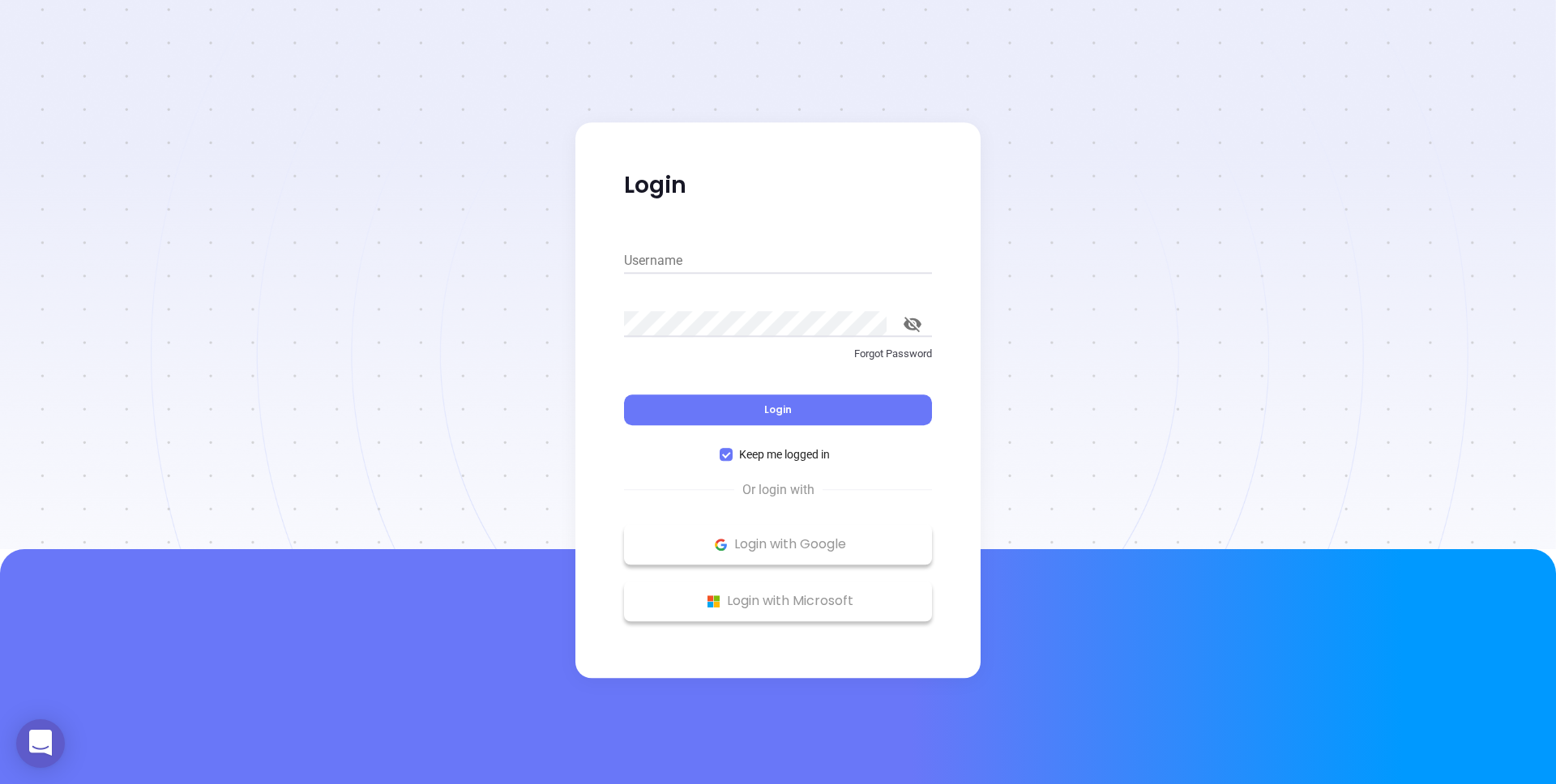
type input "kevin@binoxmsp.com"
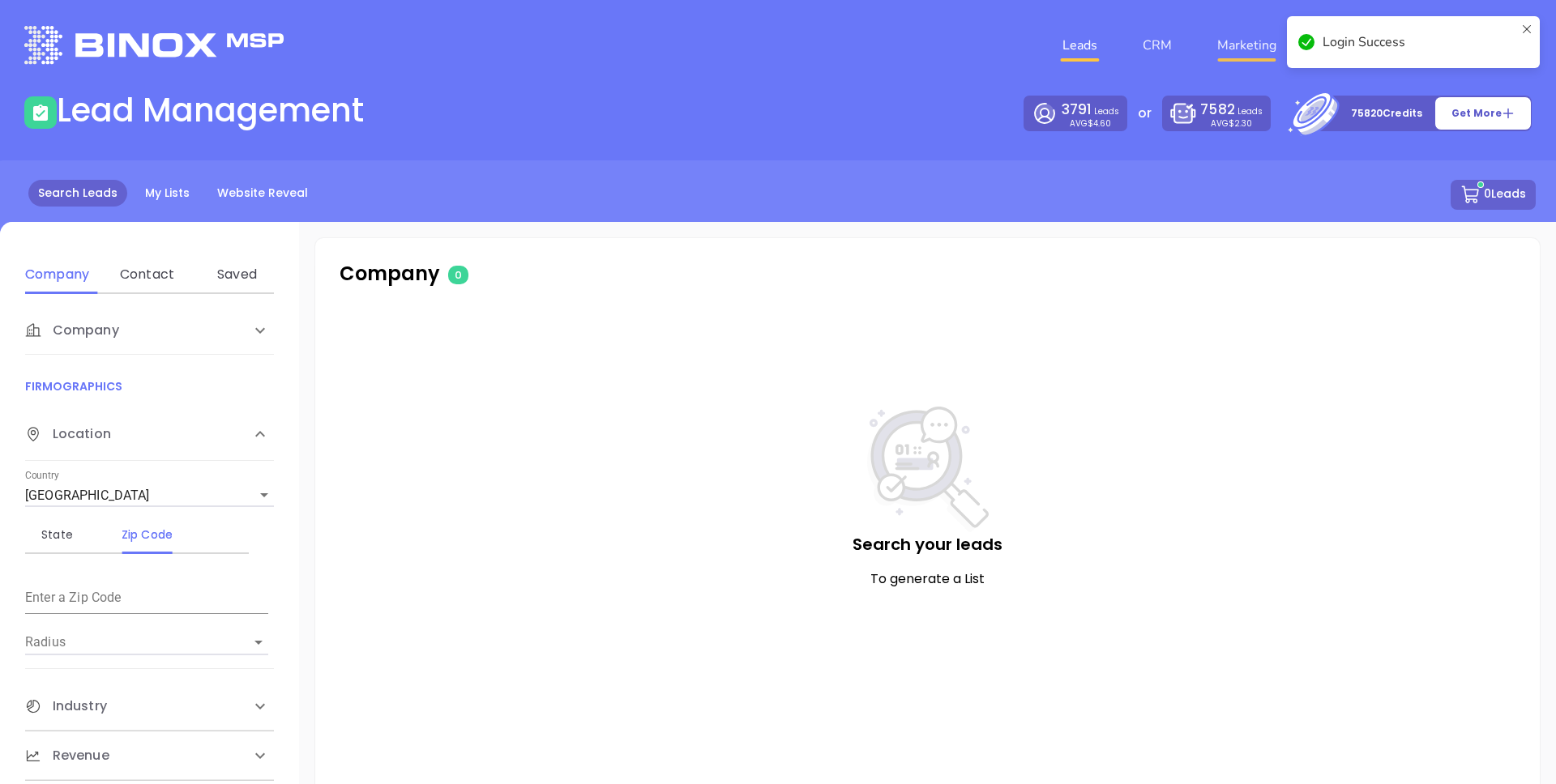
click at [1224, 57] on link "Marketing" at bounding box center [1246, 45] width 72 height 32
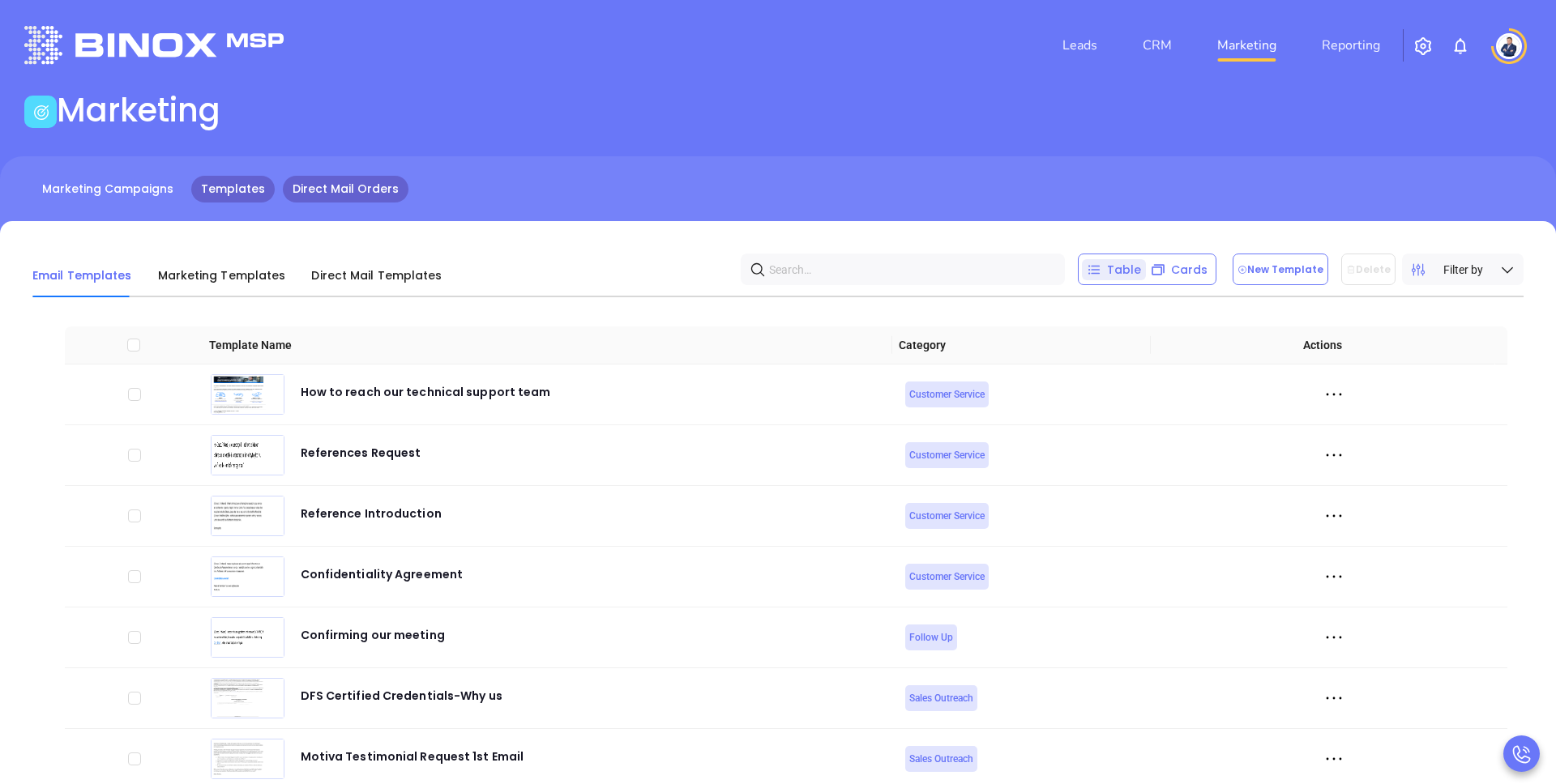
click at [321, 180] on link "Direct Mail Orders" at bounding box center [345, 189] width 126 height 26
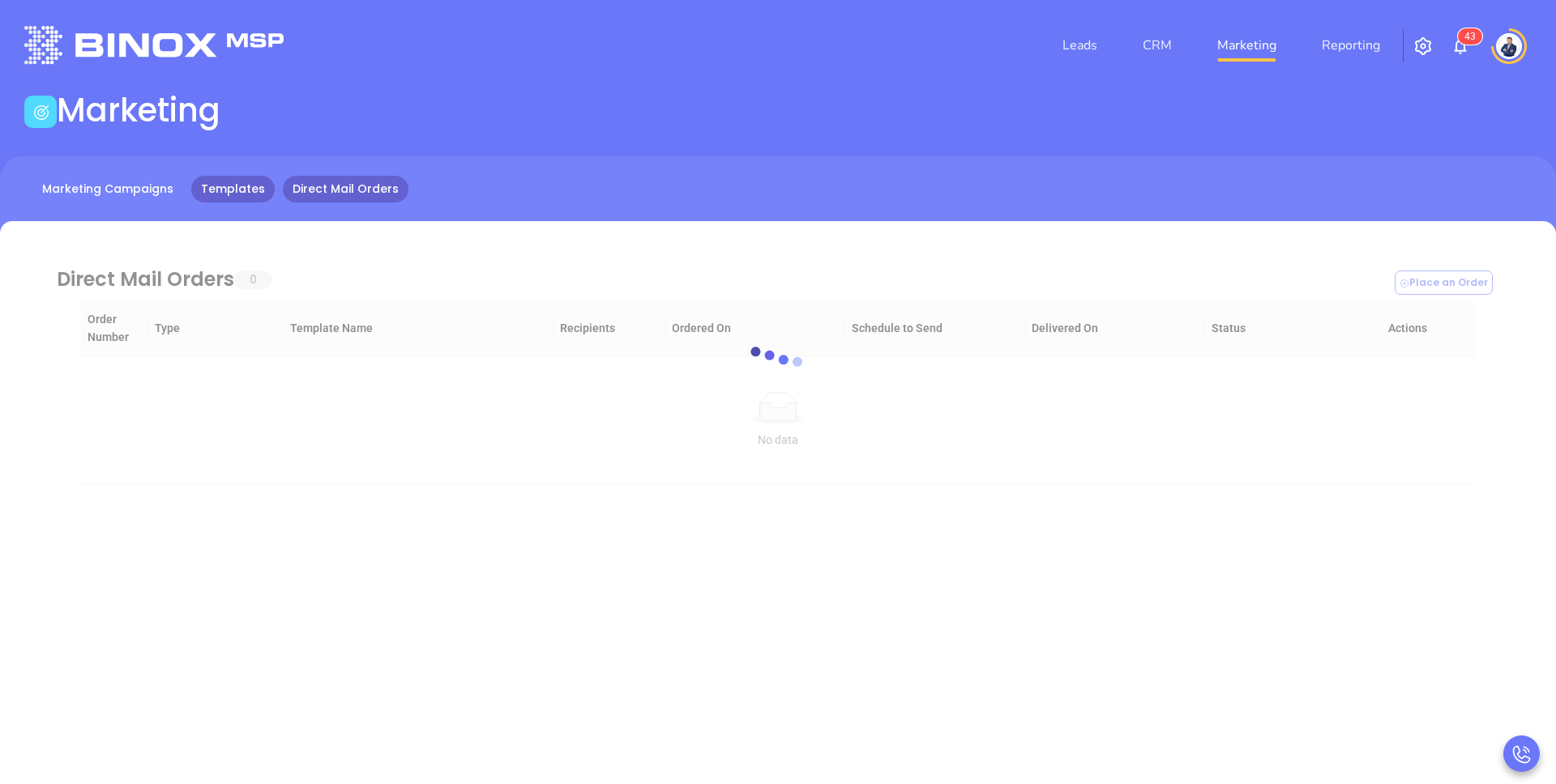
click at [242, 188] on link "Templates" at bounding box center [232, 189] width 83 height 26
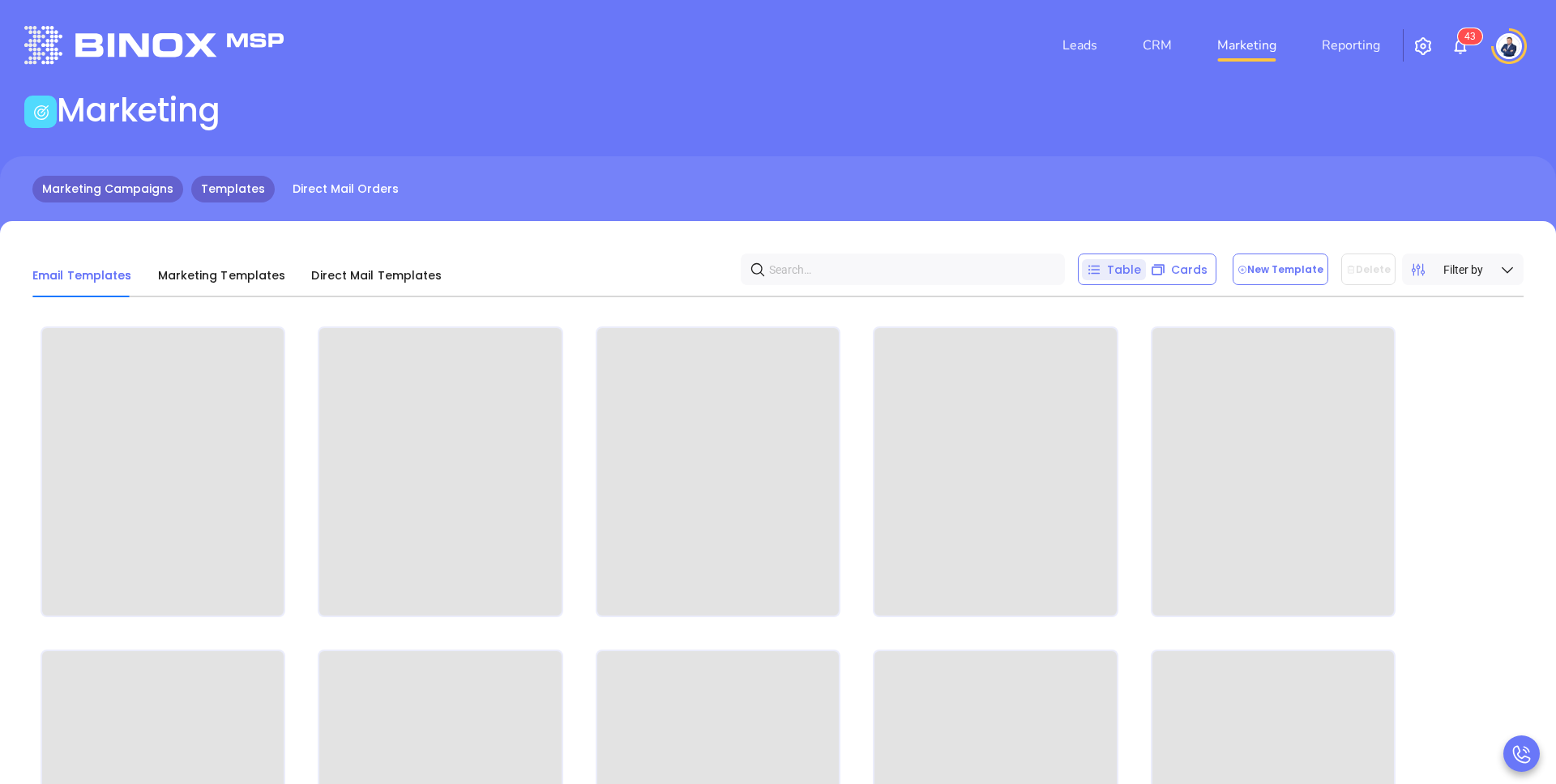
click at [91, 192] on link "Marketing Campaigns" at bounding box center [107, 189] width 150 height 26
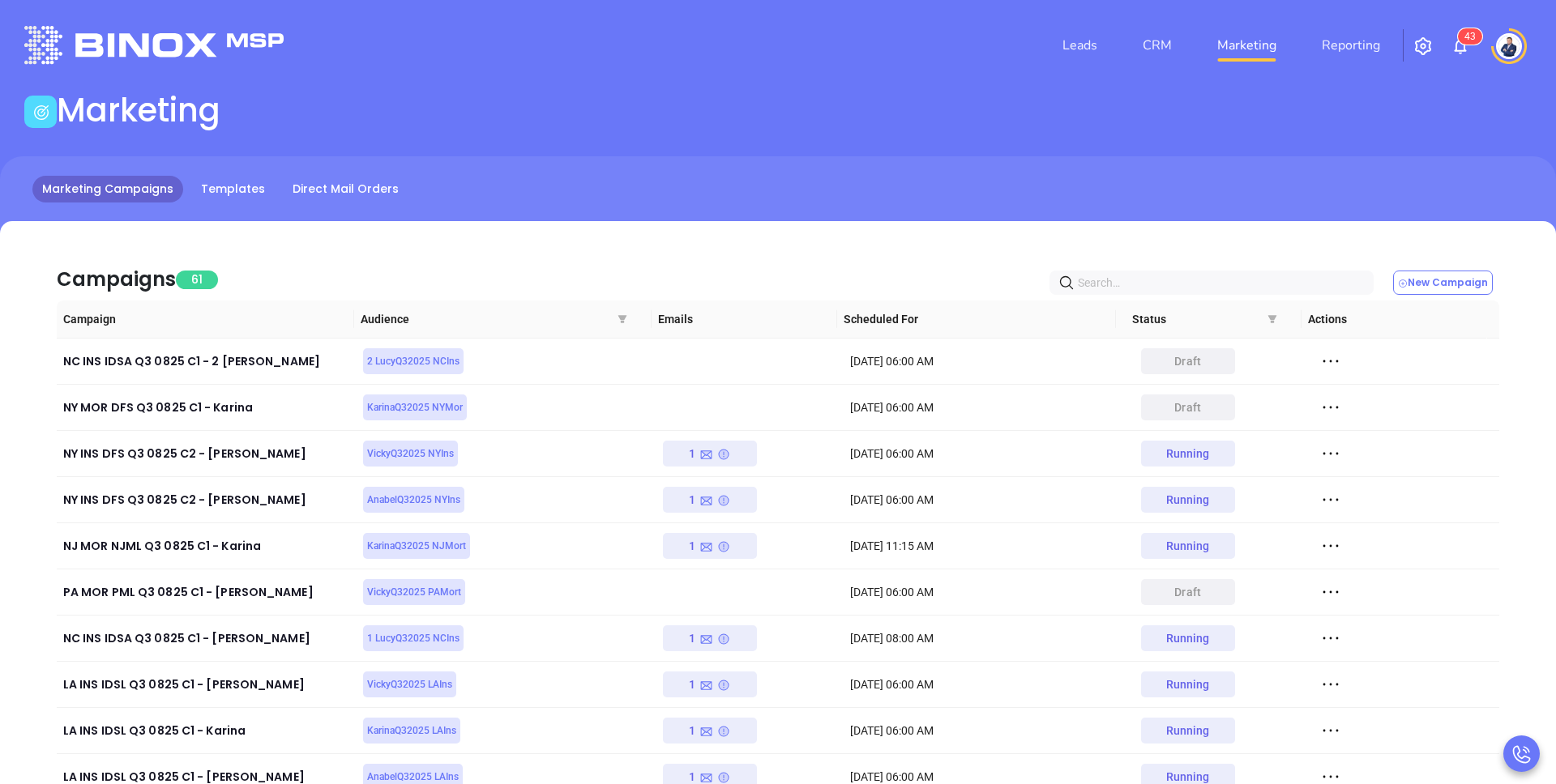
click at [477, 156] on div "Marketing Campaigns Templates Direct Mail Orders" at bounding box center [778, 197] width 1556 height 81
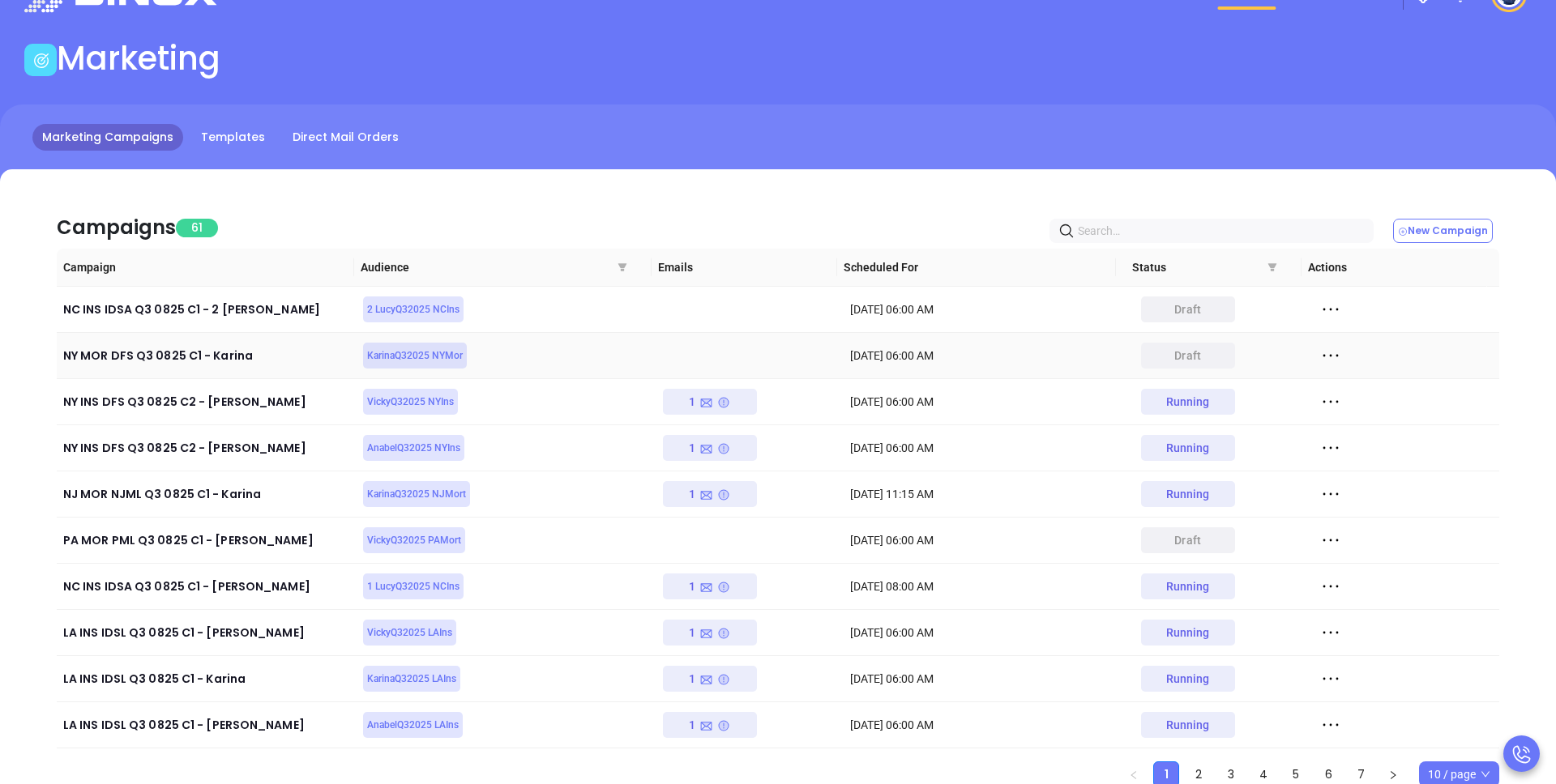
scroll to position [88, 0]
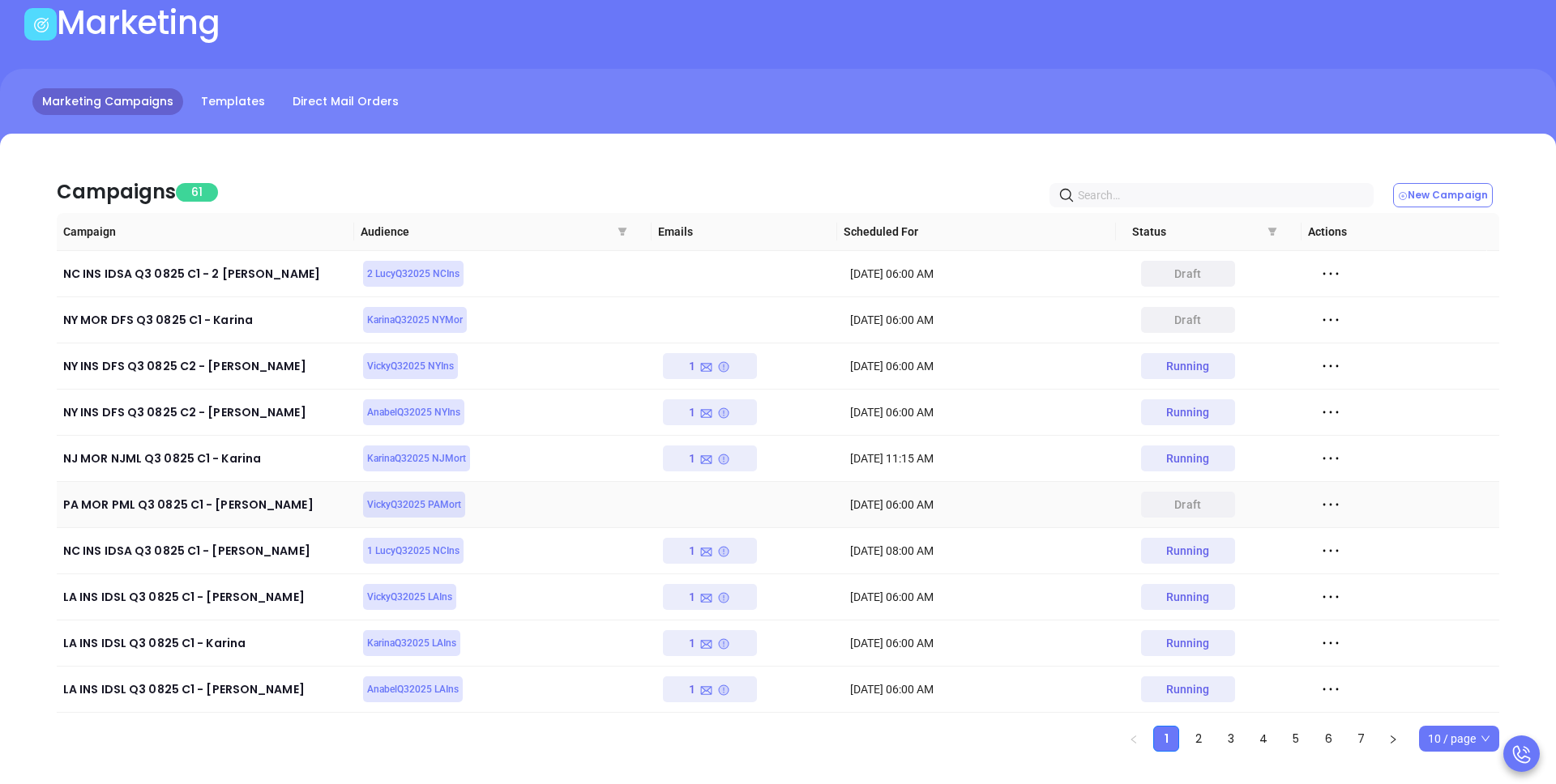
click at [1321, 510] on icon at bounding box center [1330, 504] width 24 height 24
click at [1367, 535] on div "Edit" at bounding box center [1395, 535] width 147 height 18
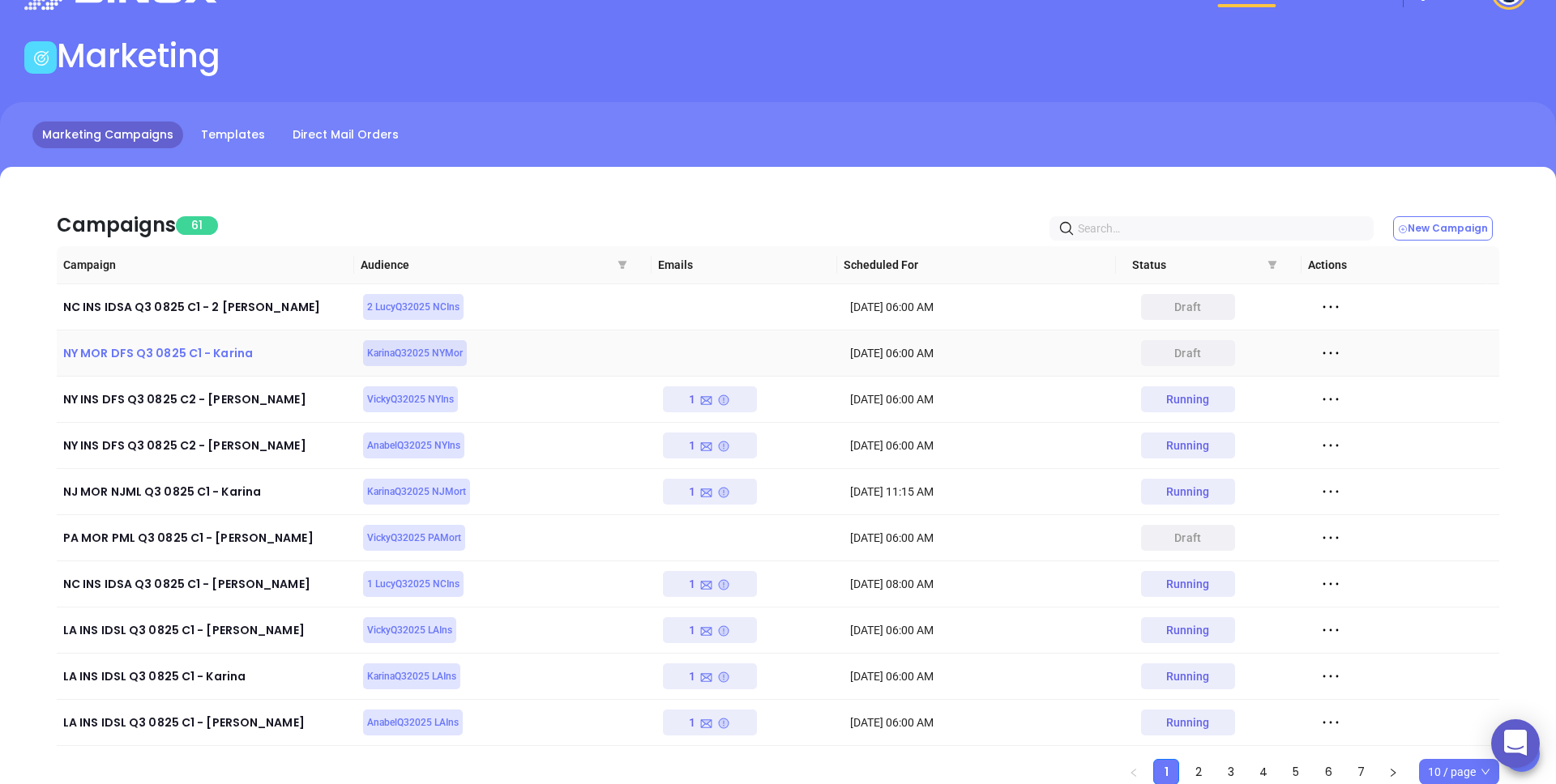
scroll to position [112, 0]
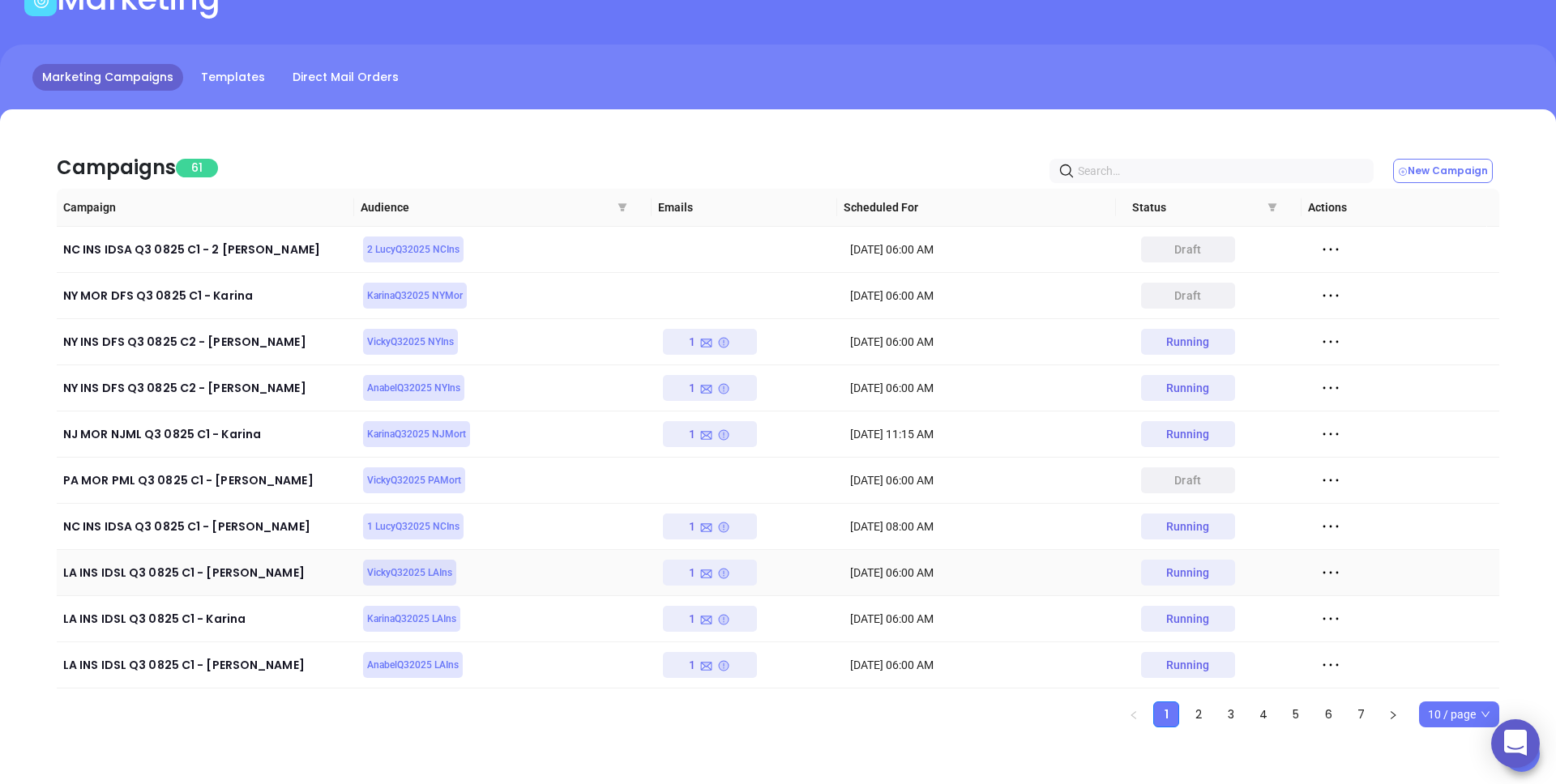
click at [1321, 573] on icon at bounding box center [1330, 573] width 24 height 24
drag, startPoint x: 1250, startPoint y: 570, endPoint x: 1292, endPoint y: 568, distance: 42.0
click at [1250, 570] on td "Running" at bounding box center [1218, 573] width 188 height 46
click at [1319, 573] on icon at bounding box center [1330, 573] width 24 height 24
click at [1372, 634] on div "View" at bounding box center [1395, 632] width 147 height 18
